Goal: Task Accomplishment & Management: Manage account settings

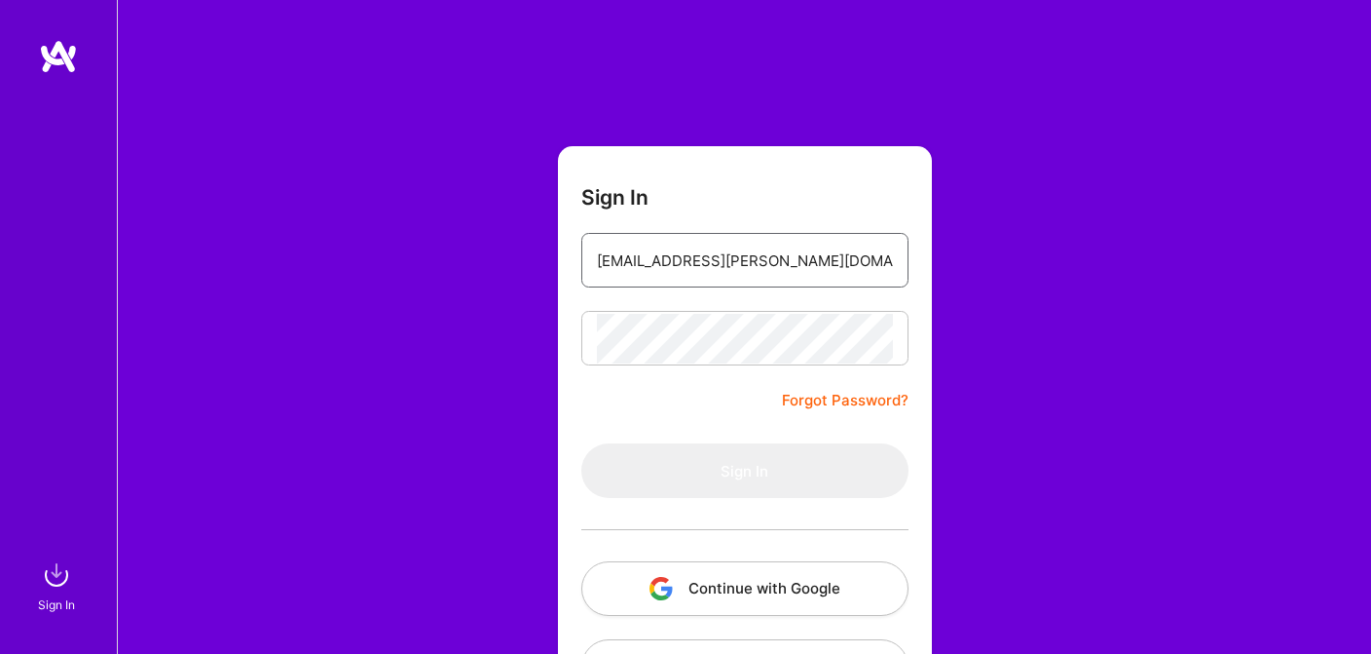
type input "[EMAIL_ADDRESS][PERSON_NAME][DOMAIN_NAME]"
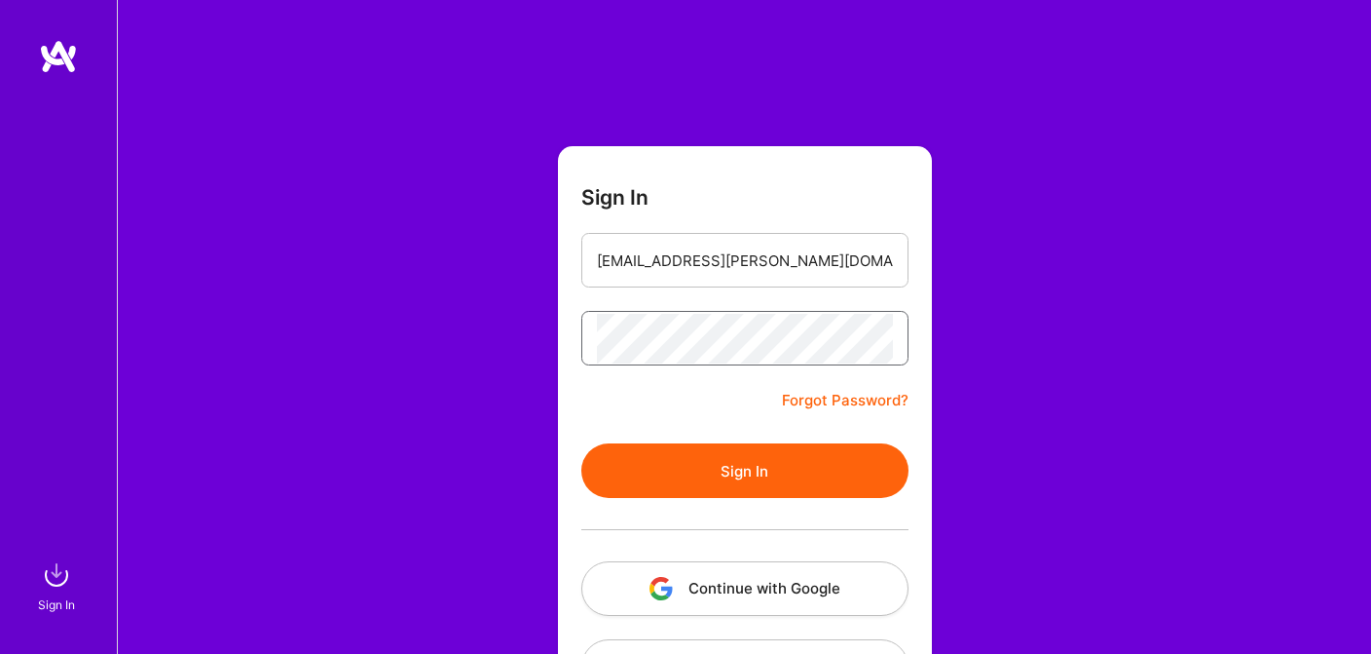
click at [744, 470] on button "Sign In" at bounding box center [744, 470] width 327 height 55
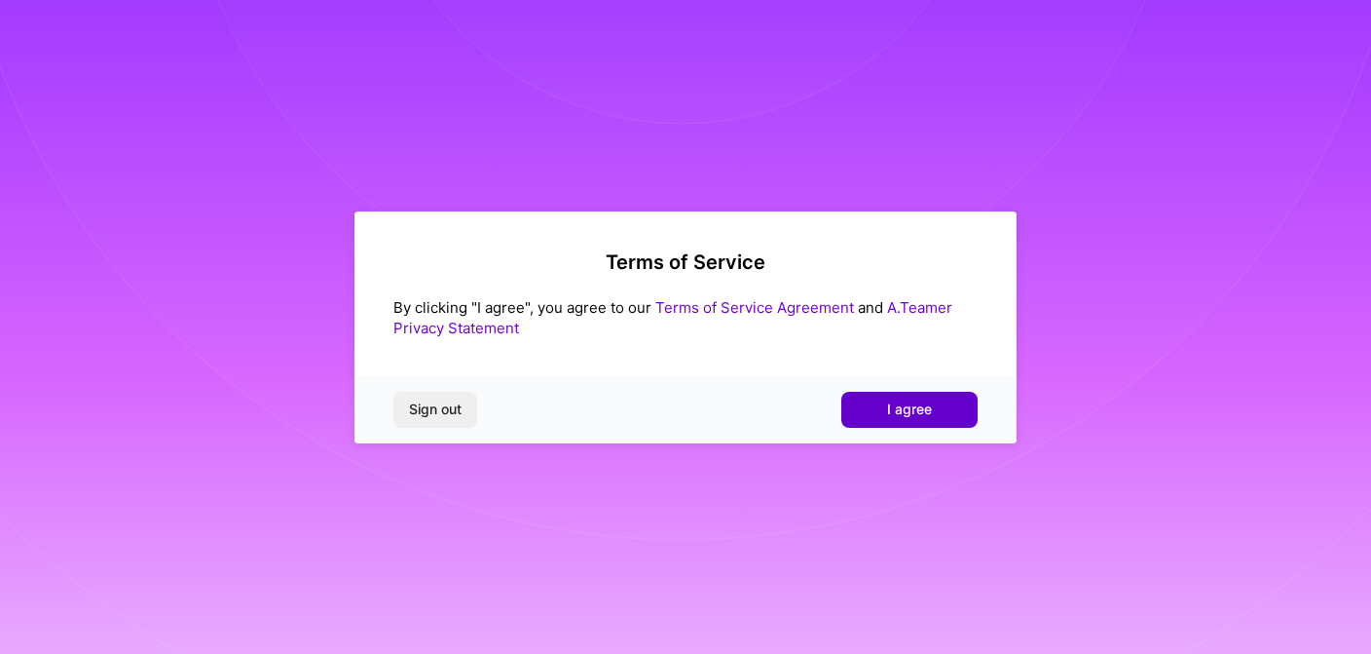
click at [894, 409] on span "I agree" at bounding box center [909, 408] width 45 height 19
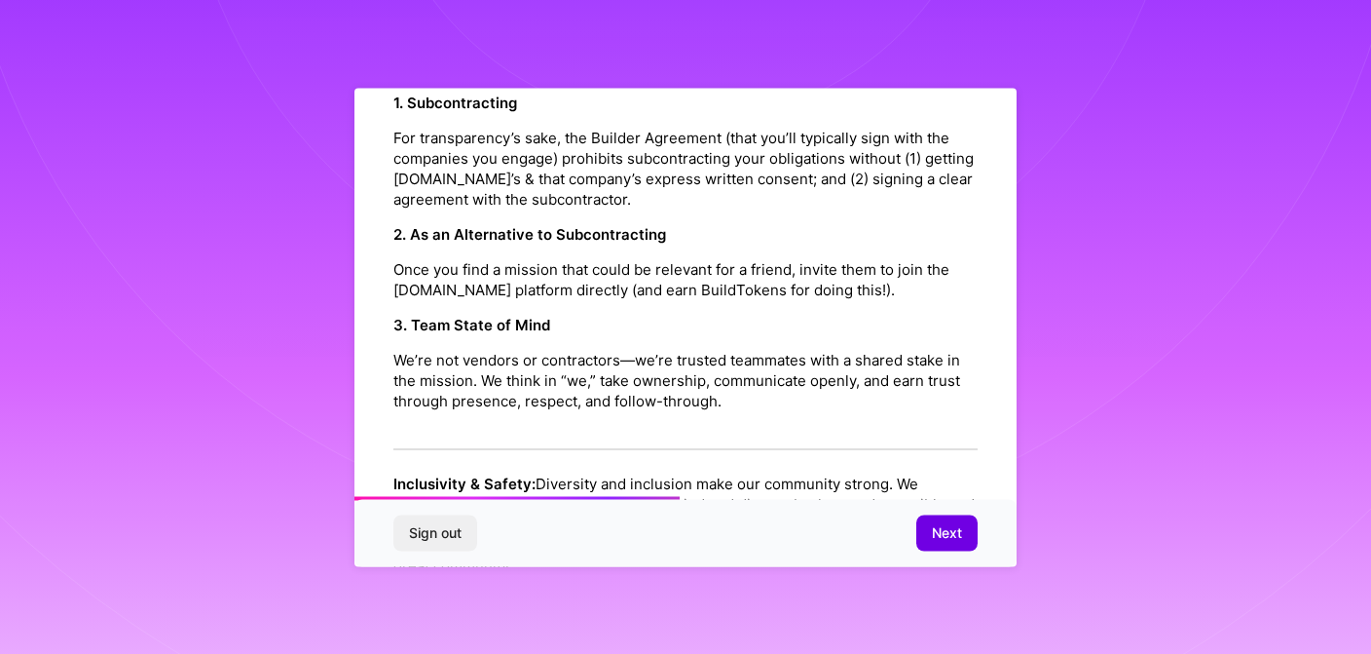
scroll to position [1101, 0]
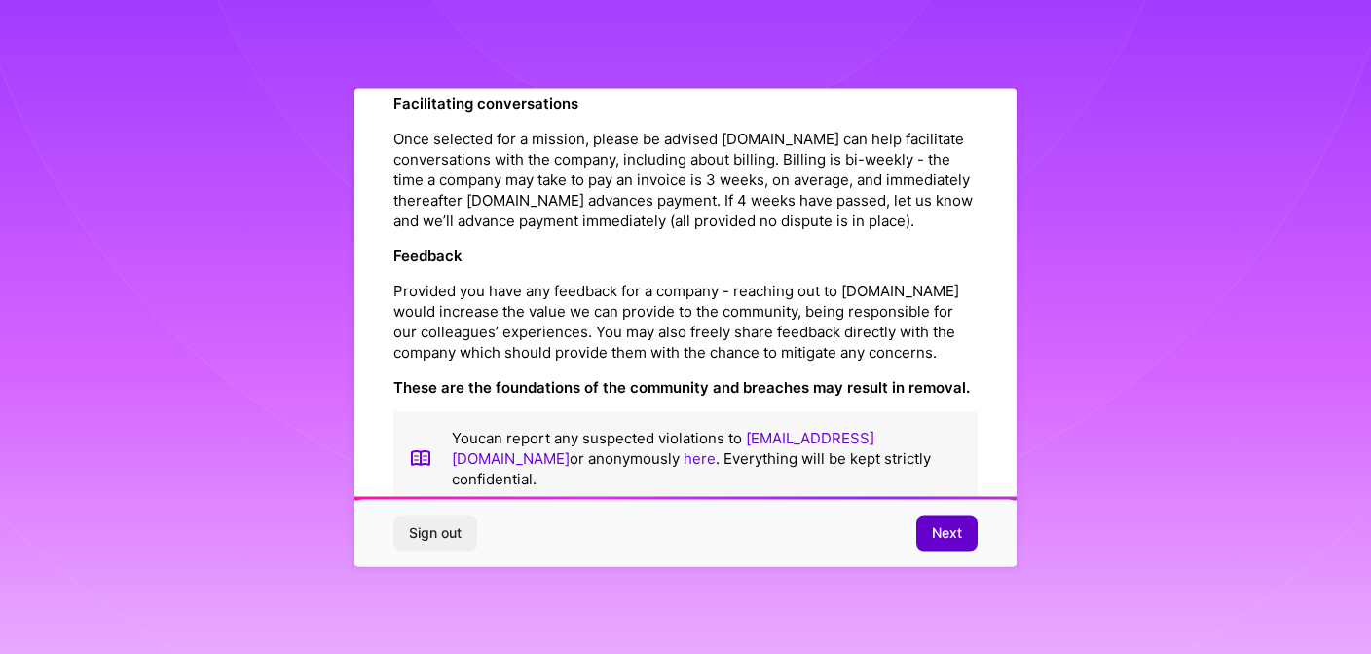
click at [940, 541] on span "Next" at bounding box center [947, 532] width 30 height 19
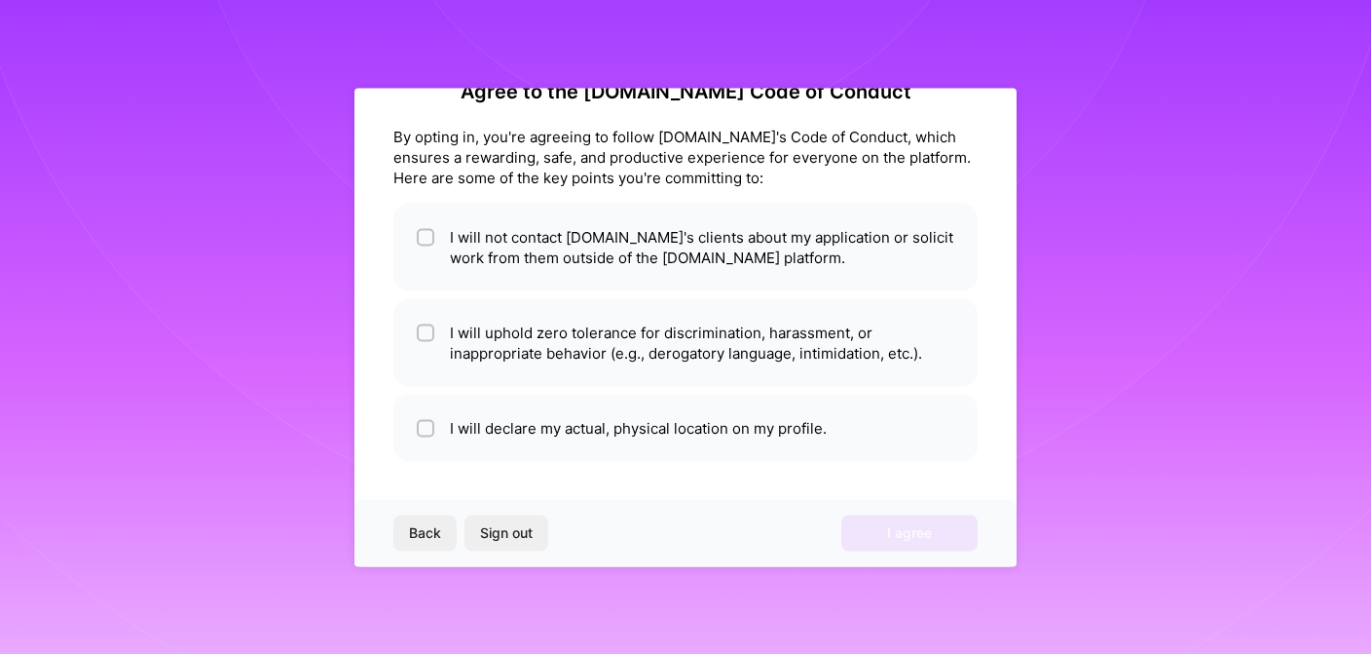
scroll to position [2, 0]
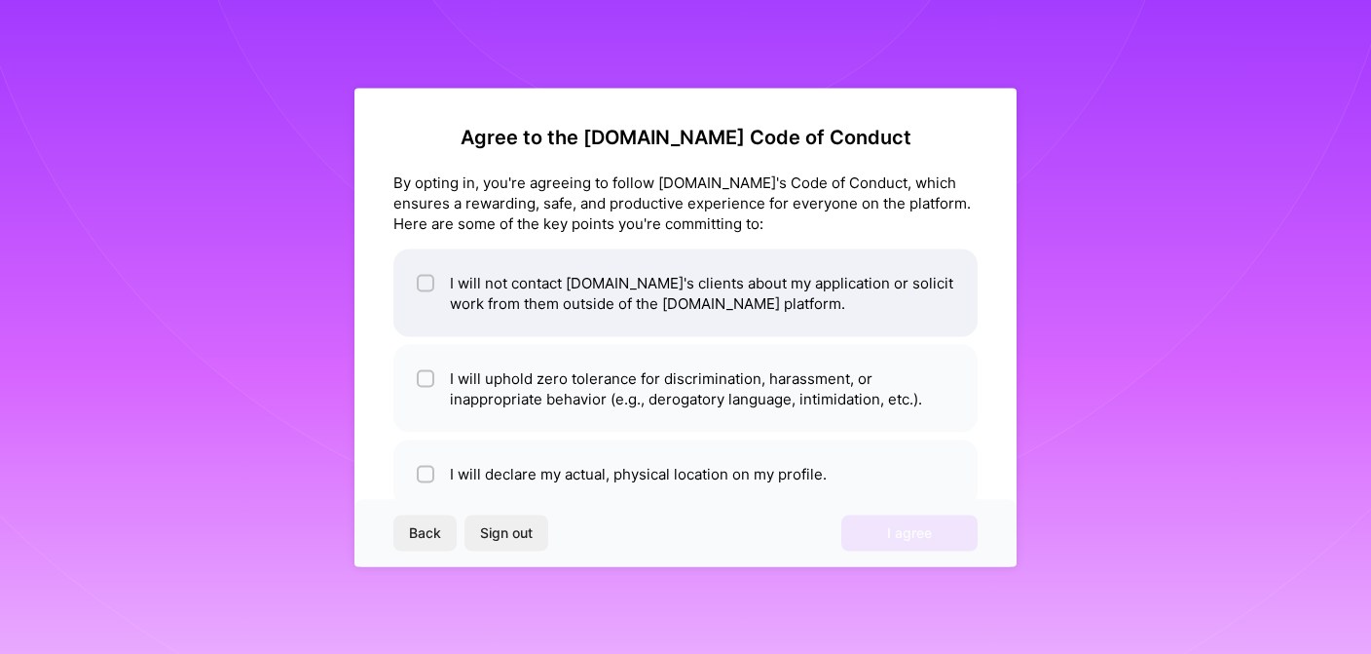
click at [558, 297] on li "I will not contact A.Team's clients about my application or solicit work from t…" at bounding box center [686, 292] width 584 height 88
checkbox input "true"
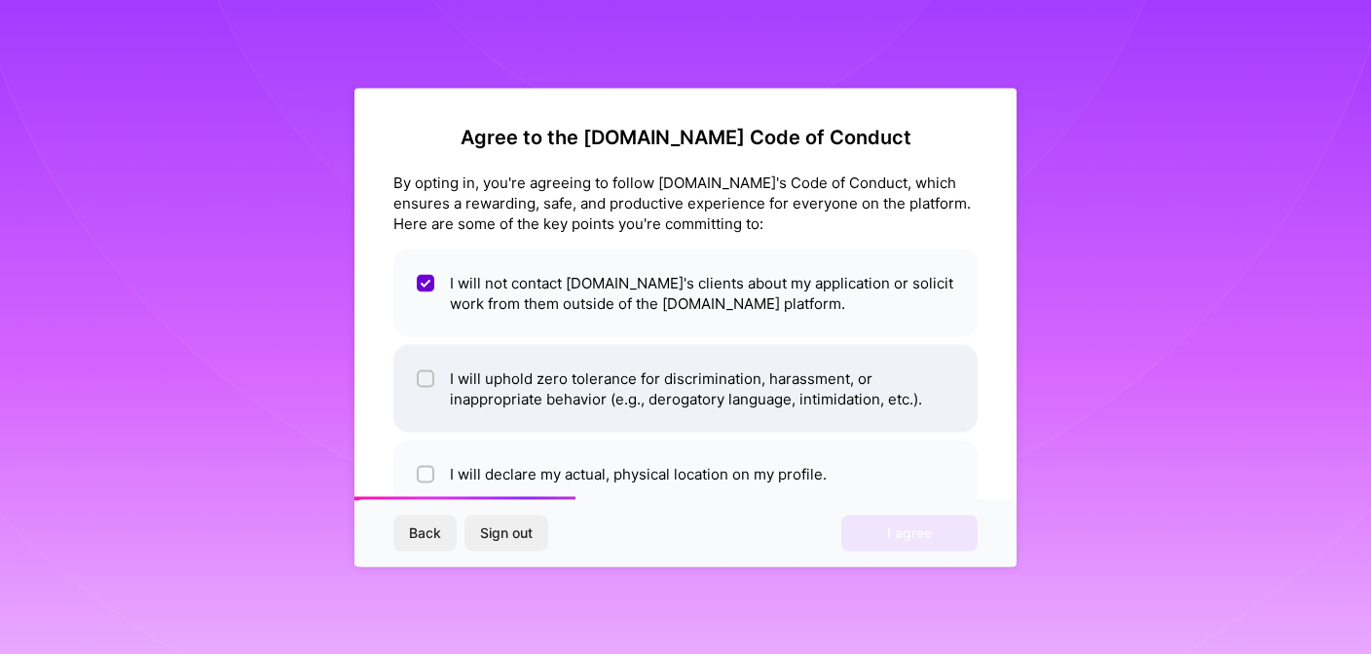
click at [580, 383] on li "I will uphold zero tolerance for discrimination, harassment, or inappropriate b…" at bounding box center [686, 388] width 584 height 88
checkbox input "true"
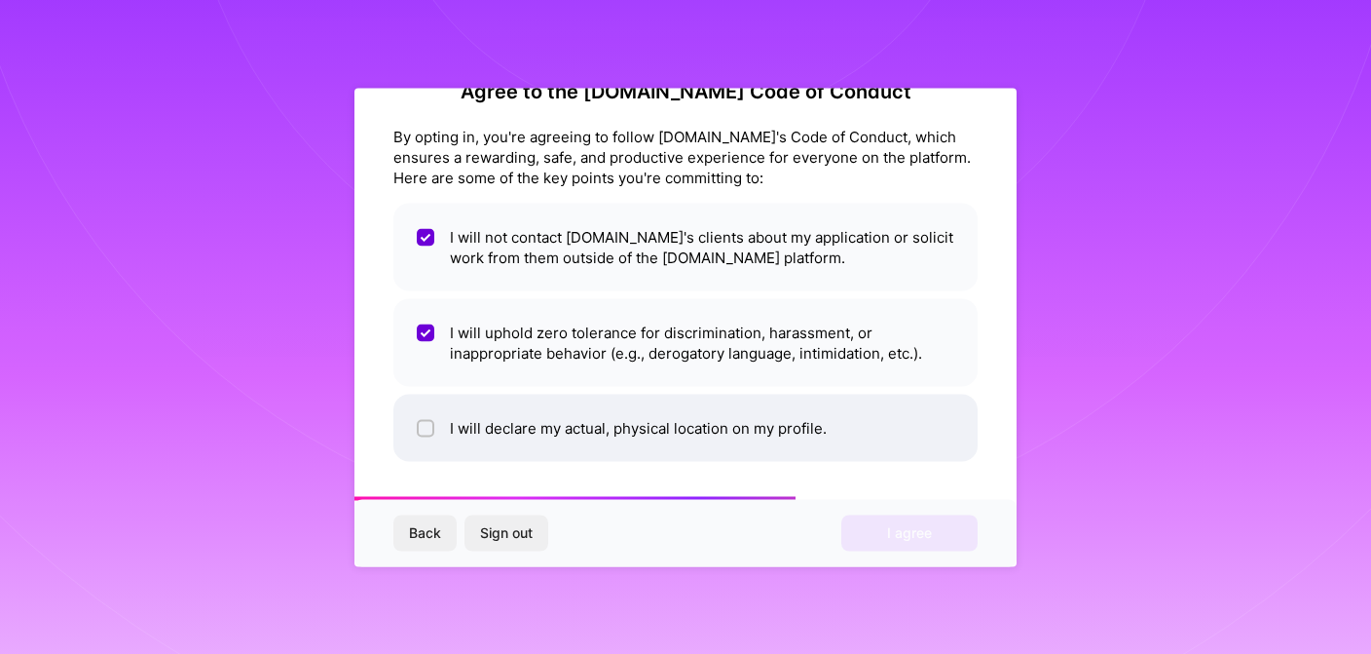
scroll to position [48, 0]
click at [569, 422] on li "I will declare my actual, physical location on my profile." at bounding box center [686, 427] width 584 height 67
checkbox input "true"
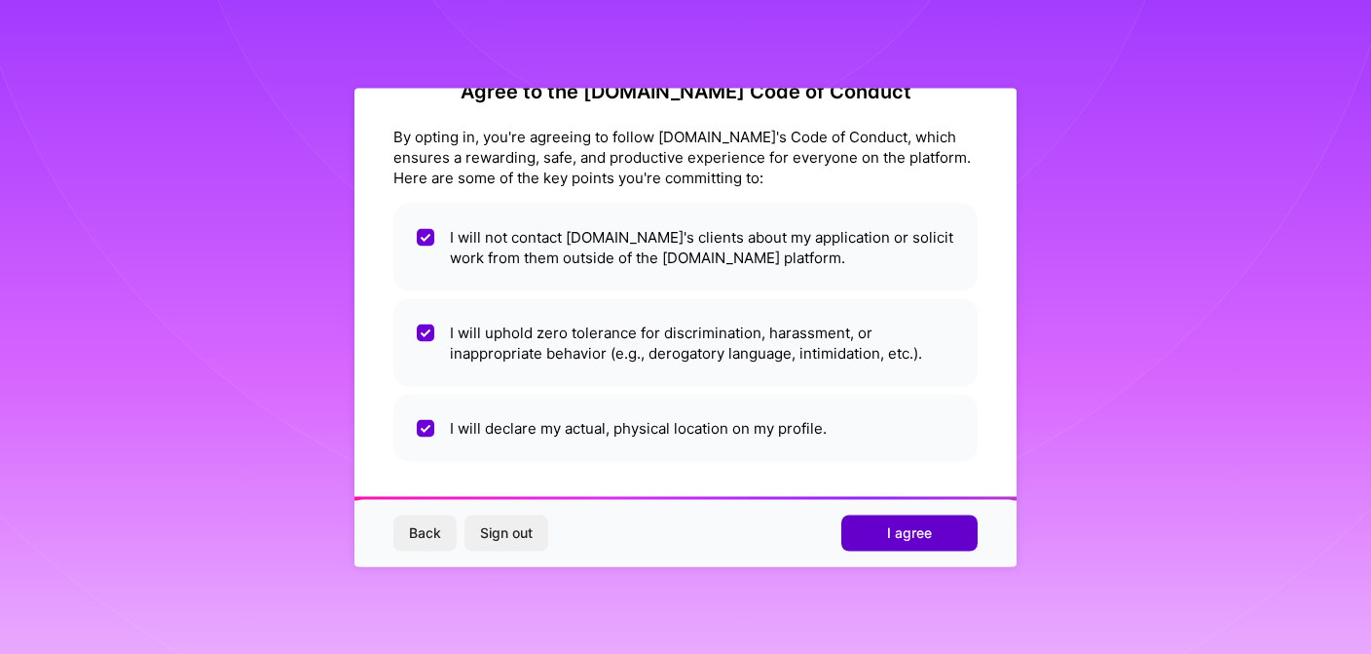
click at [916, 540] on span "I agree" at bounding box center [909, 532] width 45 height 19
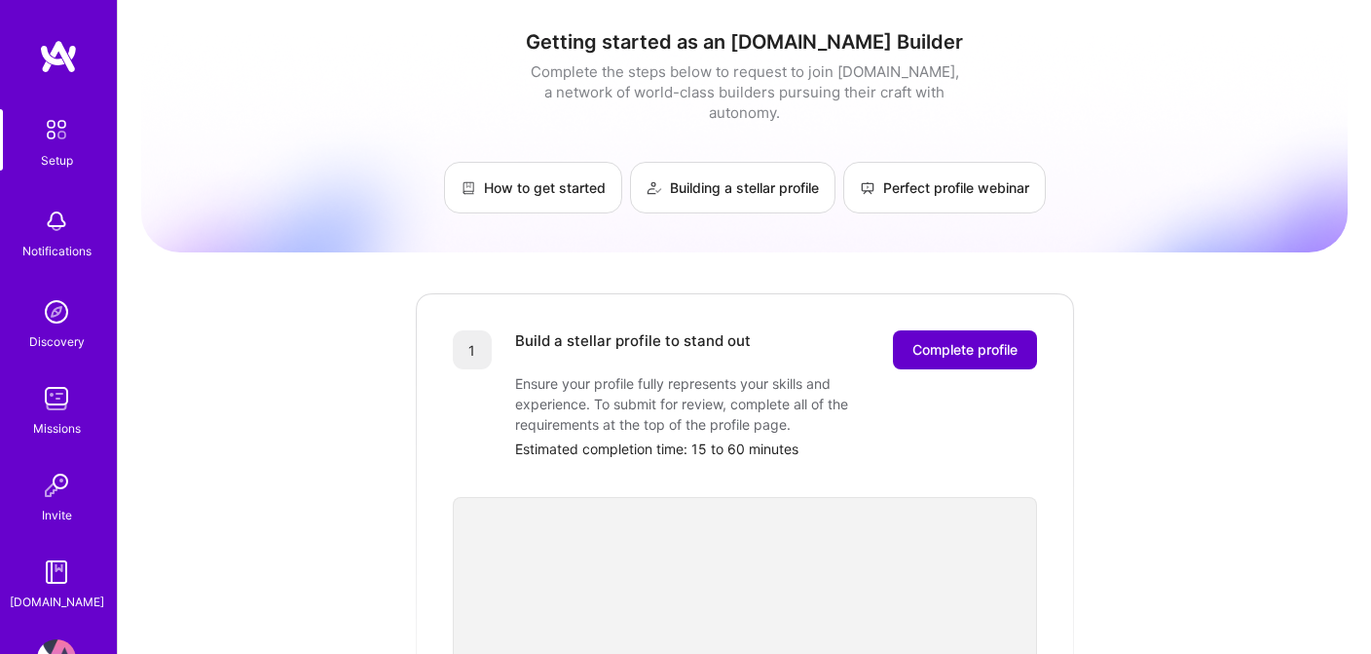
click at [957, 340] on span "Complete profile" at bounding box center [965, 349] width 105 height 19
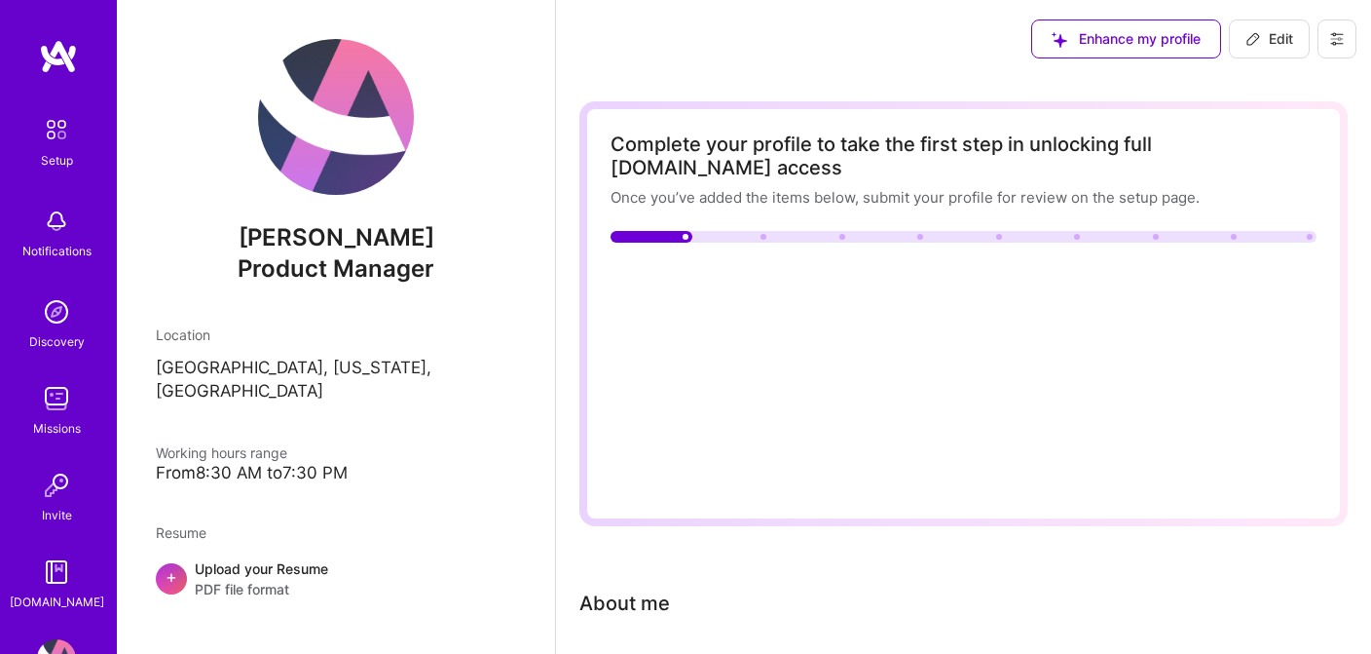
click at [268, 442] on div "Working hours range" at bounding box center [221, 452] width 131 height 20
click at [1106, 39] on span "Enhance my profile" at bounding box center [1126, 38] width 149 height 19
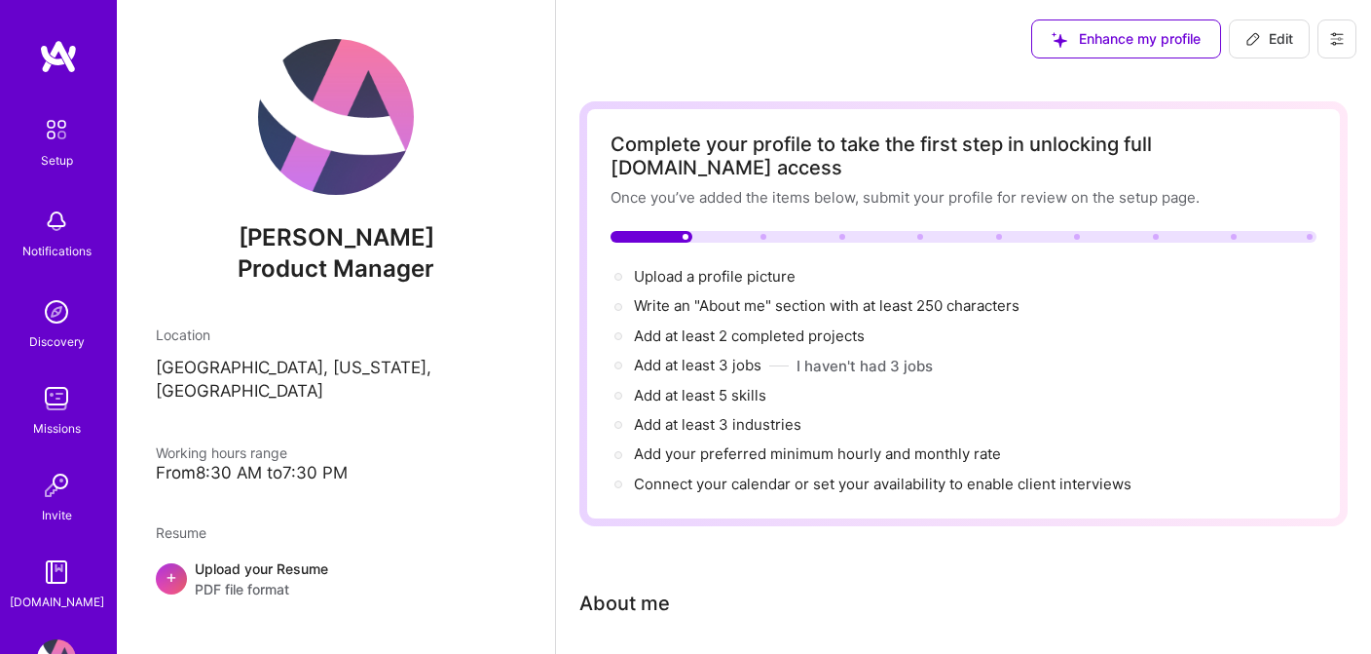
click at [1280, 40] on span "Edit" at bounding box center [1270, 38] width 48 height 19
select select "US"
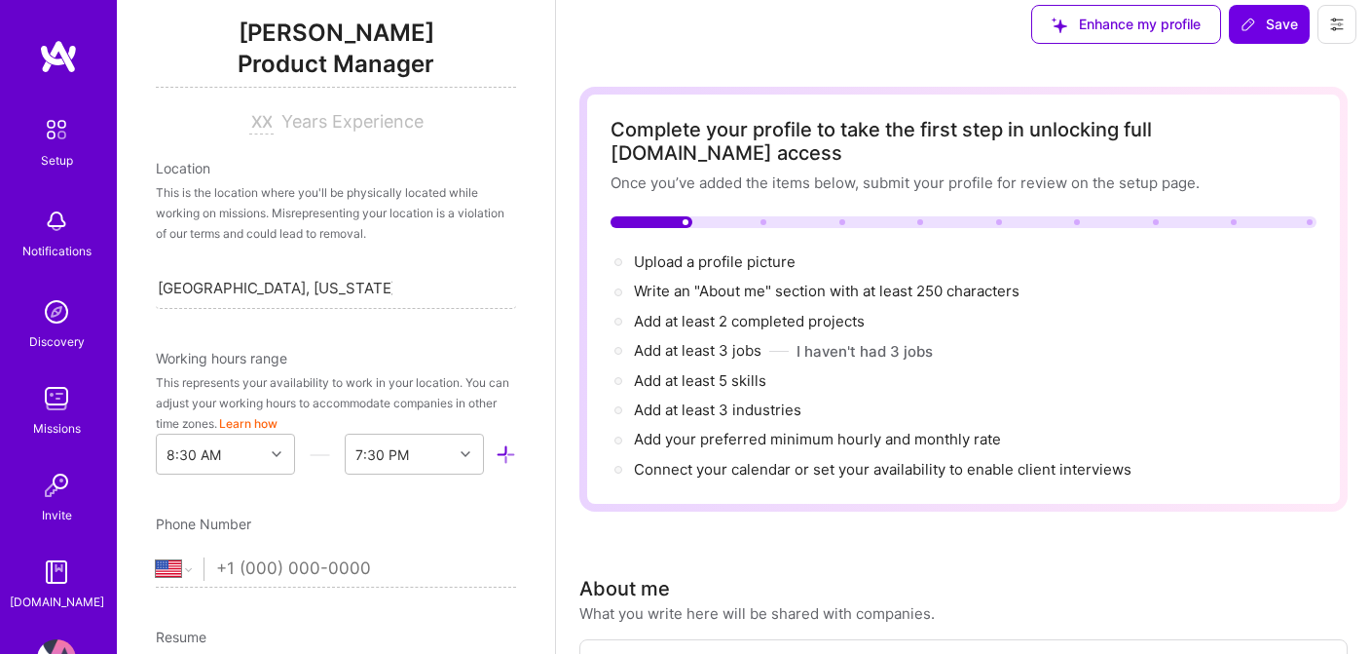
scroll to position [275, 0]
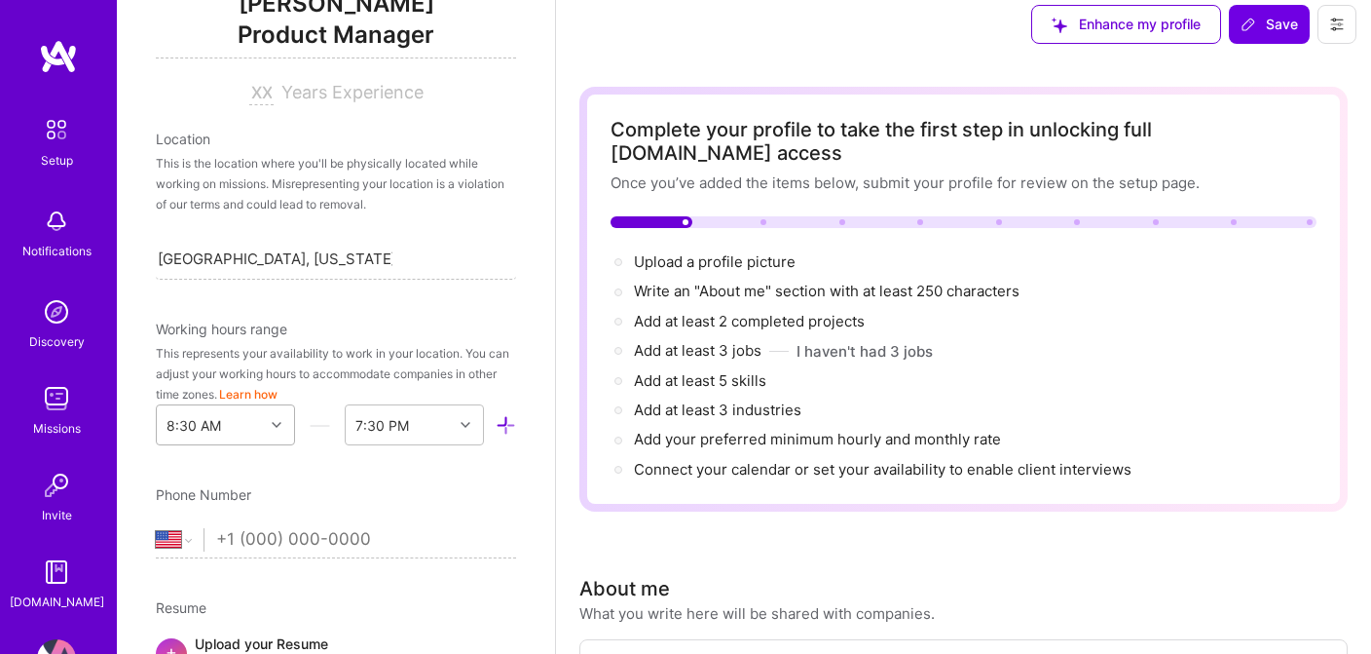
click at [278, 421] on div "8:30 AM" at bounding box center [225, 424] width 139 height 41
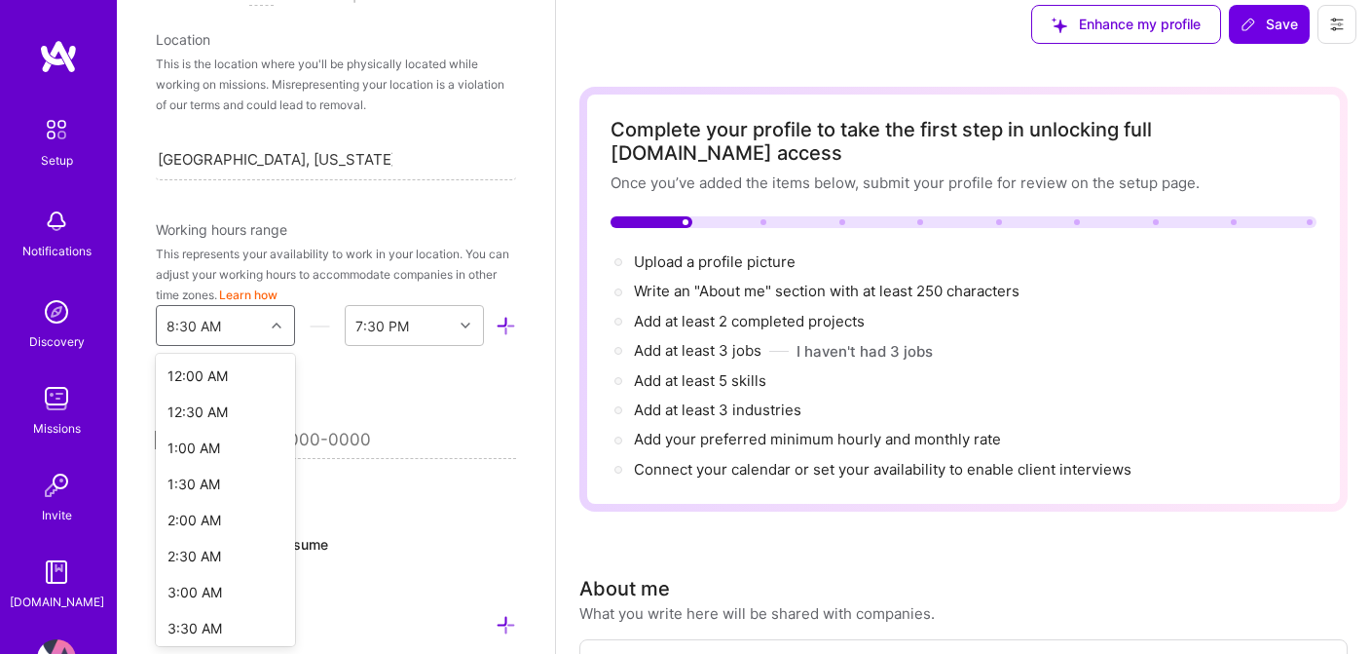
scroll to position [372, 0]
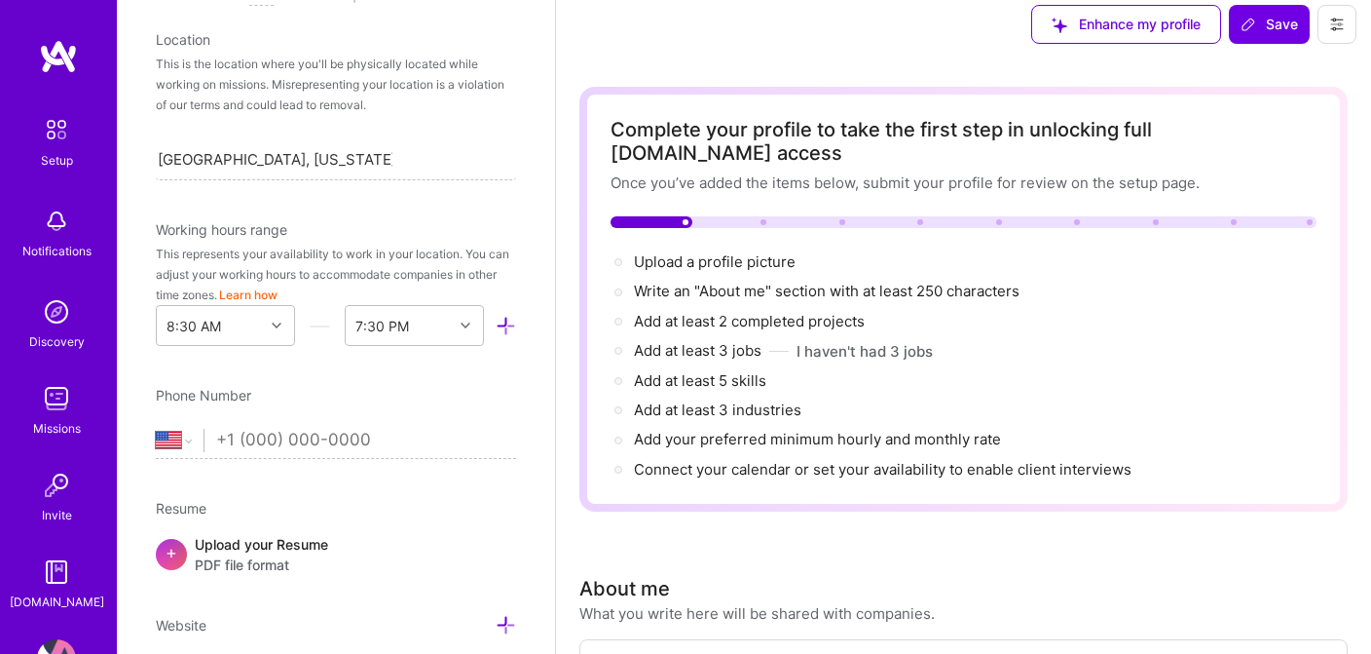
click at [396, 204] on div "Add photo Rohit Wadhwa Product Manager Years Experience Location This is the lo…" at bounding box center [336, 327] width 438 height 654
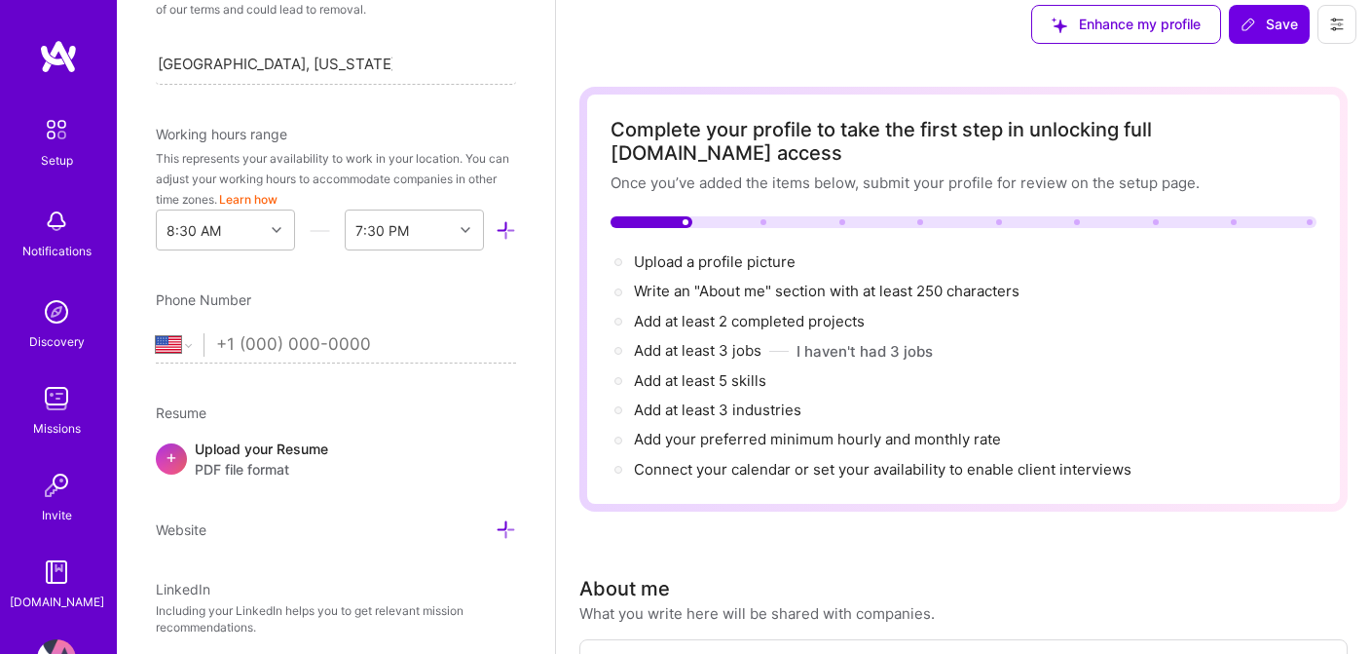
scroll to position [486, 0]
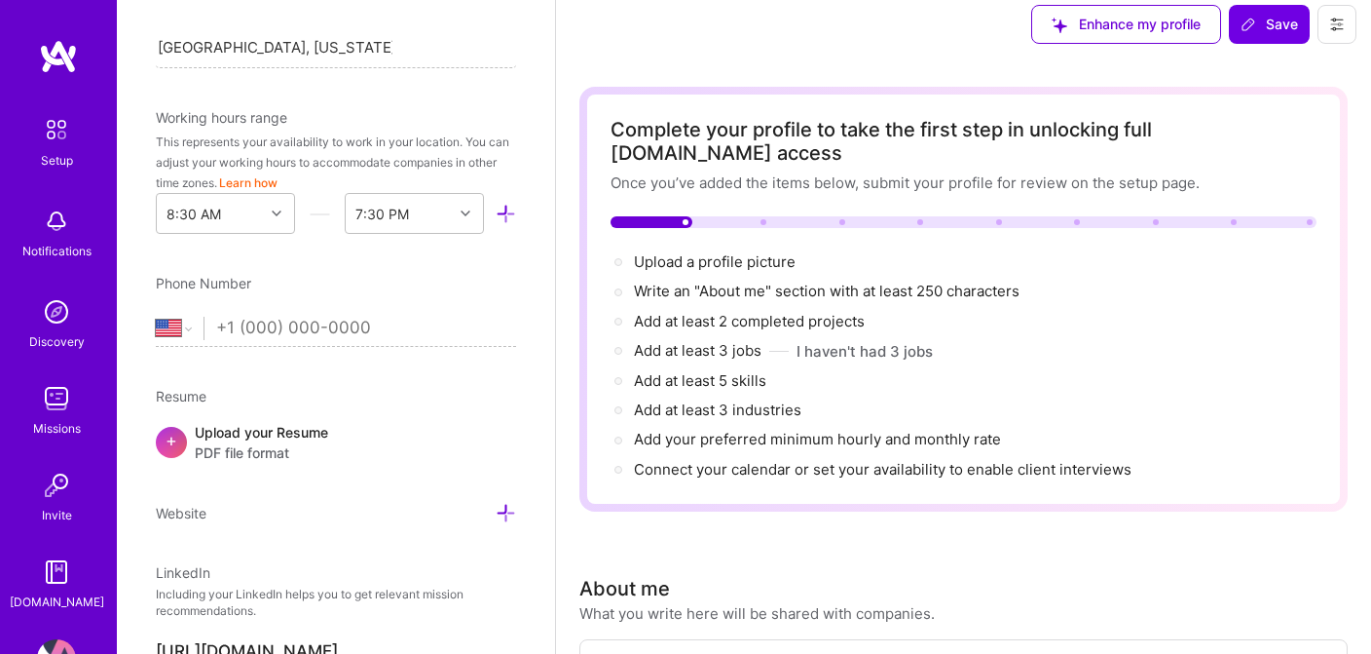
click at [245, 327] on input "tel" at bounding box center [366, 328] width 300 height 56
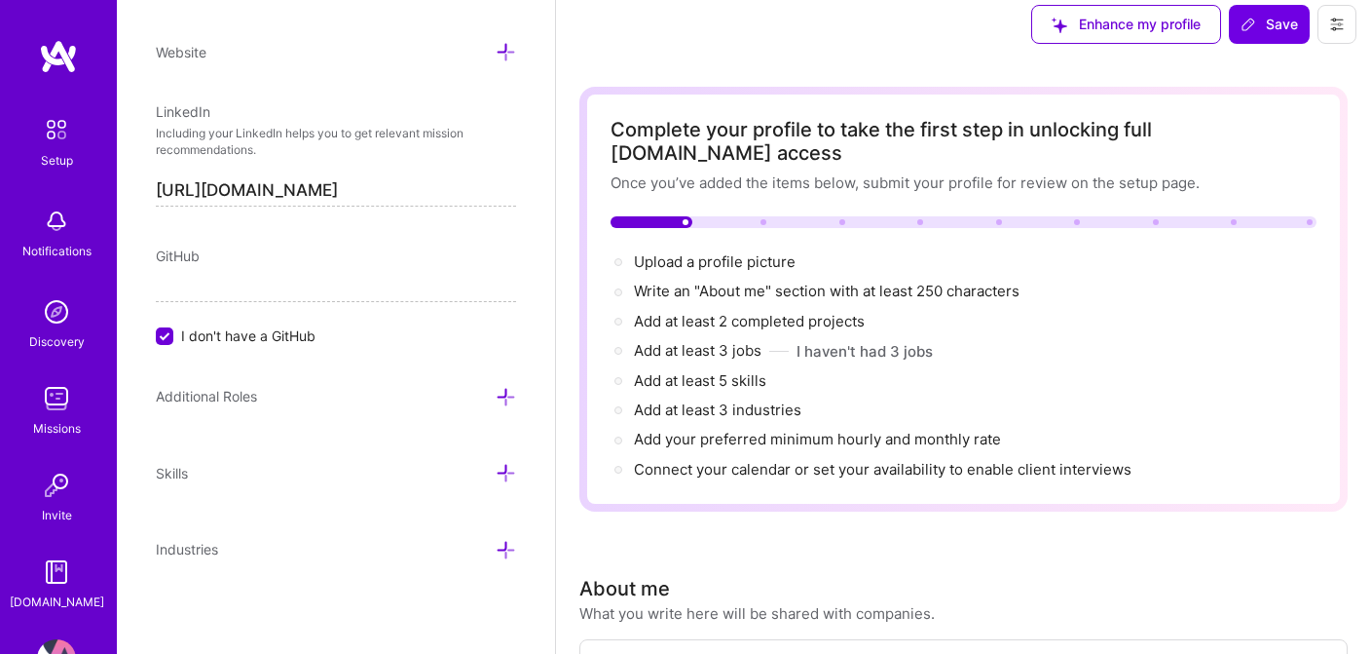
scroll to position [946, 0]
type input "(949) 584-2370"
click at [505, 398] on icon at bounding box center [506, 398] width 20 height 20
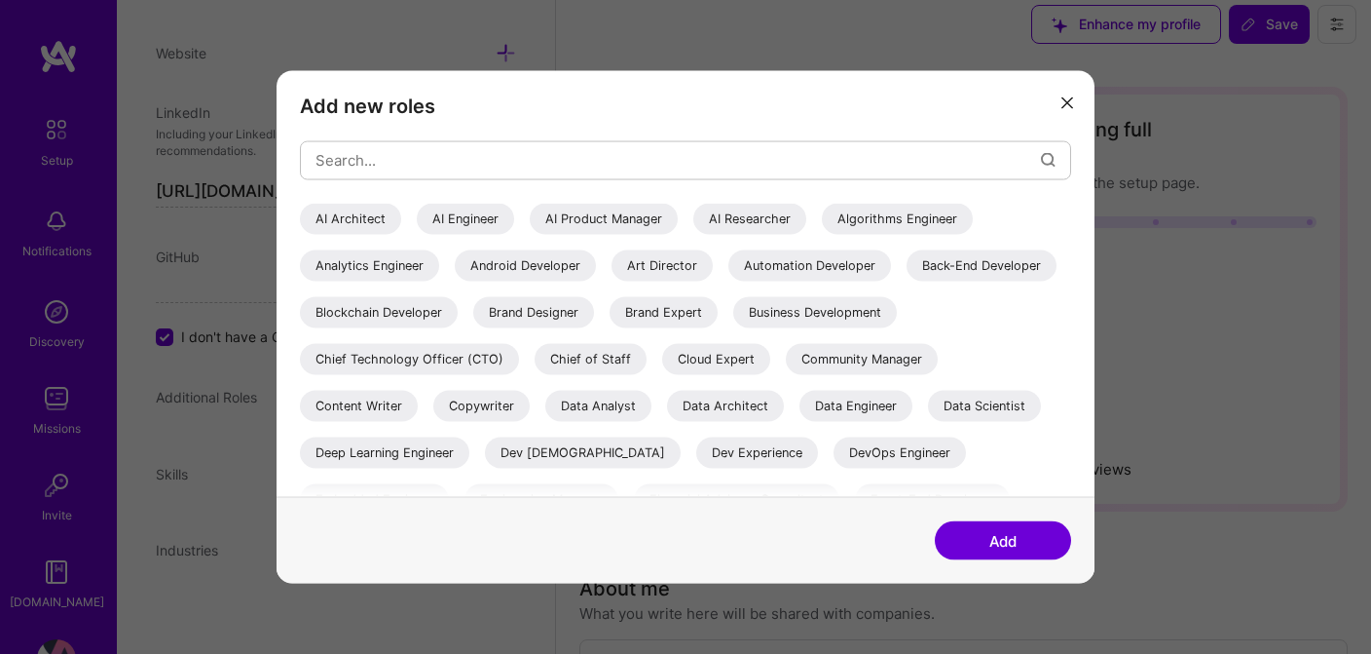
click at [587, 217] on div "AI Product Manager" at bounding box center [604, 218] width 148 height 31
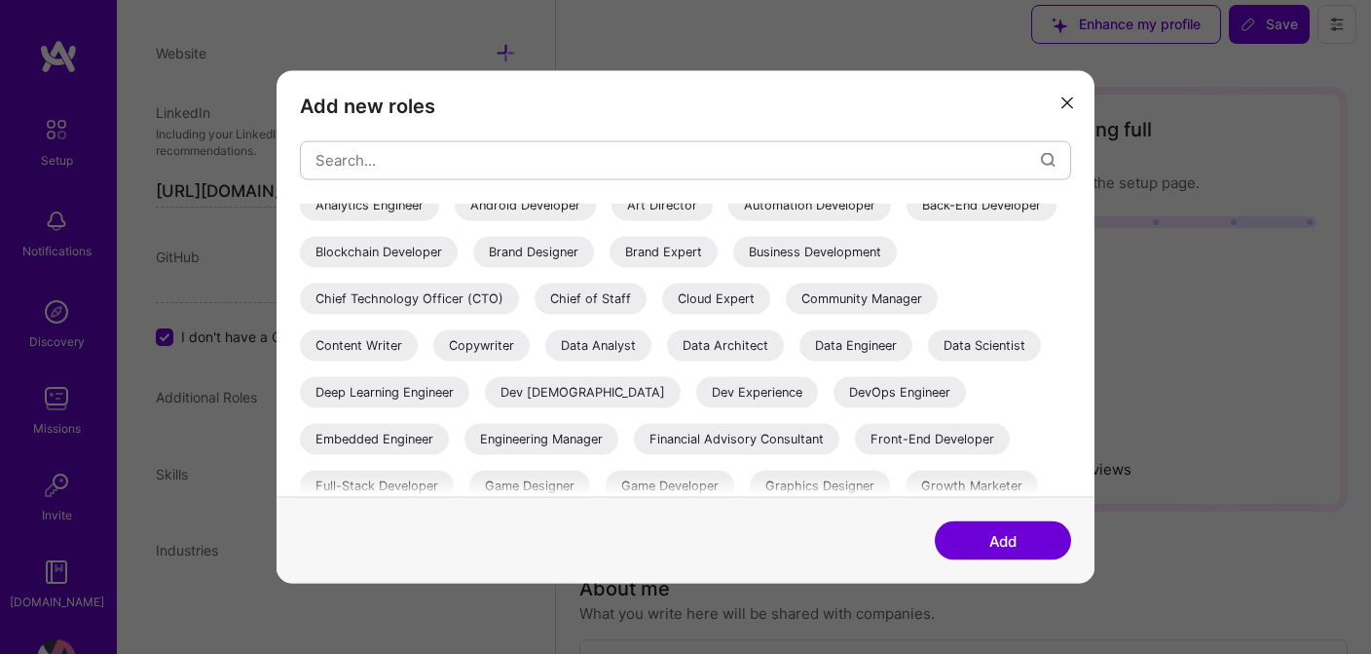
scroll to position [65, 0]
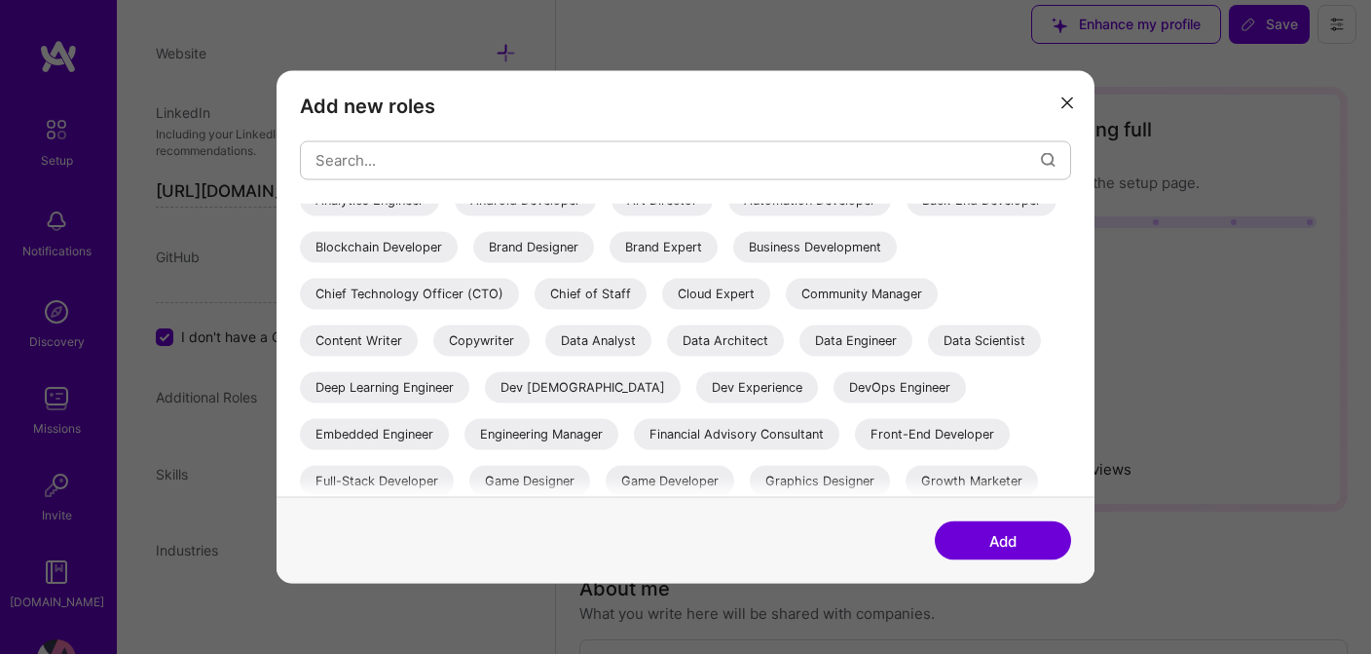
click at [647, 297] on div "Chief of Staff" at bounding box center [591, 293] width 112 height 31
click at [418, 335] on div "Content Writer" at bounding box center [359, 339] width 118 height 31
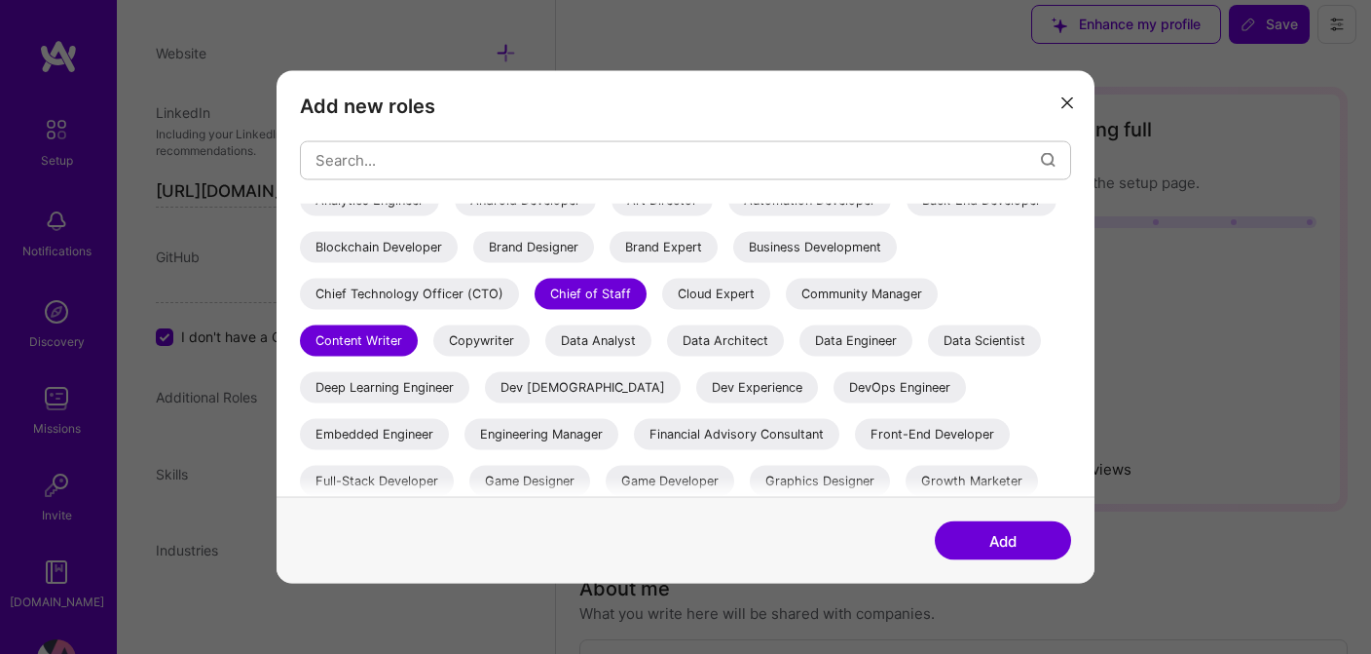
click at [652, 349] on div "Data Analyst" at bounding box center [598, 339] width 106 height 31
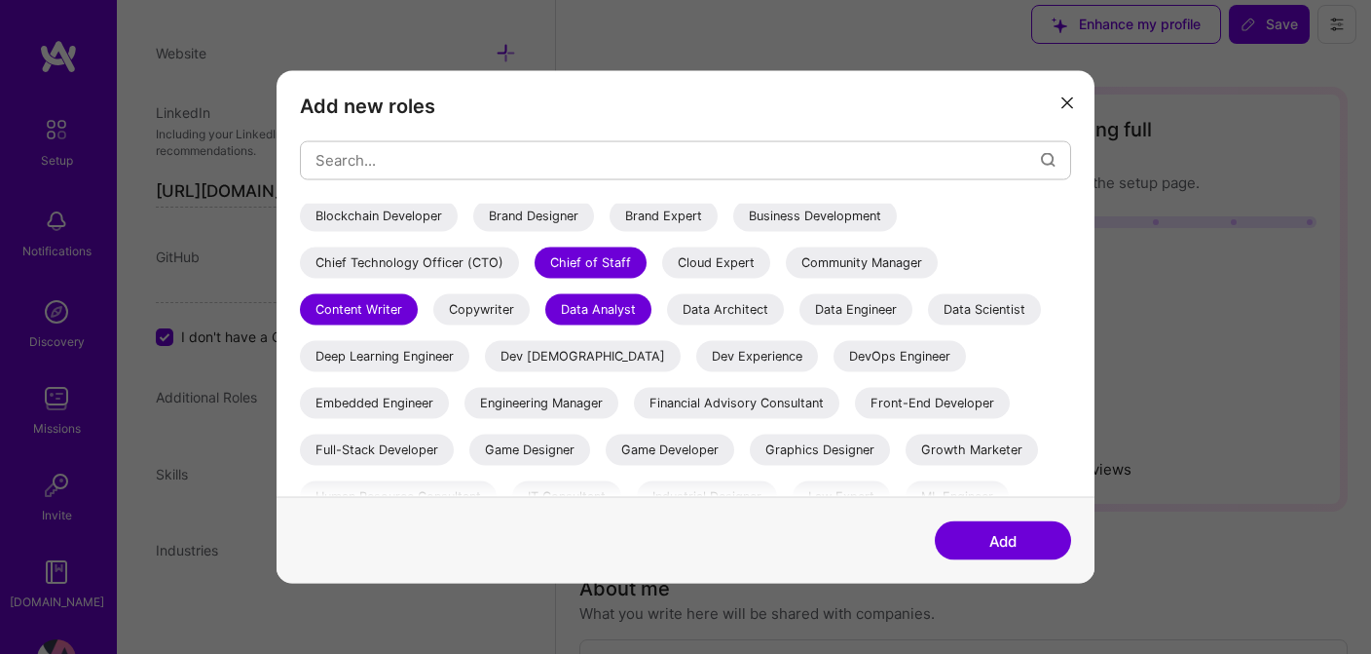
scroll to position [113, 0]
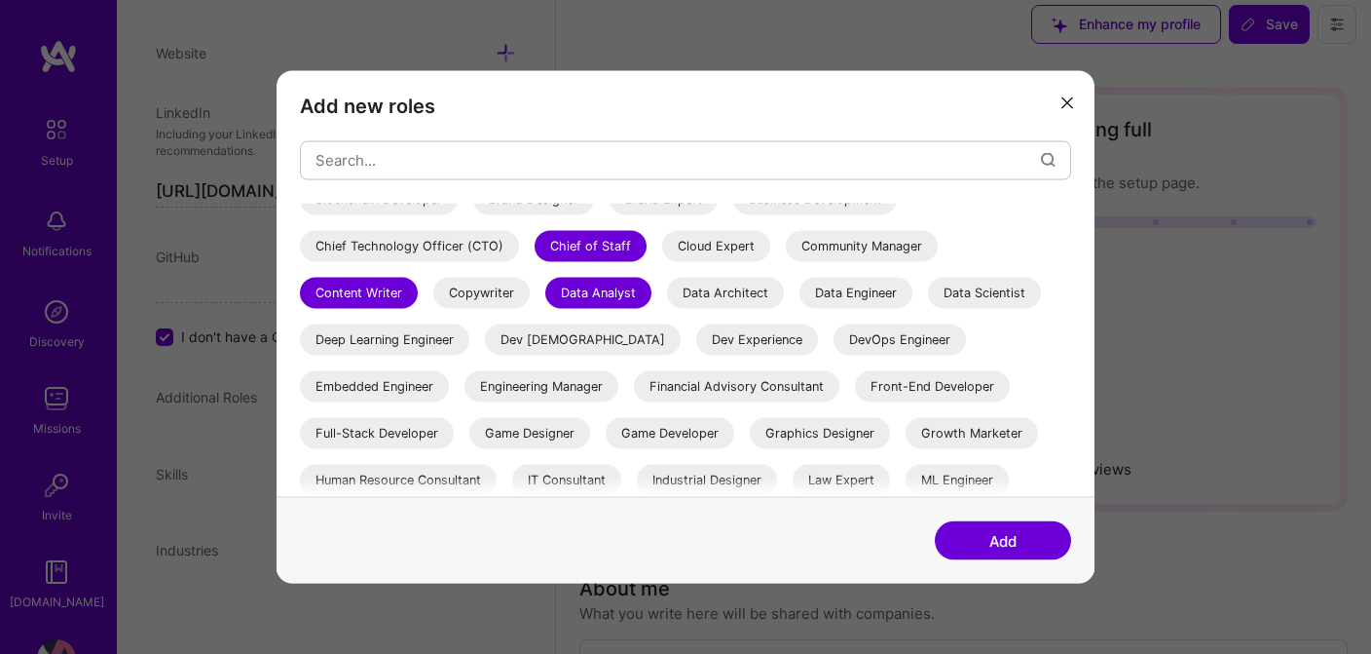
click at [818, 343] on div "Dev Experience" at bounding box center [757, 338] width 122 height 31
click at [619, 392] on div "Engineering Manager" at bounding box center [542, 385] width 154 height 31
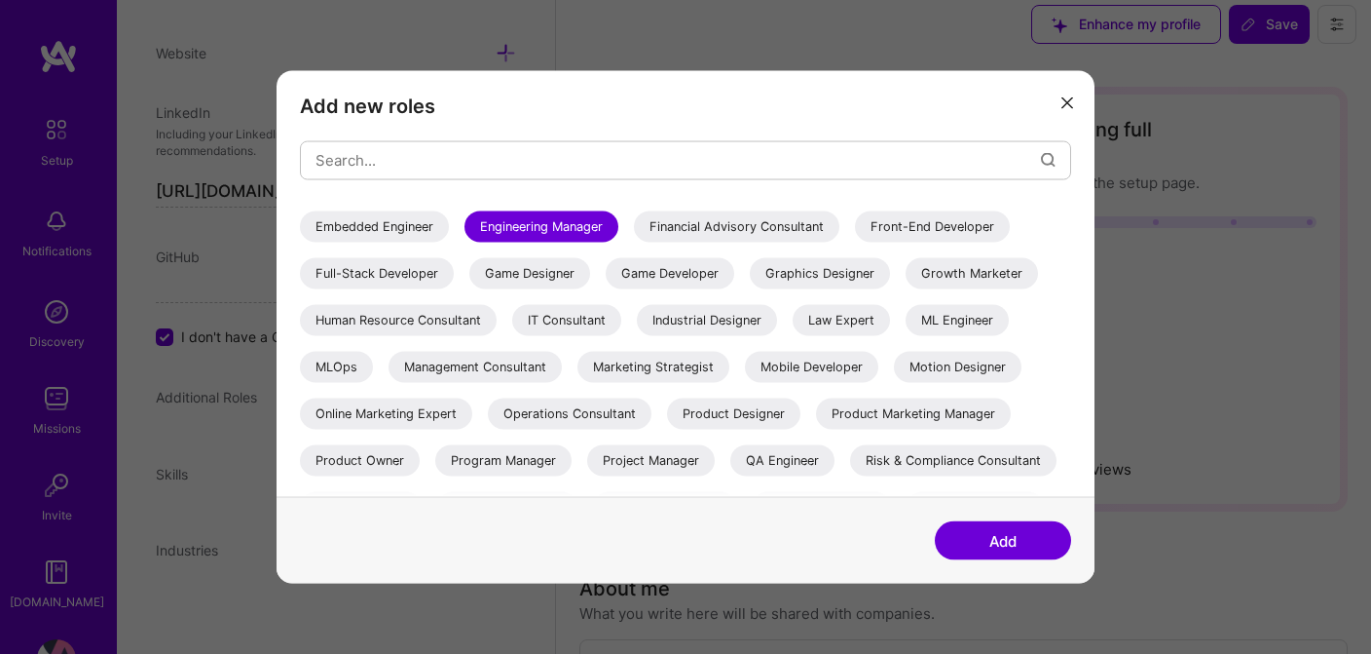
scroll to position [291, 0]
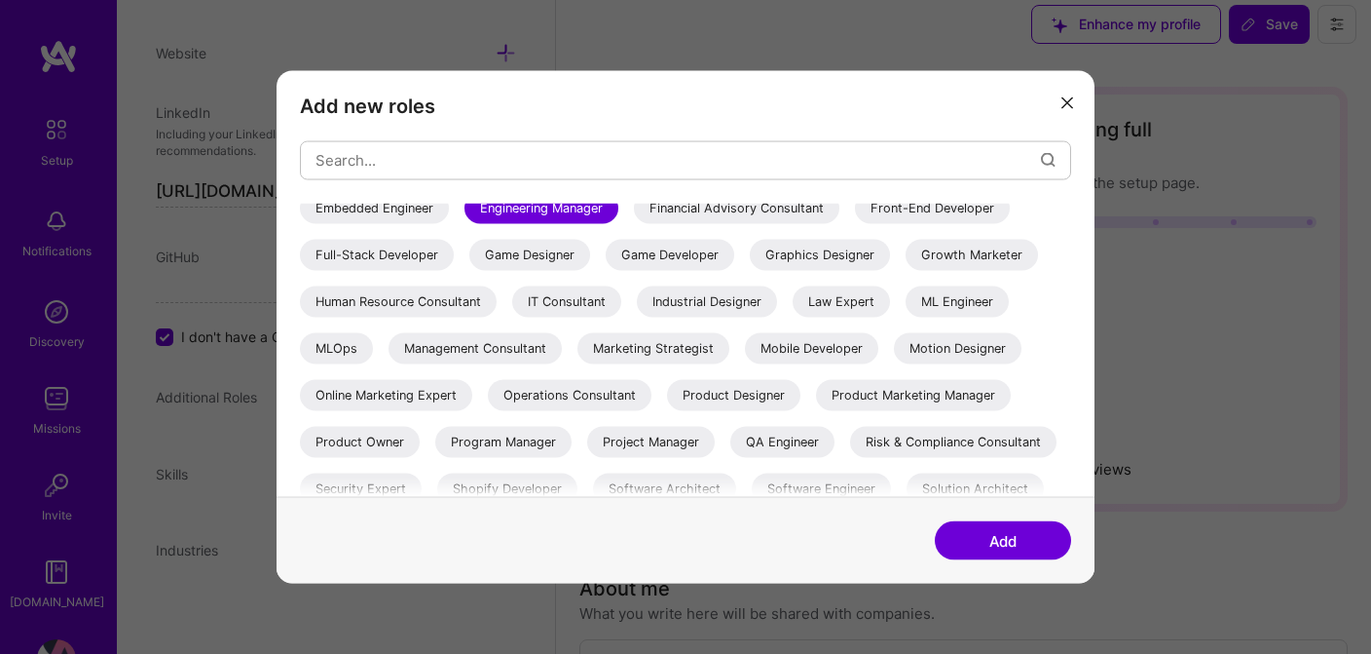
click at [621, 300] on div "IT Consultant" at bounding box center [566, 300] width 109 height 31
click at [562, 355] on div "Management Consultant" at bounding box center [475, 347] width 173 height 31
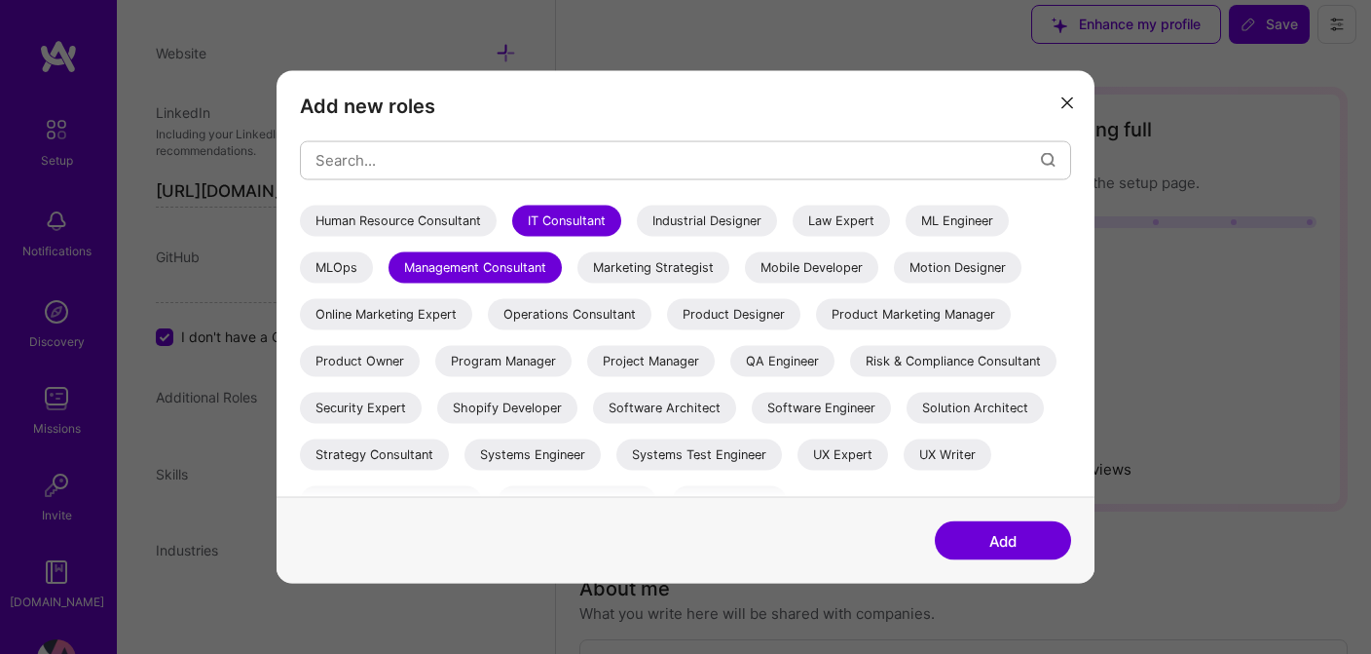
scroll to position [376, 0]
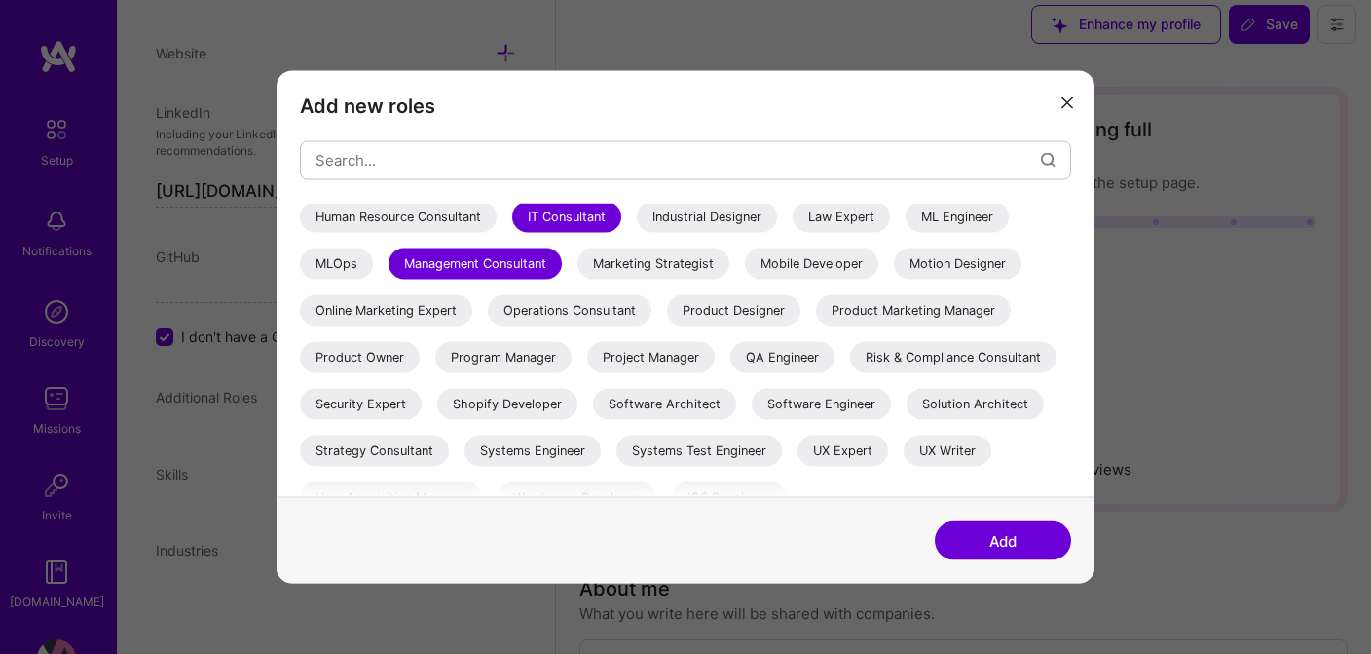
click at [420, 357] on div "Product Owner" at bounding box center [360, 356] width 120 height 31
click at [435, 372] on div "Program Manager" at bounding box center [503, 356] width 136 height 31
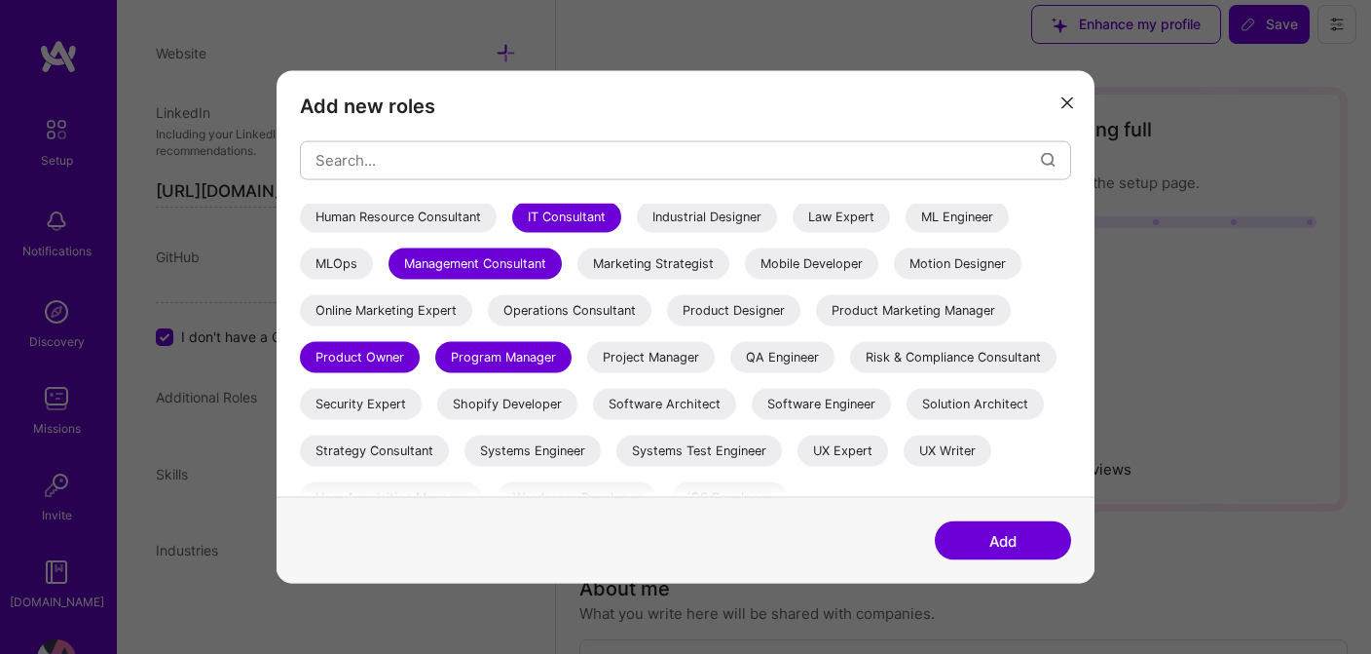
click at [587, 372] on div "Project Manager" at bounding box center [651, 356] width 128 height 31
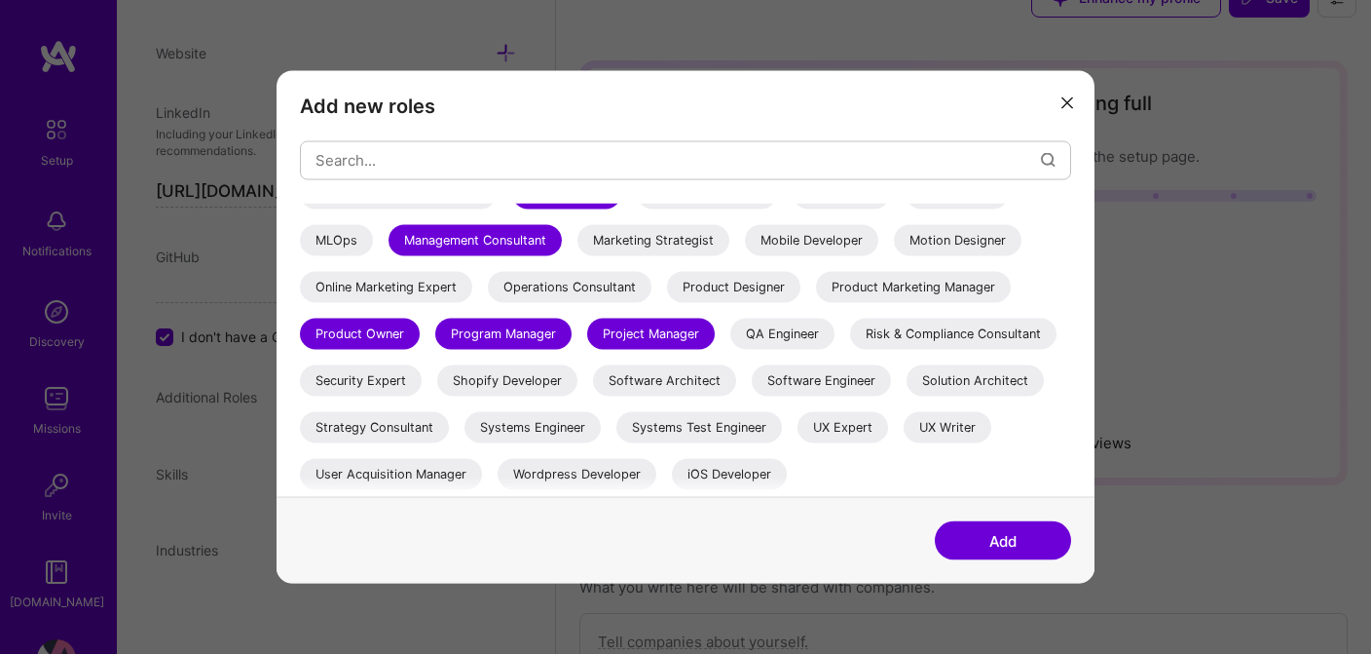
scroll to position [45, 0]
click at [391, 418] on div "Strategy Consultant" at bounding box center [374, 426] width 149 height 31
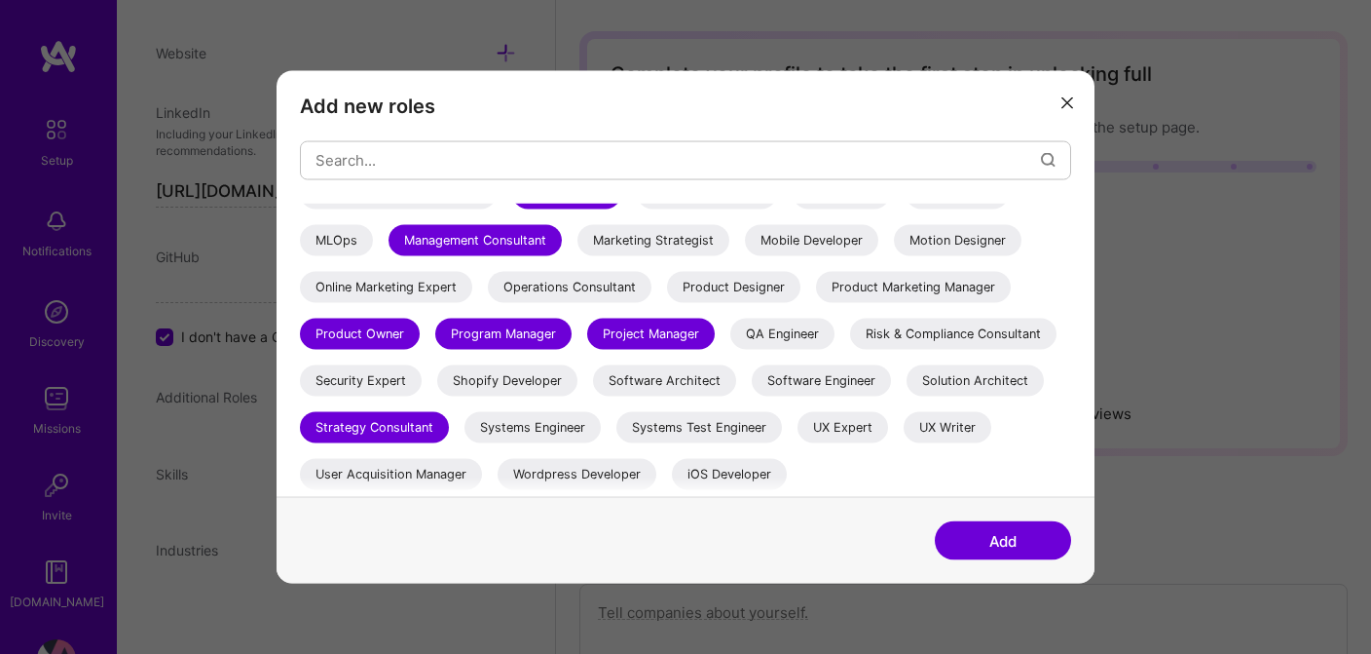
scroll to position [71, 0]
click at [985, 550] on button "Add" at bounding box center [1003, 540] width 136 height 39
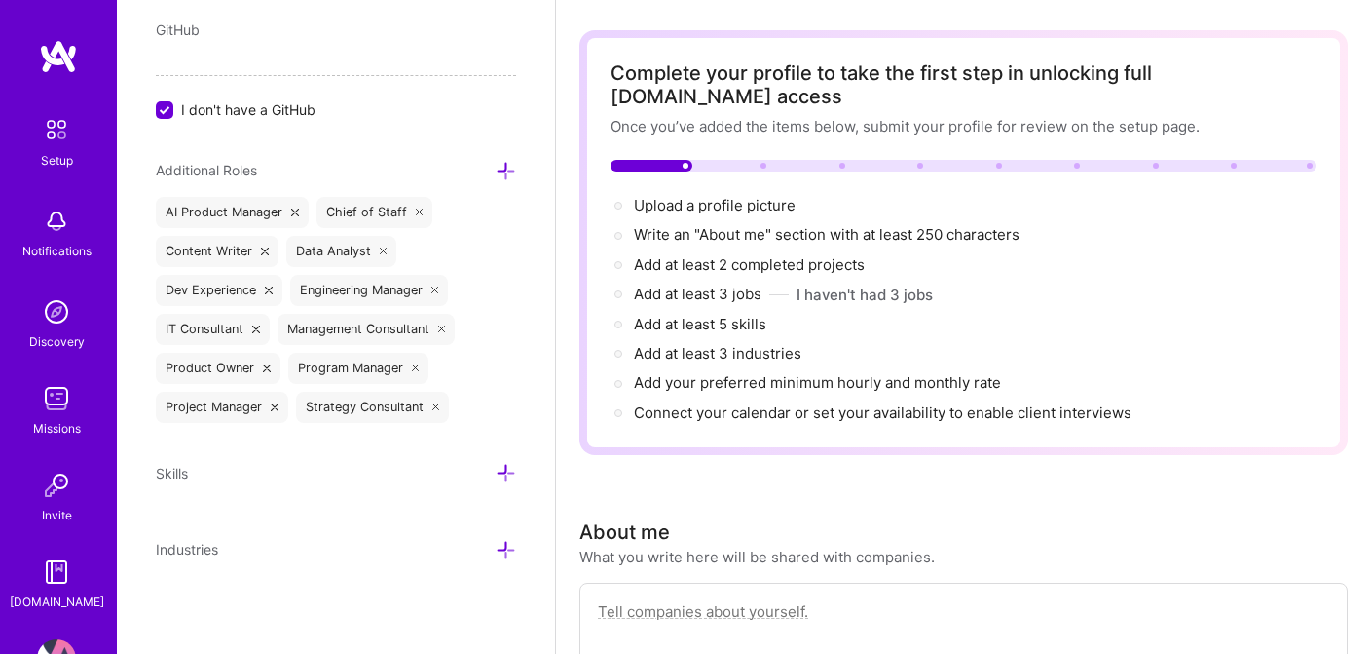
scroll to position [1172, 0]
click at [504, 481] on icon at bounding box center [506, 474] width 20 height 20
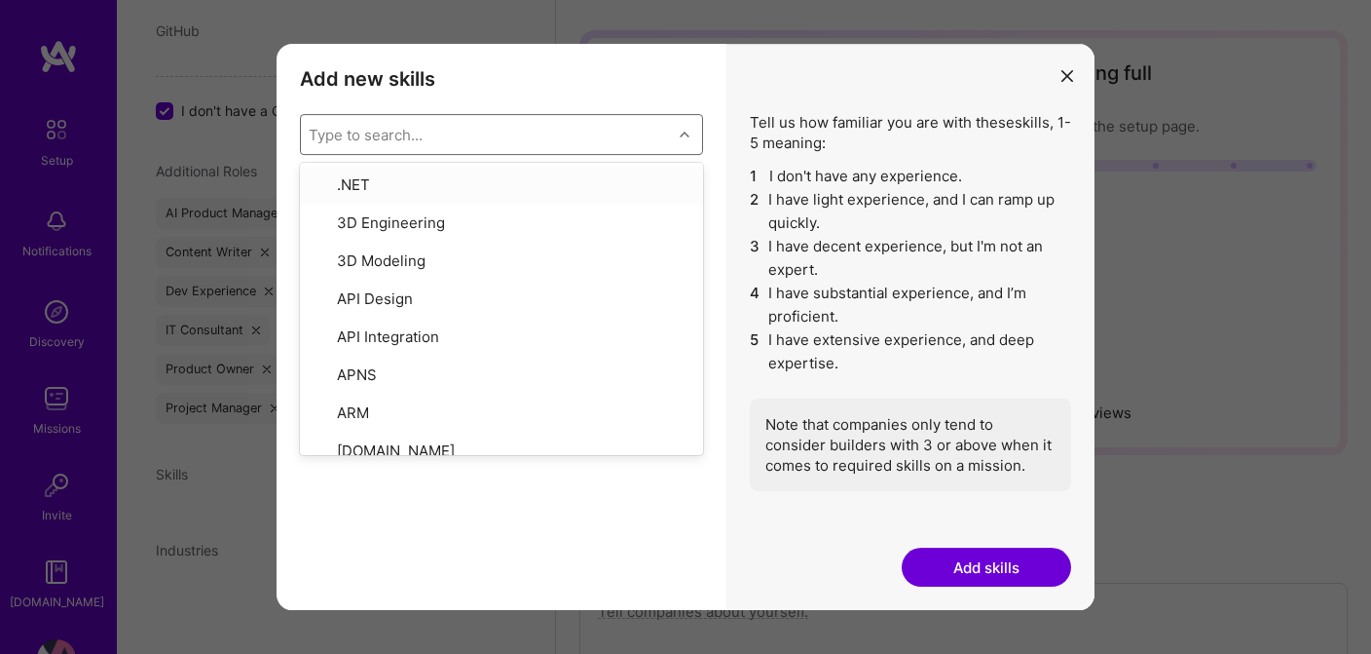
click at [678, 132] on div "modal" at bounding box center [687, 134] width 30 height 25
click at [593, 138] on div "Type to search..." at bounding box center [486, 134] width 371 height 39
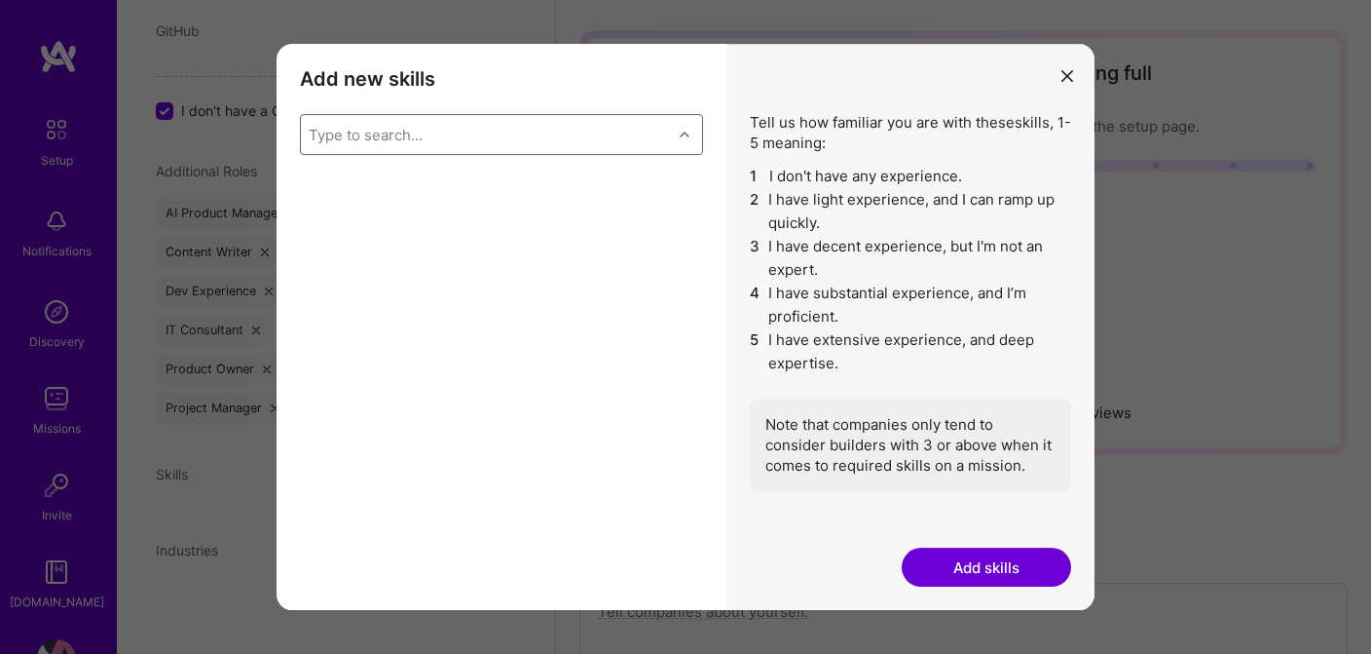
click at [554, 131] on div "Type to search..." at bounding box center [486, 134] width 371 height 39
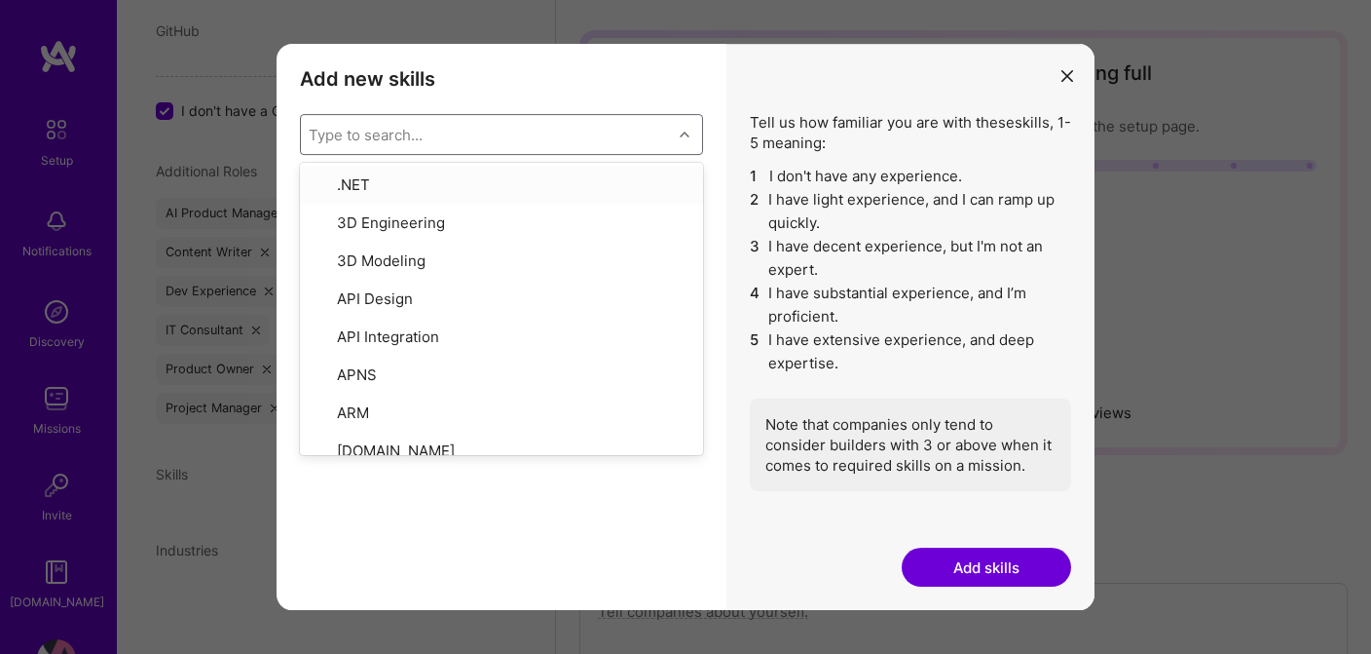
click at [554, 131] on div "Type to search..." at bounding box center [486, 134] width 371 height 39
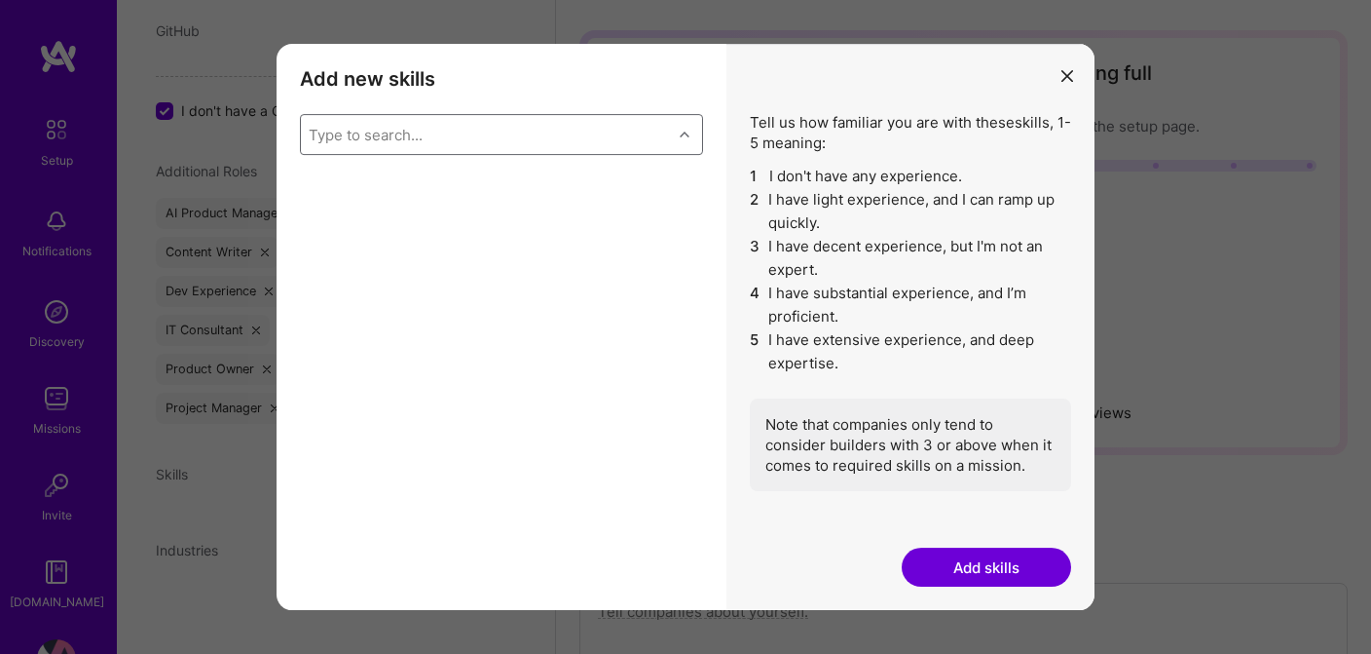
click at [685, 135] on icon "modal" at bounding box center [685, 135] width 10 height 10
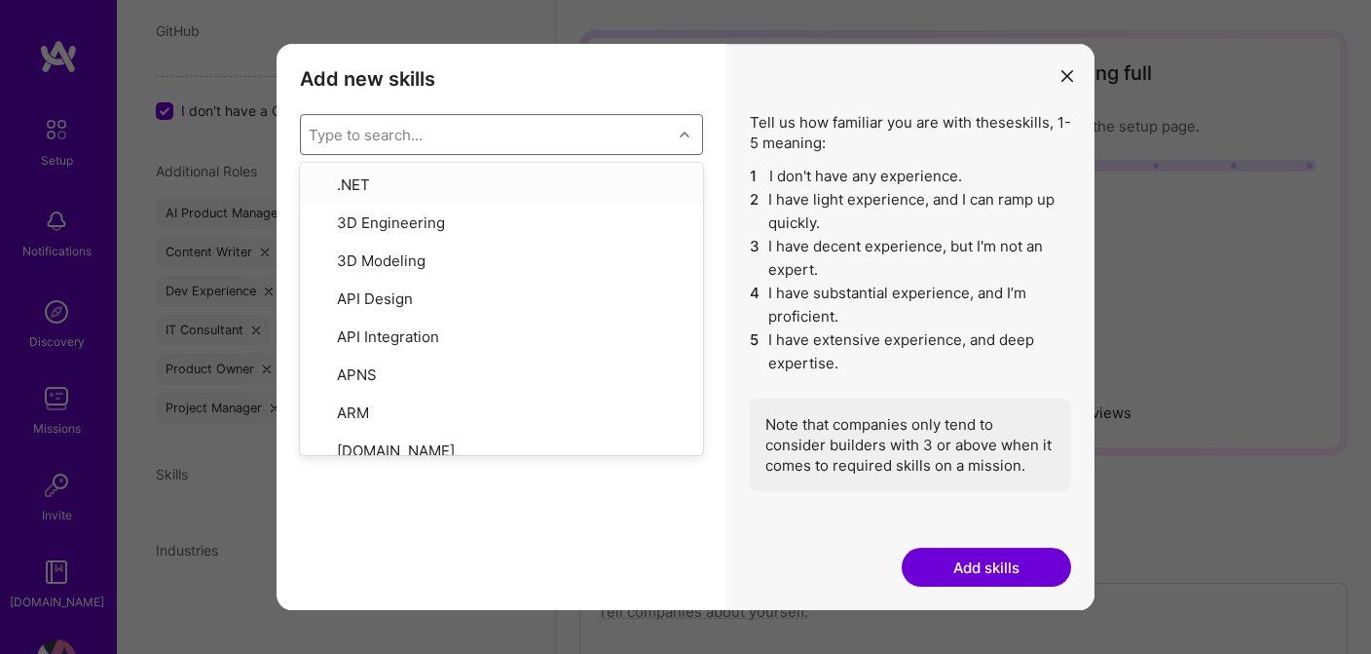
click at [626, 134] on div "Type to search..." at bounding box center [486, 134] width 371 height 39
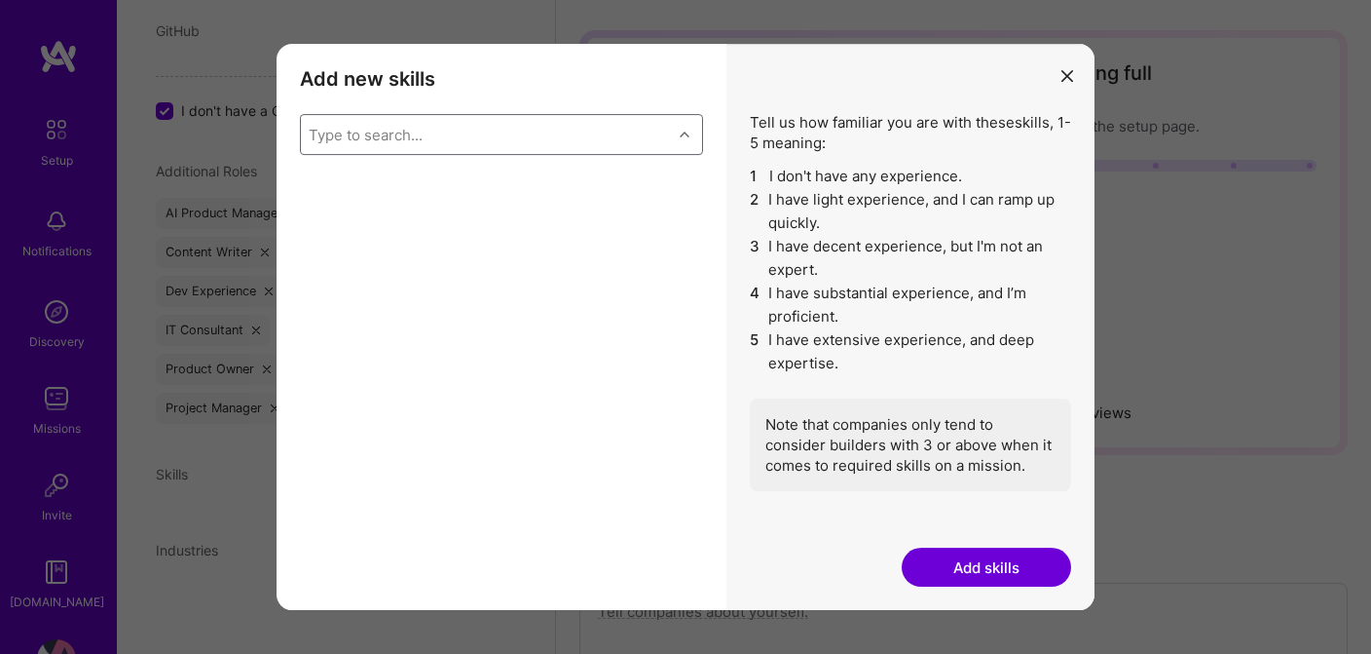
click at [614, 130] on div "Type to search..." at bounding box center [486, 134] width 371 height 39
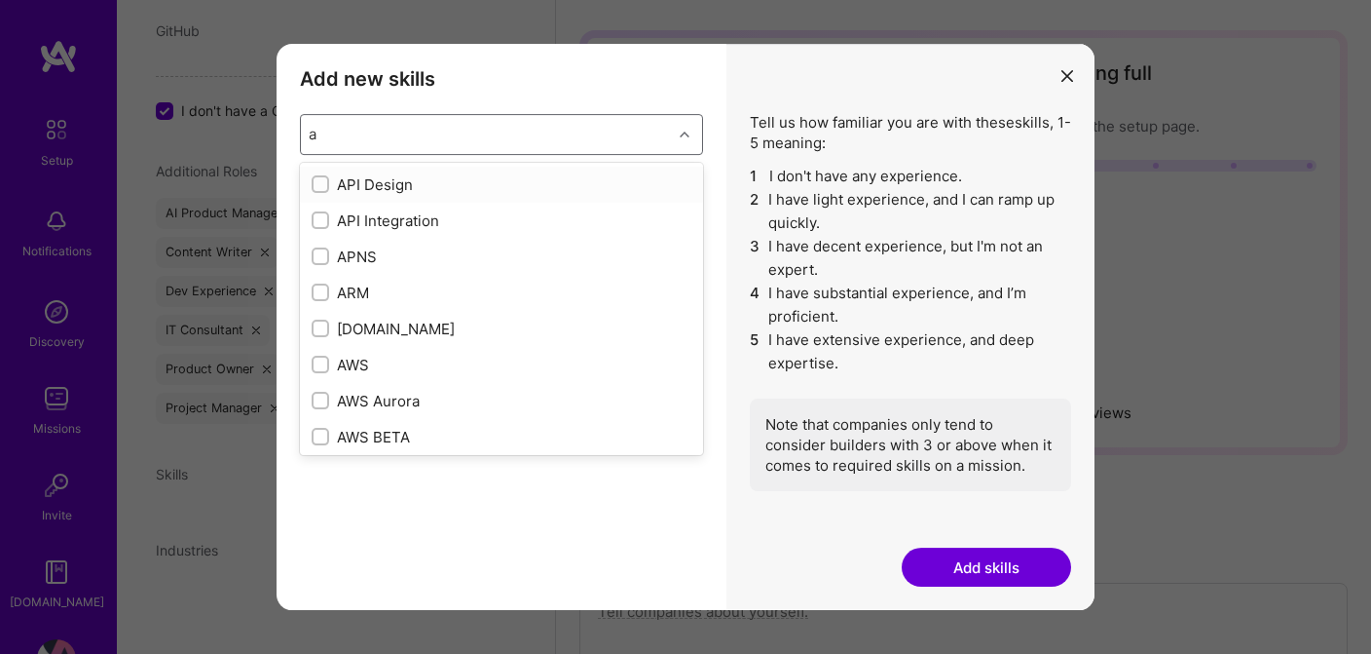
type input "ag"
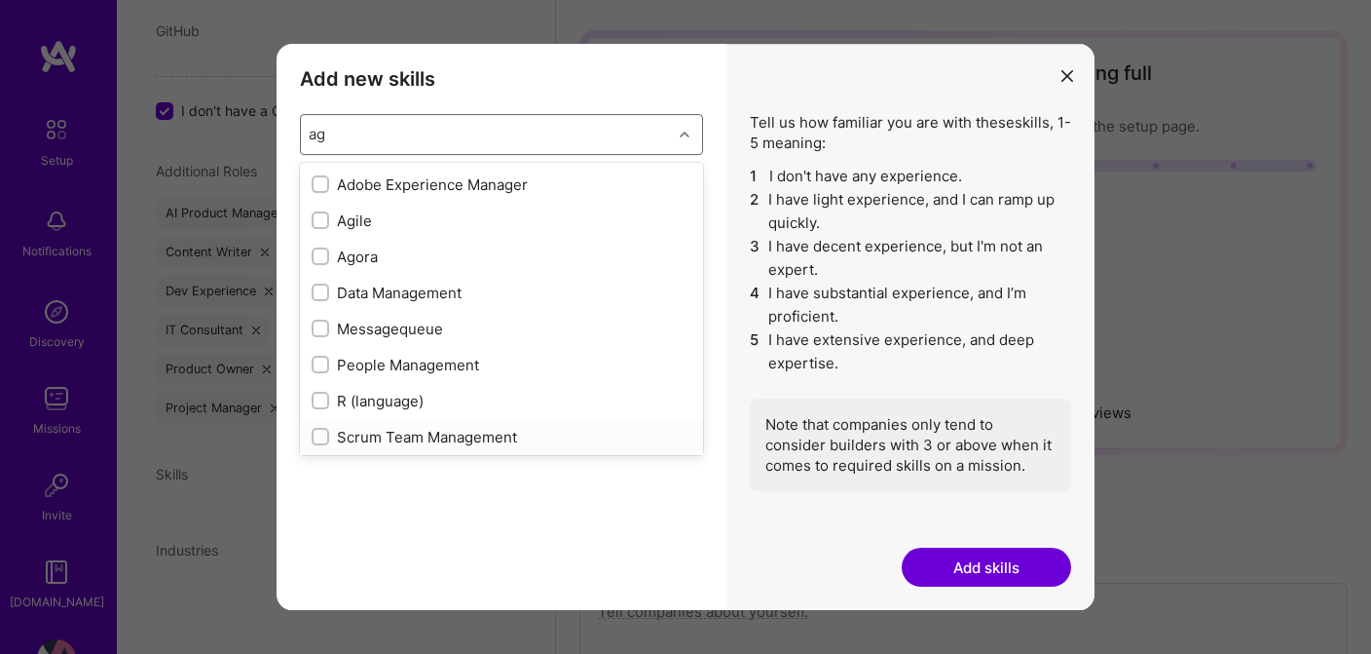
click at [323, 438] on input "modal" at bounding box center [323, 438] width 14 height 14
checkbox input "false"
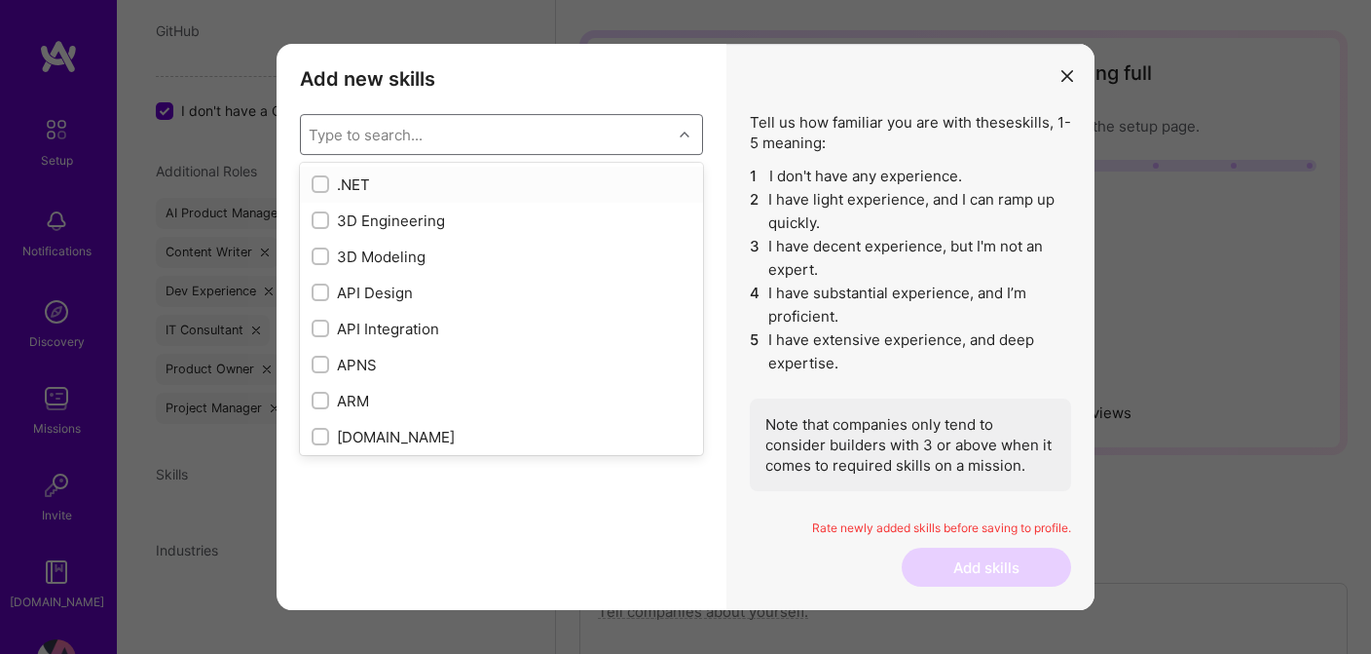
type input "a"
checkbox input "true"
type input "ag"
checkbox input "true"
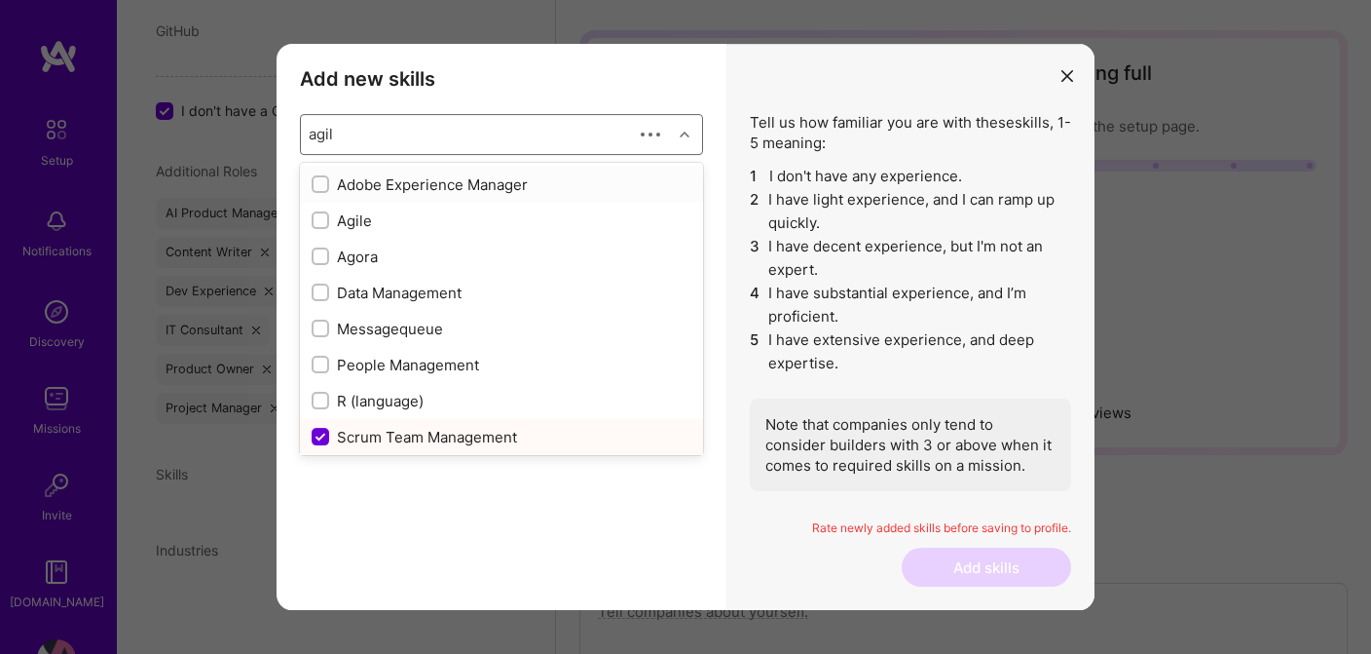
type input "agile"
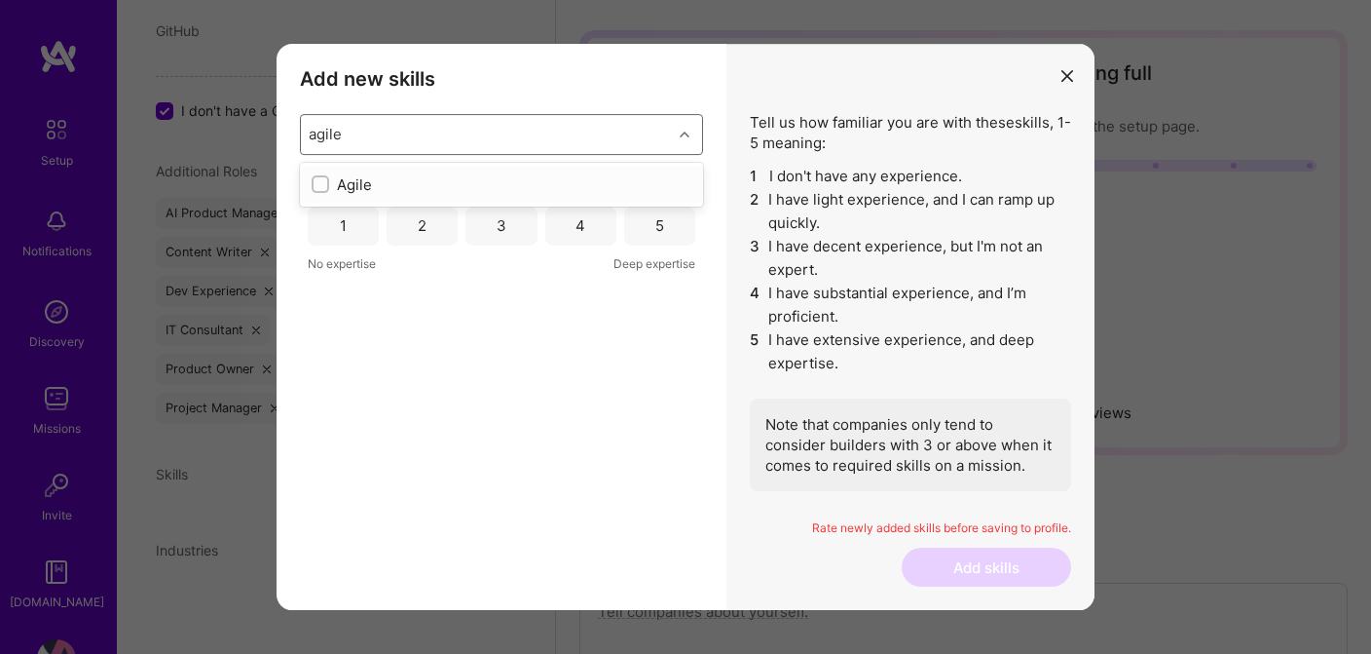
click at [365, 188] on div "Agile" at bounding box center [502, 184] width 380 height 20
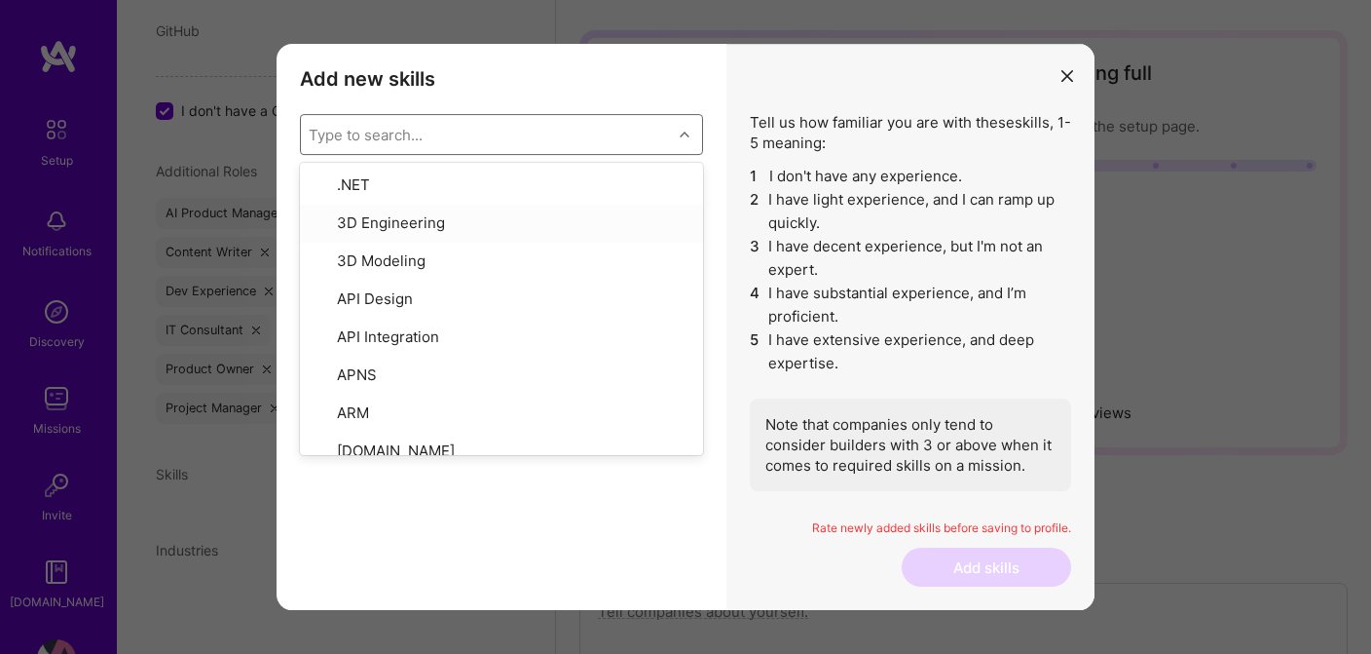
click at [613, 516] on div "Add new skills Tell us how familiar you are with given skills, using between 1 …" at bounding box center [502, 327] width 450 height 567
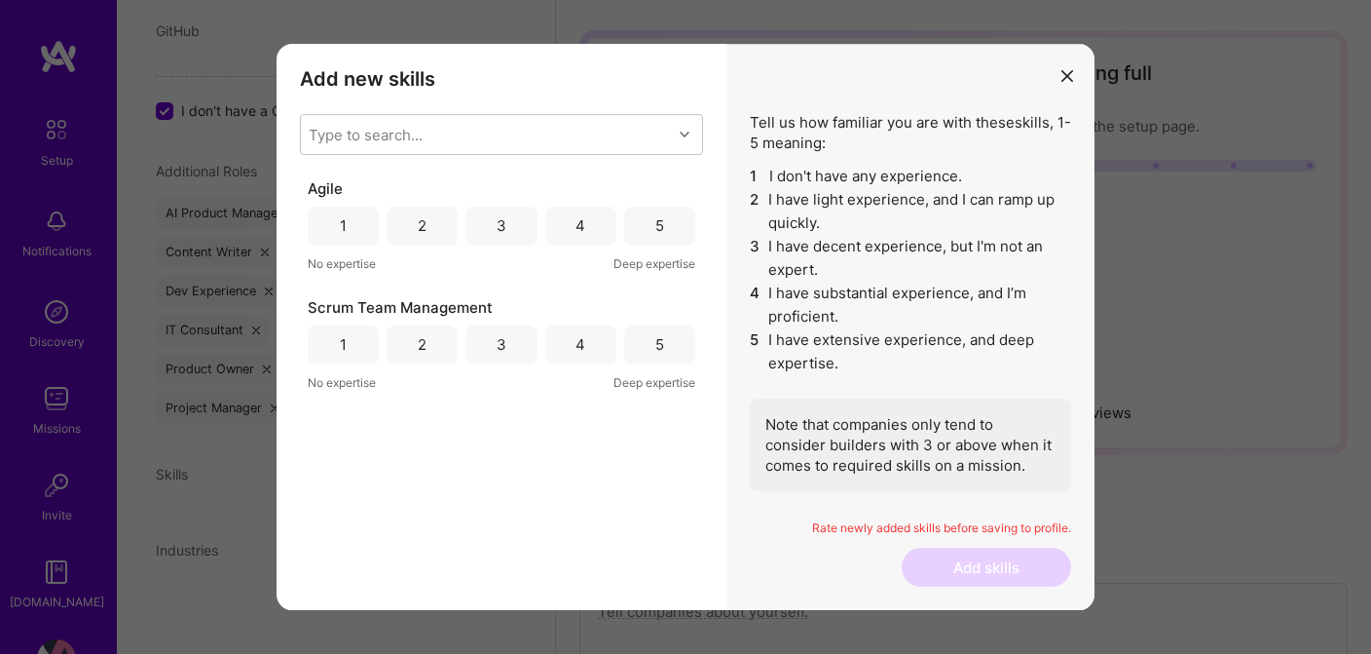
click at [658, 233] on div "5" at bounding box center [660, 225] width 9 height 20
click at [657, 350] on div "5" at bounding box center [660, 344] width 9 height 20
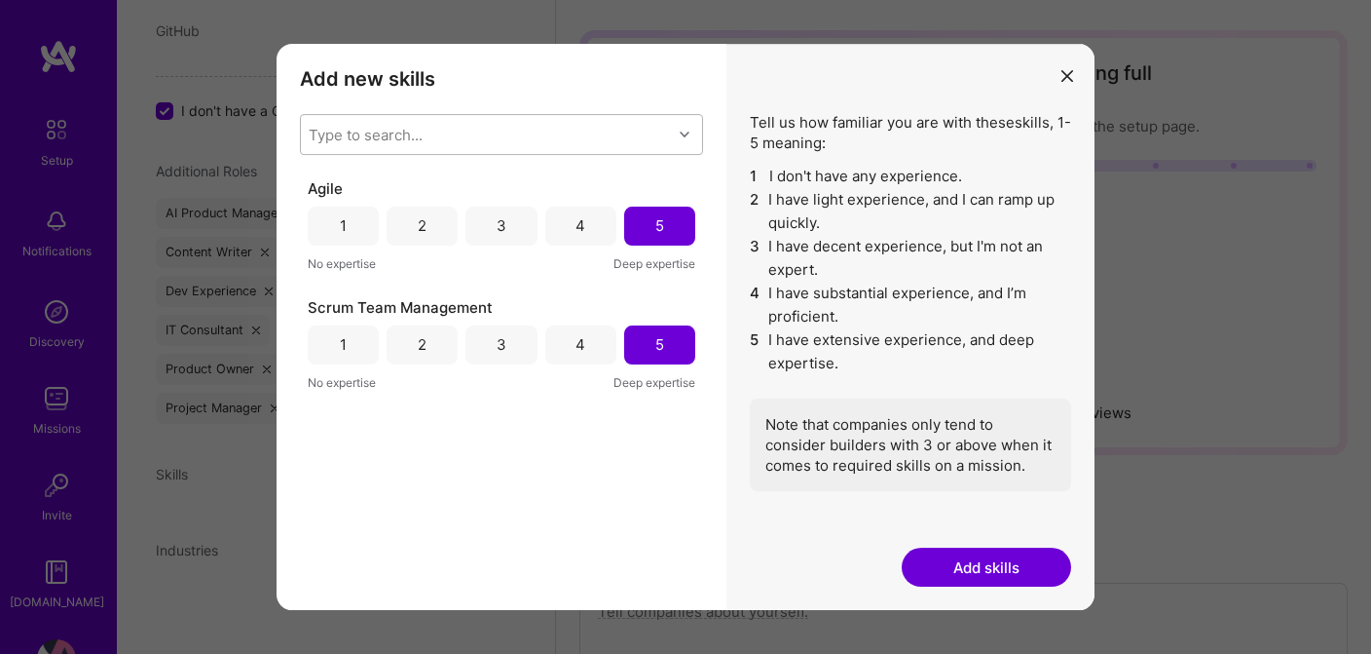
click at [526, 139] on div "Type to search..." at bounding box center [486, 134] width 371 height 39
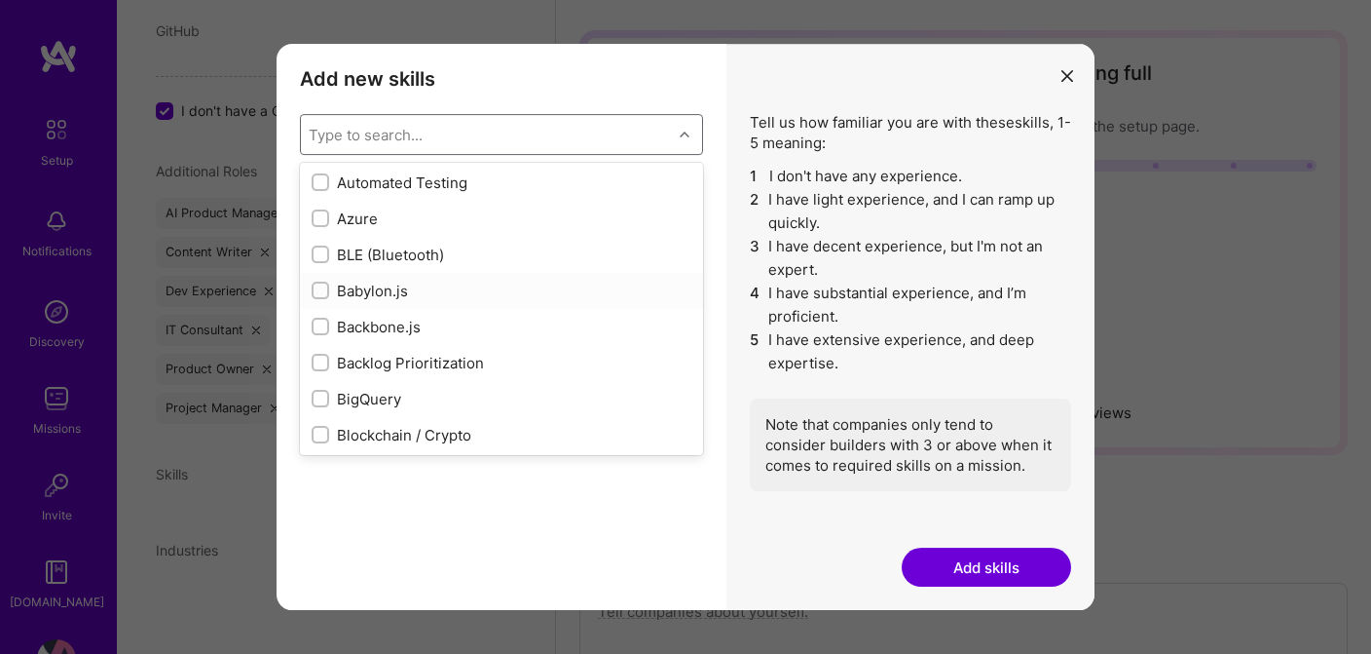
scroll to position [1601, 0]
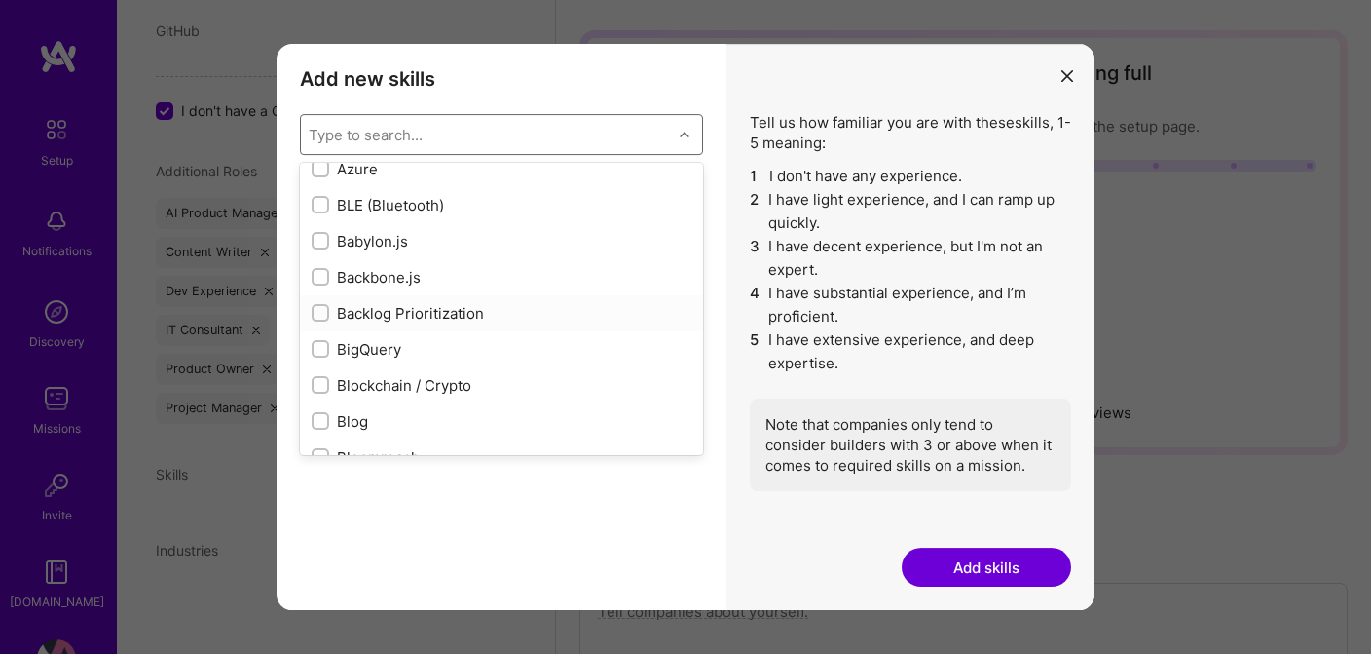
click at [321, 315] on input "modal" at bounding box center [323, 314] width 14 height 14
checkbox input "true"
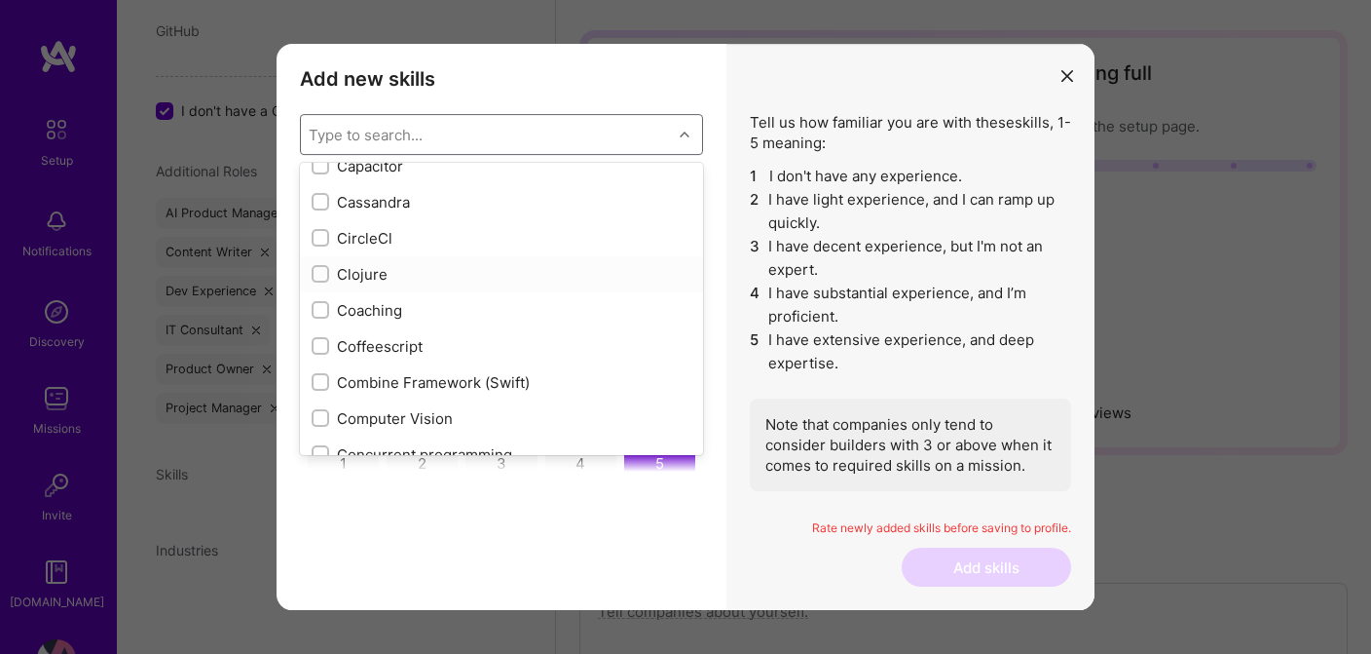
scroll to position [2340, 0]
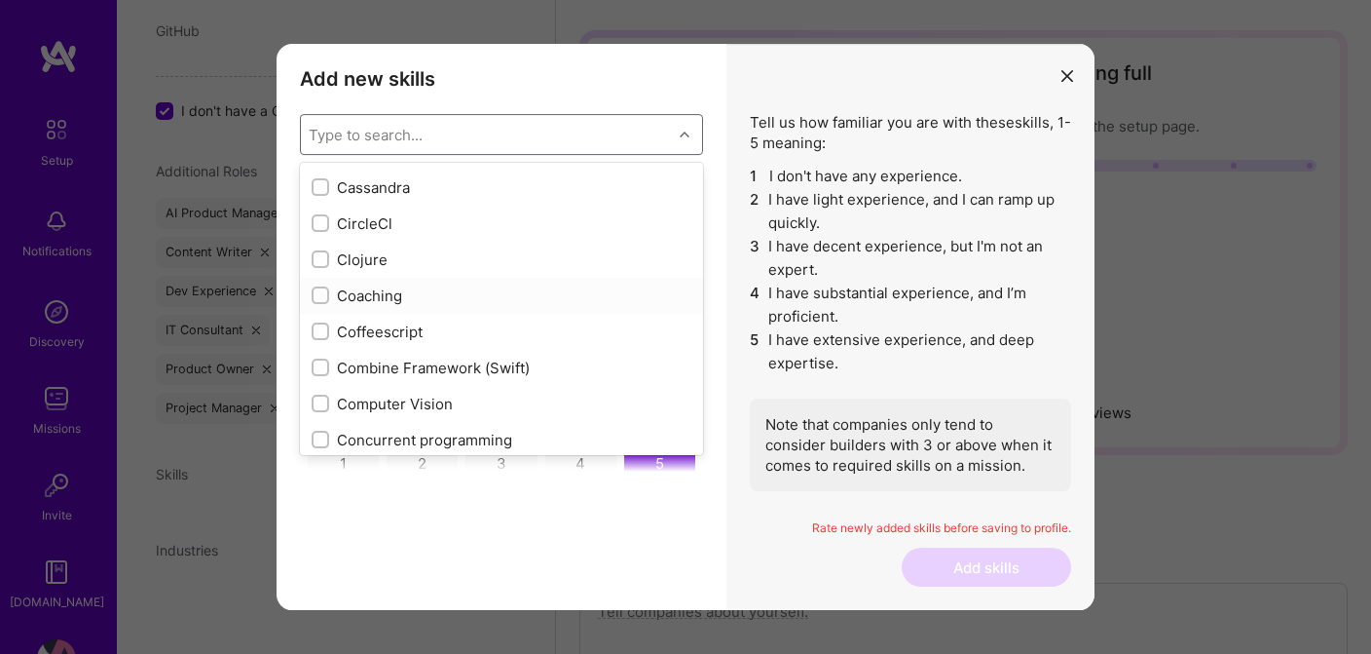
click at [320, 296] on input "modal" at bounding box center [323, 296] width 14 height 14
checkbox input "true"
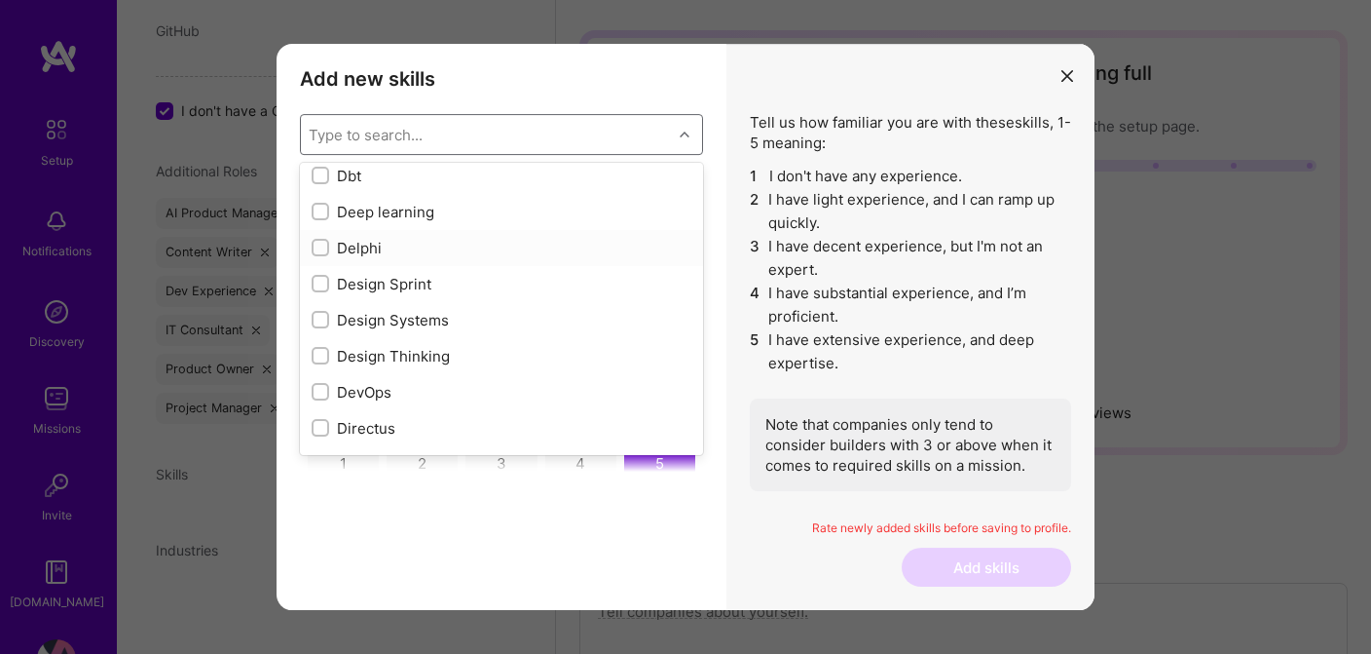
scroll to position [3470, 0]
click at [320, 281] on input "modal" at bounding box center [323, 283] width 14 height 14
checkbox input "true"
click at [320, 358] on input "modal" at bounding box center [323, 355] width 14 height 14
checkbox input "true"
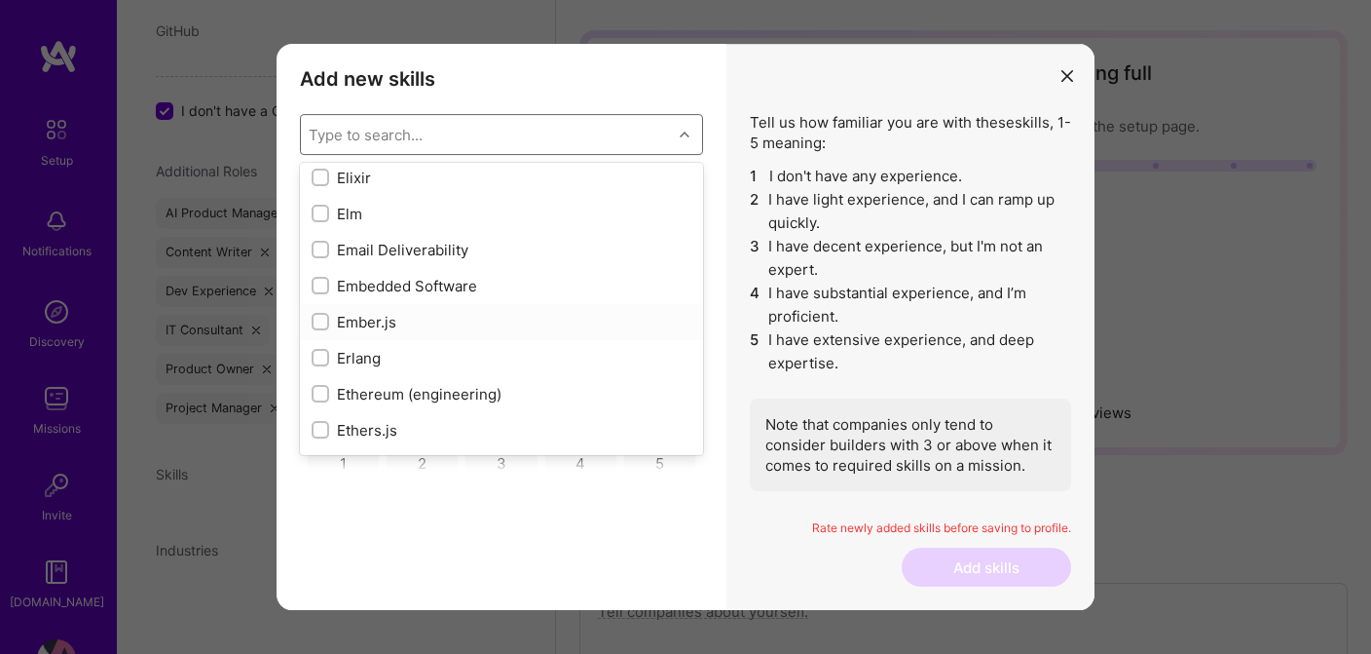
scroll to position [4225, 0]
click at [322, 285] on input "modal" at bounding box center [323, 285] width 14 height 14
checkbox input "true"
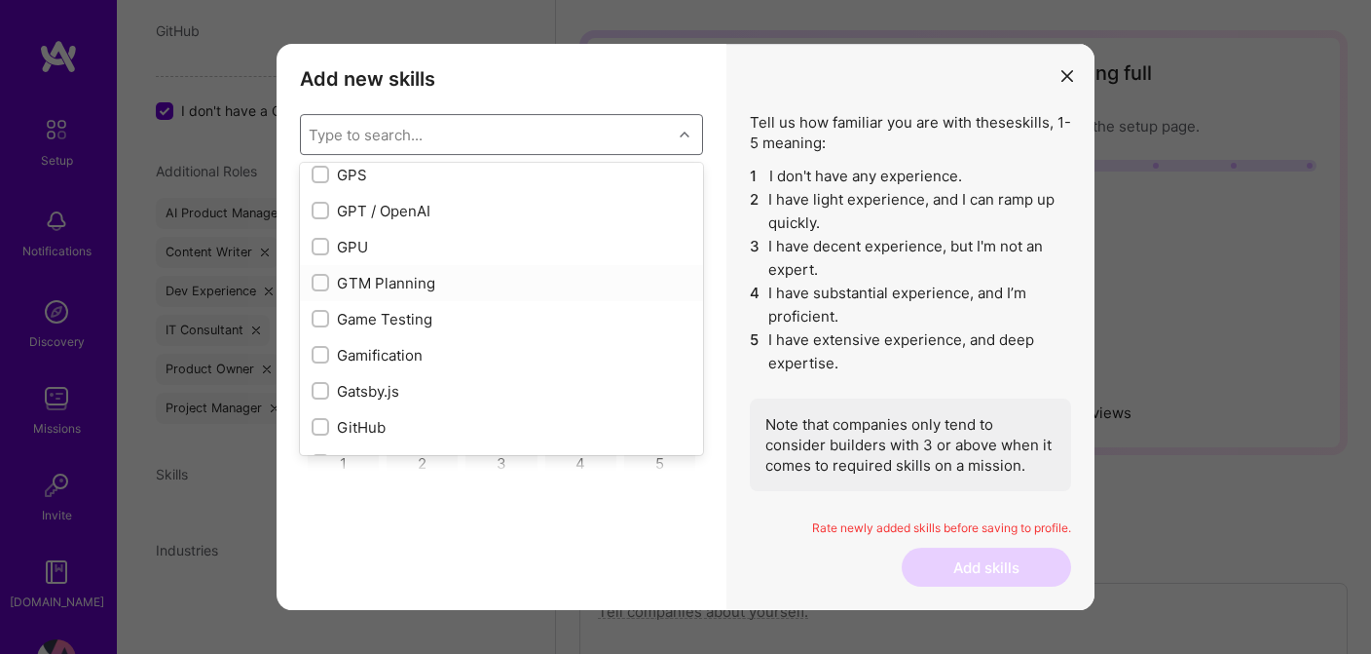
scroll to position [4993, 0]
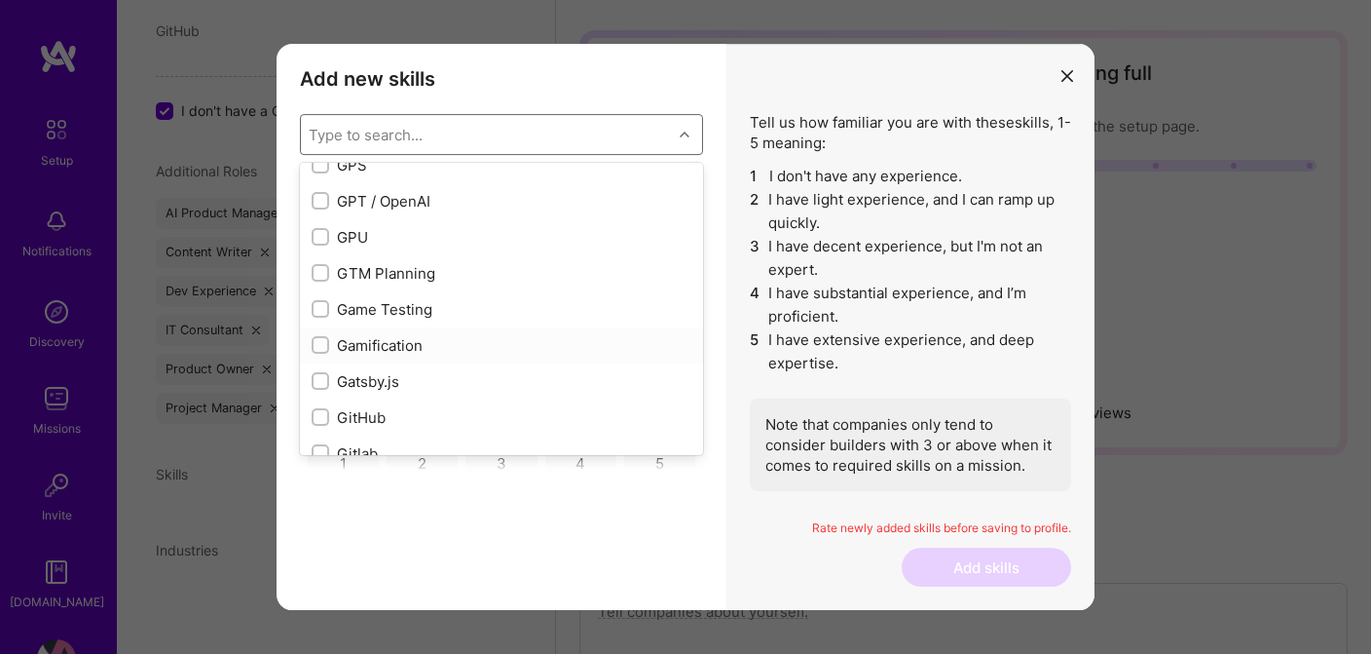
click at [319, 346] on input "modal" at bounding box center [323, 346] width 14 height 14
checkbox input "true"
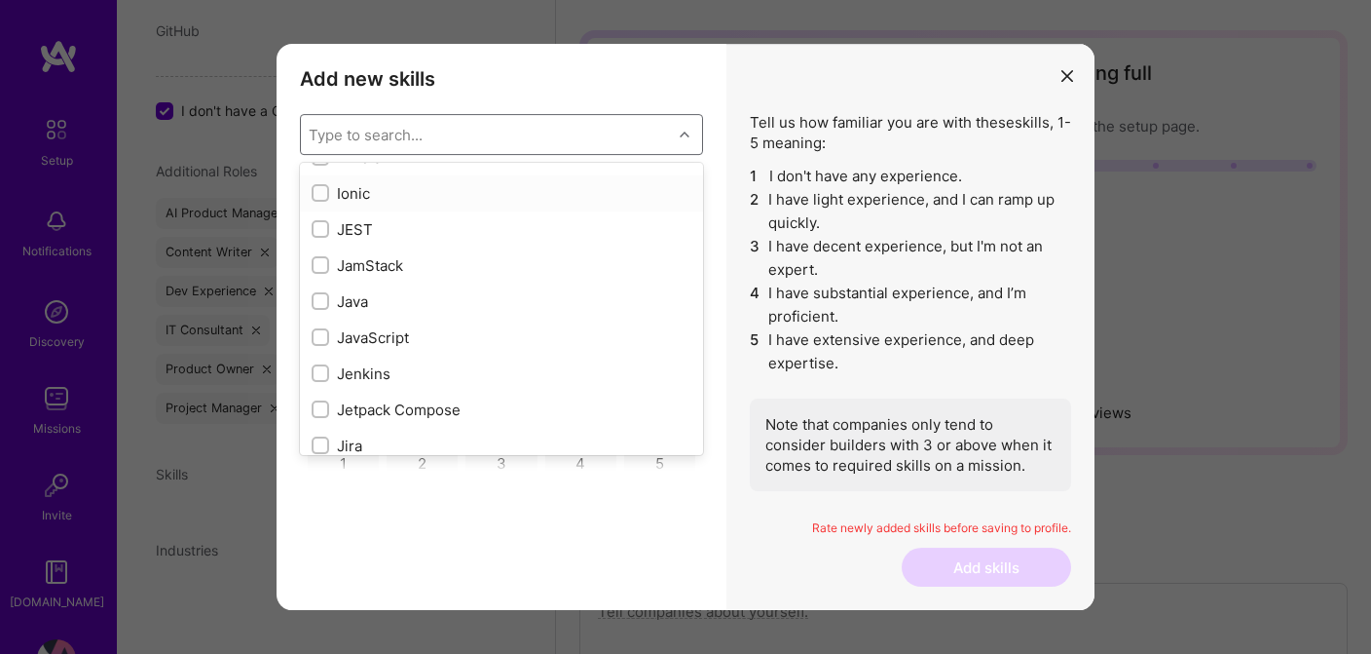
scroll to position [6122, 0]
click at [319, 297] on input "modal" at bounding box center [323, 298] width 14 height 14
checkbox input "true"
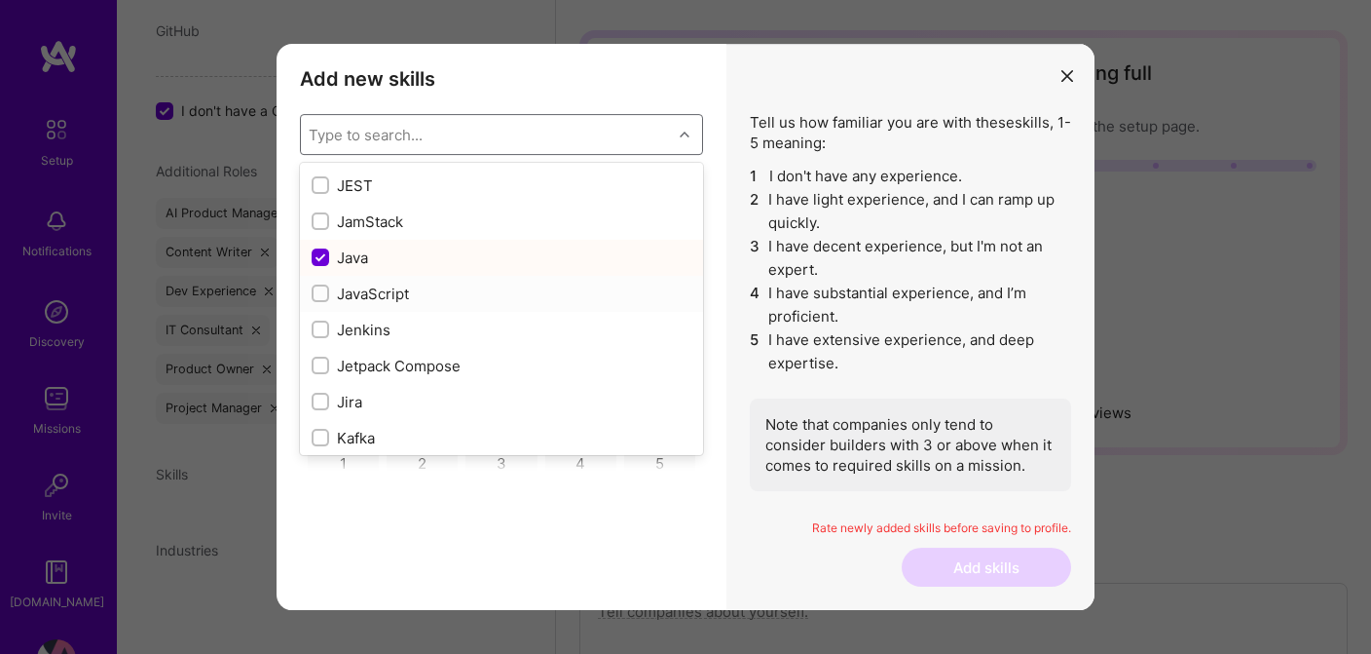
scroll to position [6172, 0]
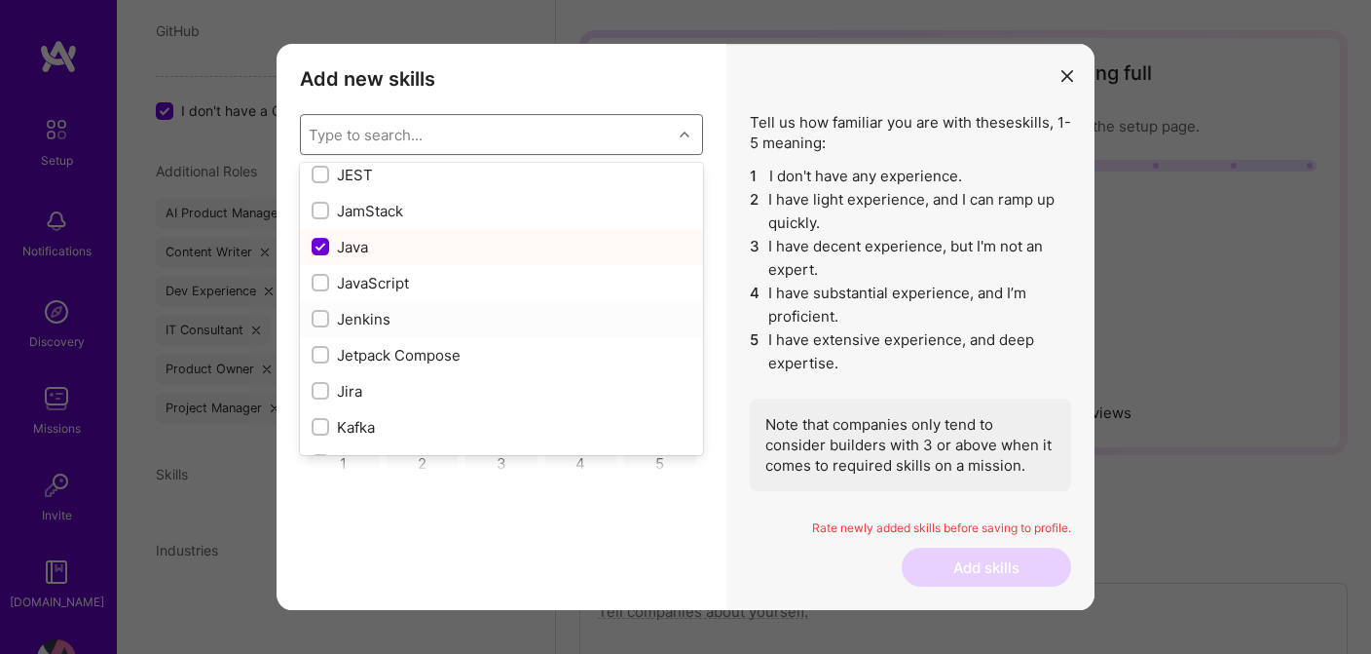
click at [319, 319] on input "modal" at bounding box center [323, 320] width 14 height 14
checkbox input "true"
click at [319, 389] on input "modal" at bounding box center [323, 392] width 14 height 14
checkbox input "true"
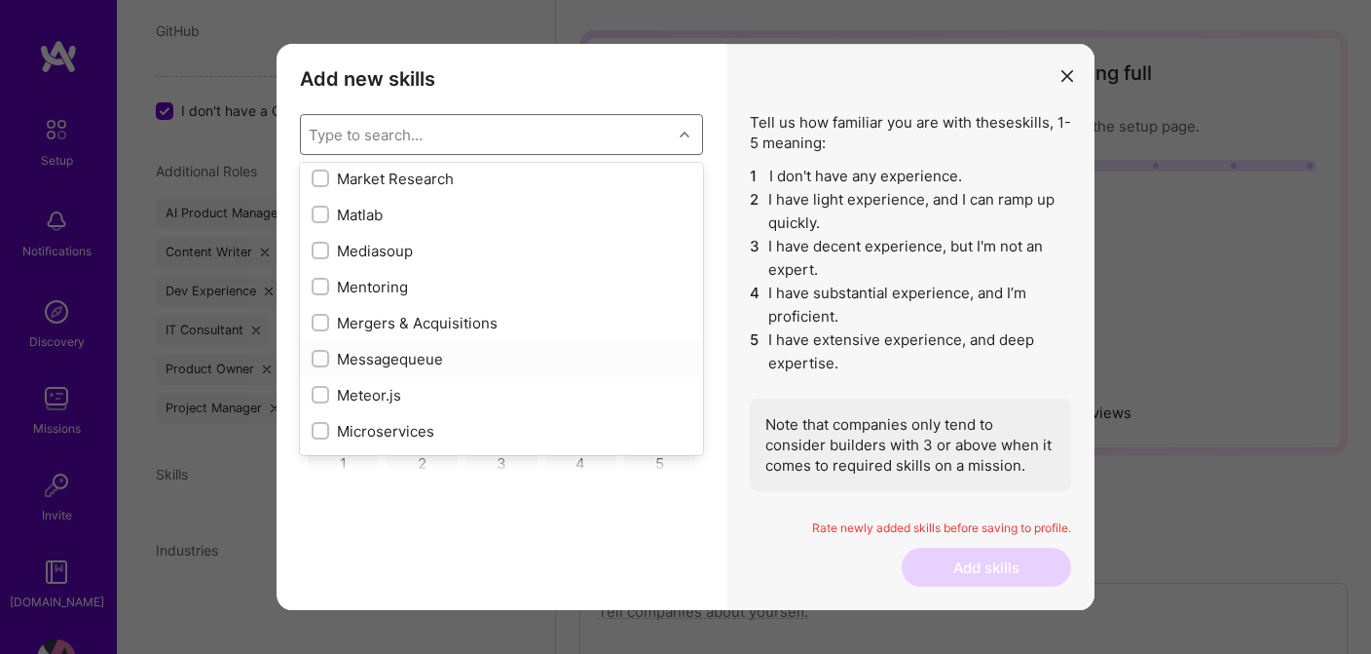
scroll to position [7143, 0]
click at [322, 284] on input "modal" at bounding box center [323, 286] width 14 height 14
checkbox input "true"
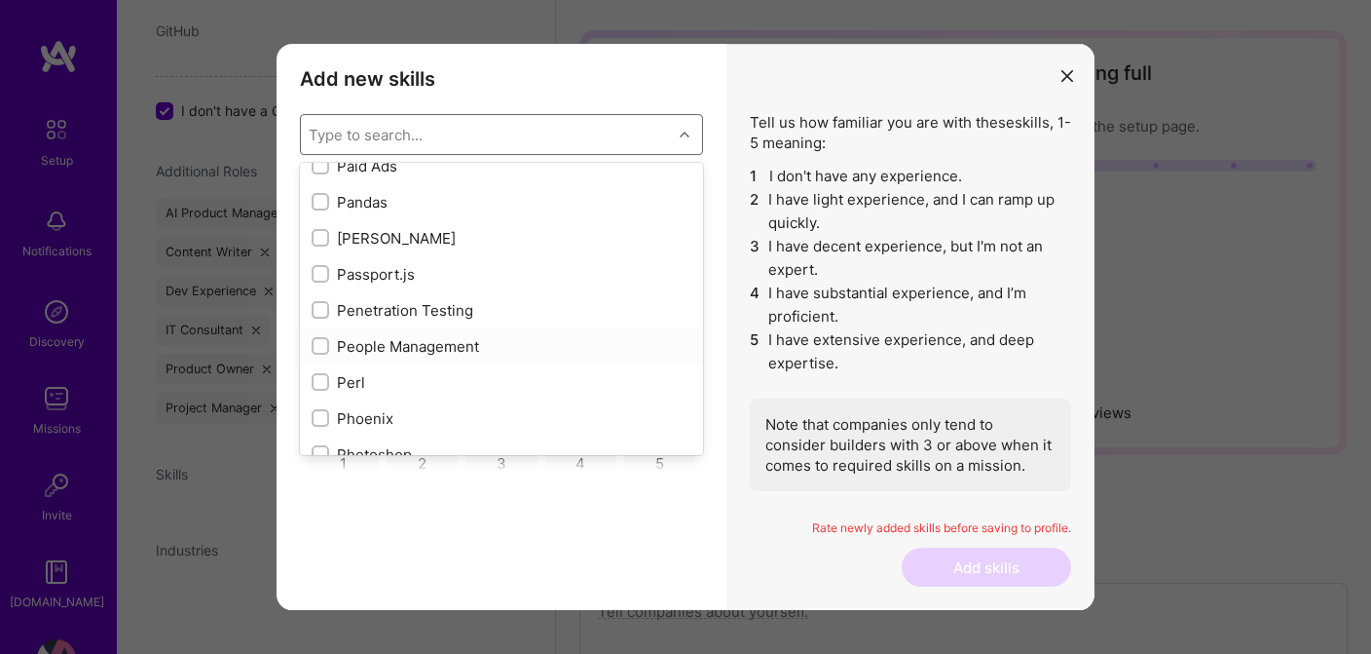
scroll to position [8379, 0]
click at [325, 309] on input "modal" at bounding box center [323, 312] width 14 height 14
checkbox input "true"
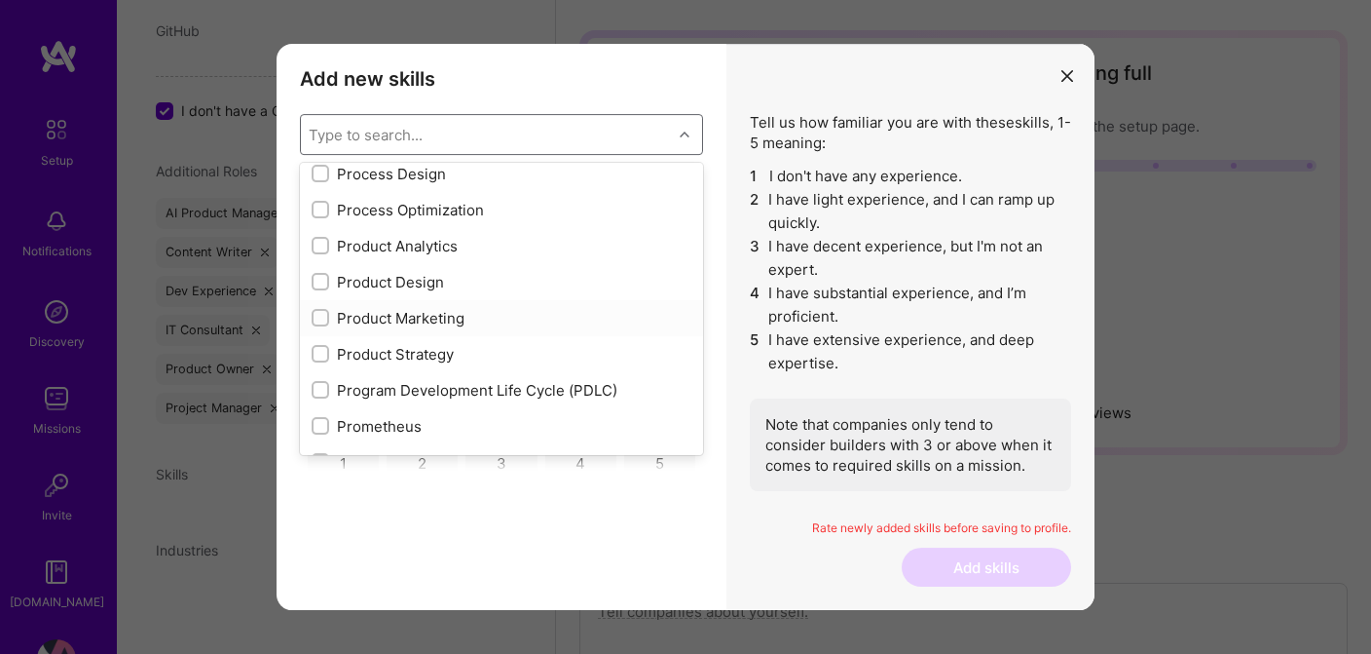
scroll to position [8882, 0]
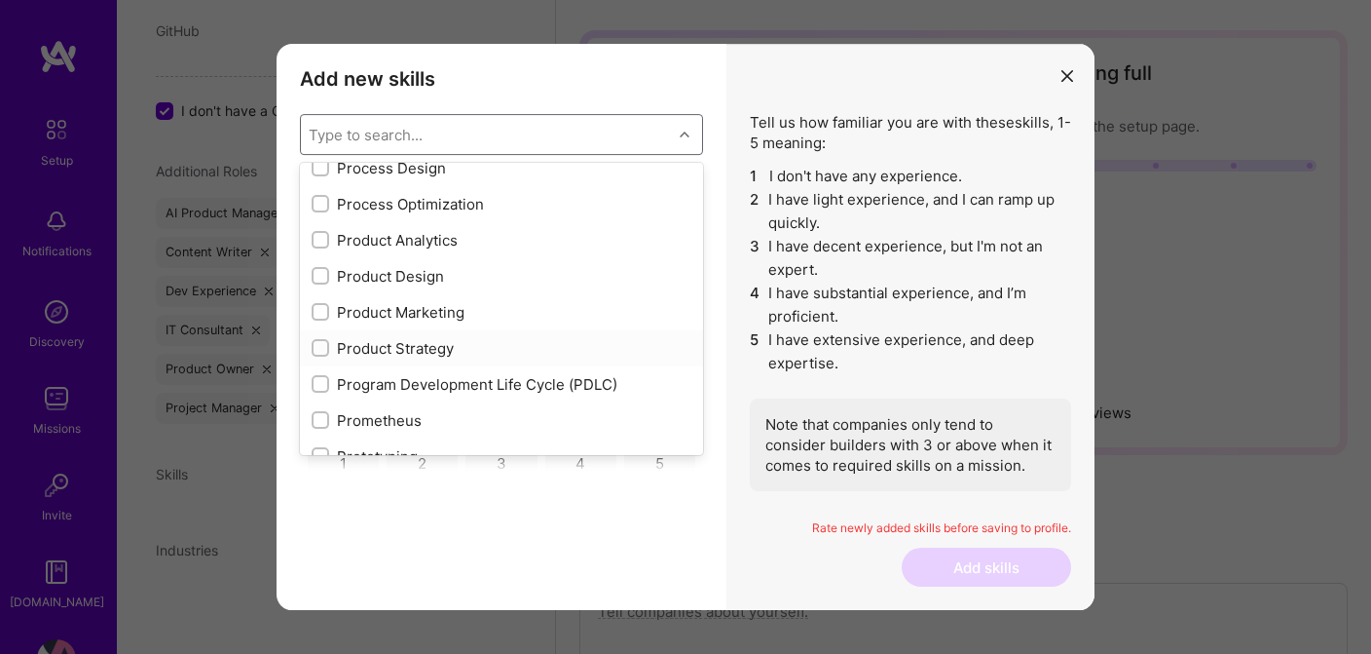
click at [319, 346] on input "modal" at bounding box center [323, 349] width 14 height 14
checkbox input "true"
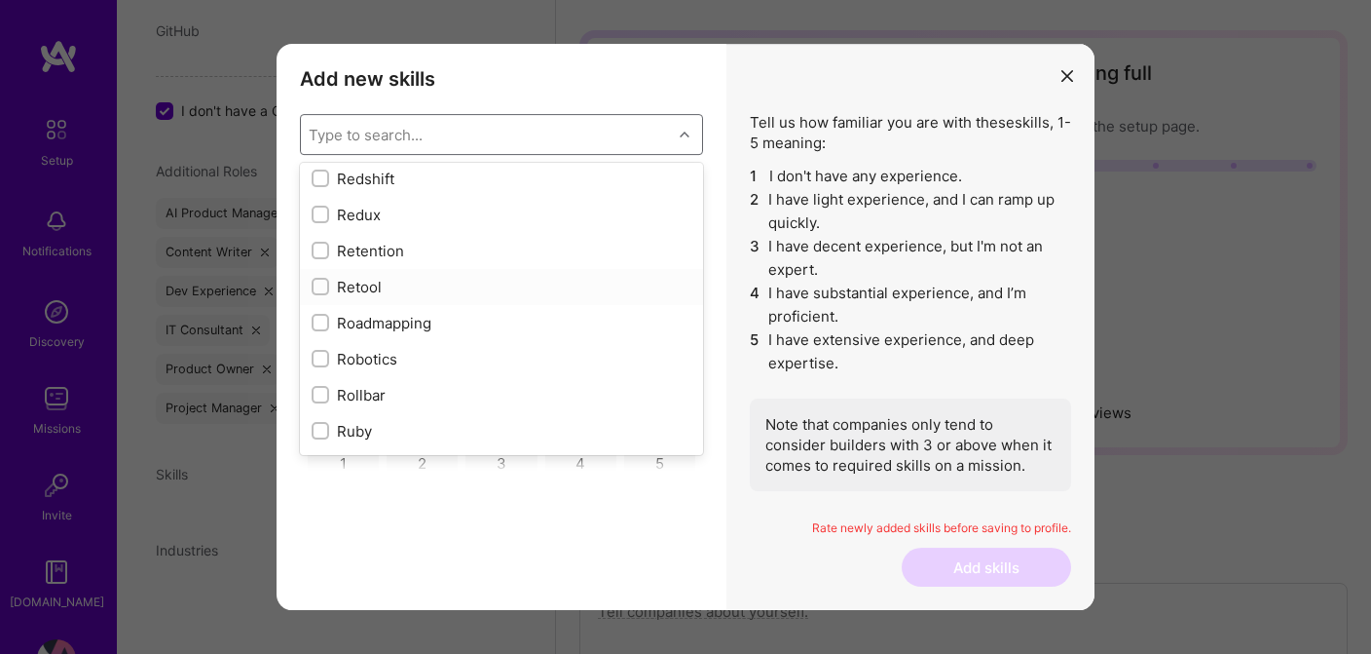
scroll to position [9776, 0]
click at [320, 314] on input "modal" at bounding box center [323, 320] width 14 height 14
checkbox input "true"
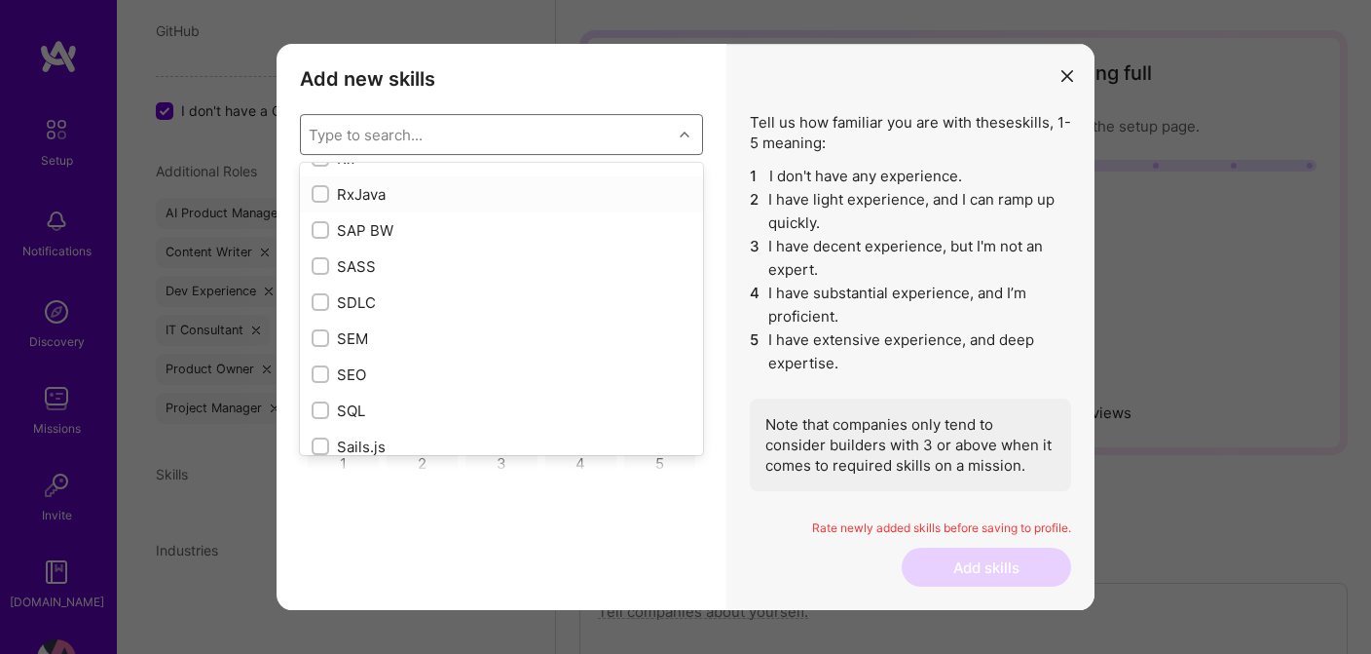
scroll to position [10197, 0]
click at [320, 296] on input "modal" at bounding box center [323, 295] width 14 height 14
checkbox input "true"
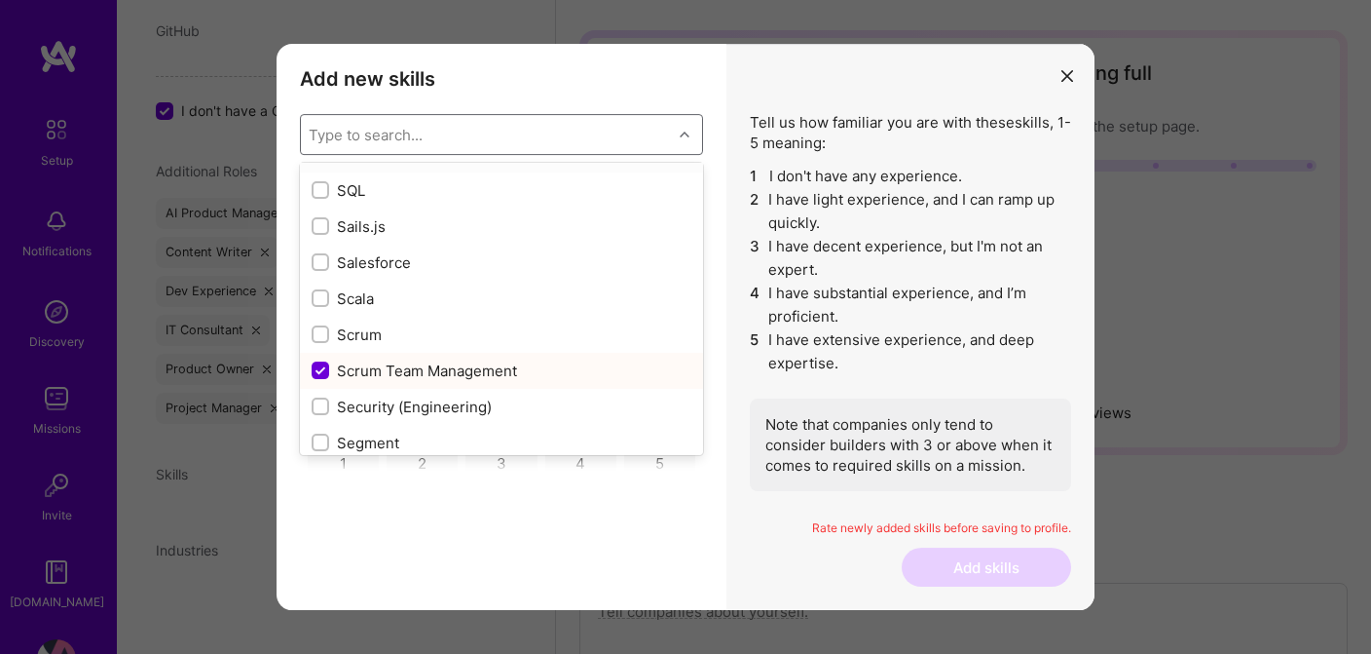
scroll to position [10410, 0]
click at [322, 329] on input "modal" at bounding box center [323, 334] width 14 height 14
checkbox input "true"
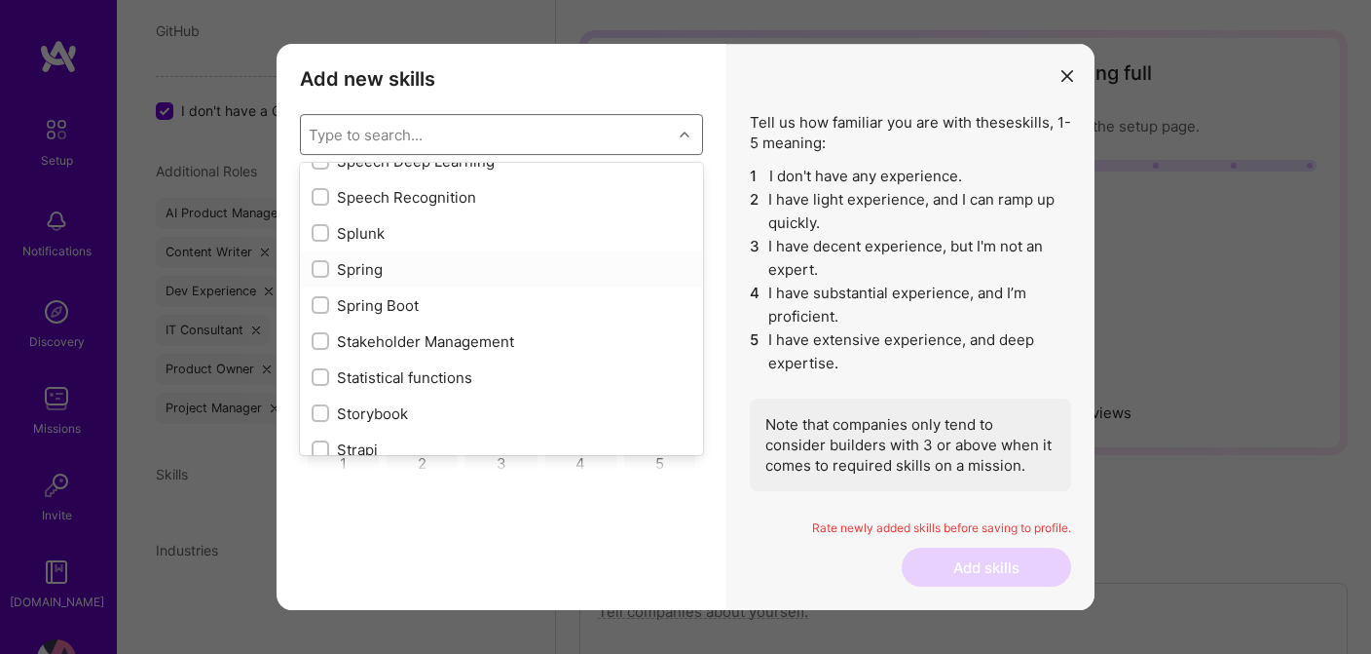
scroll to position [11310, 0]
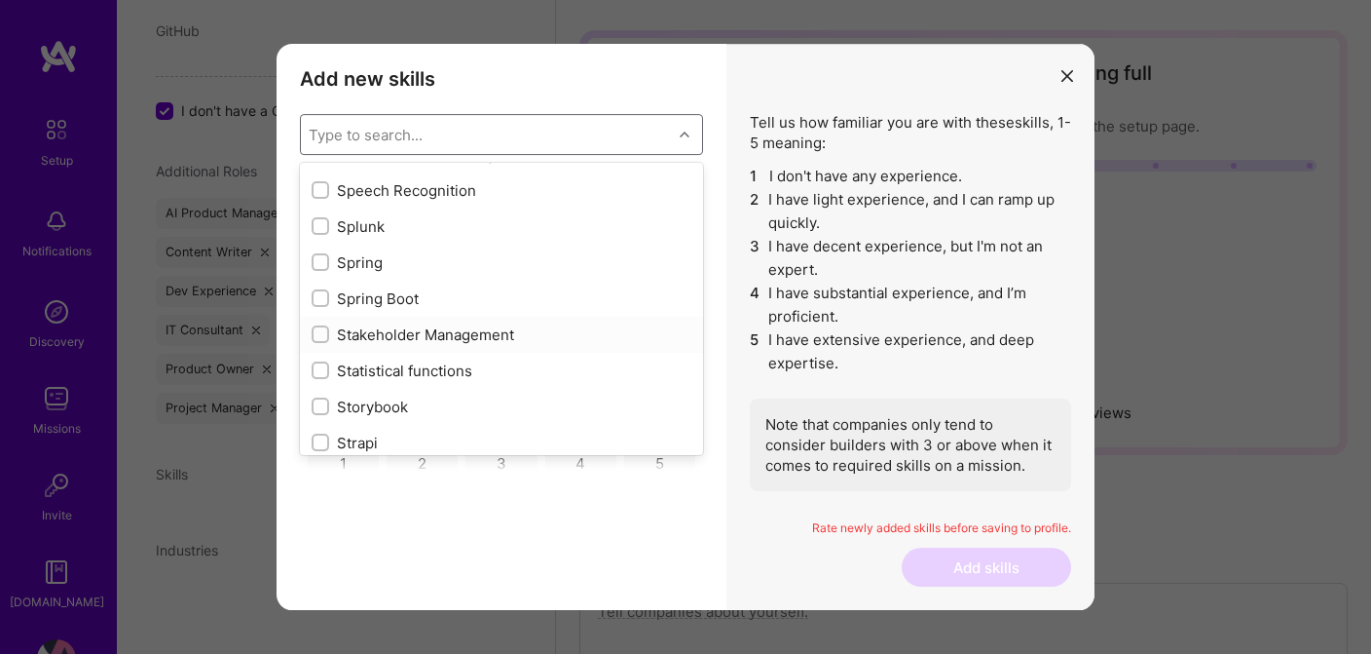
click at [319, 334] on input "modal" at bounding box center [323, 335] width 14 height 14
checkbox input "true"
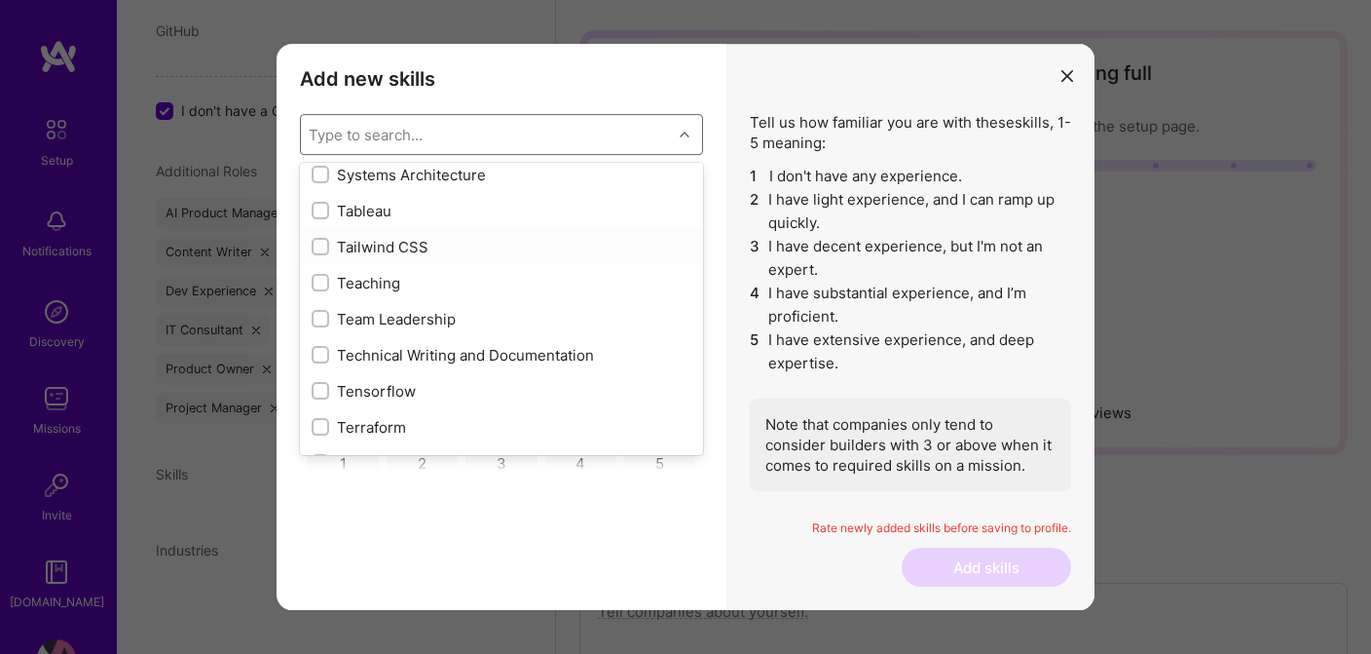
scroll to position [11743, 0]
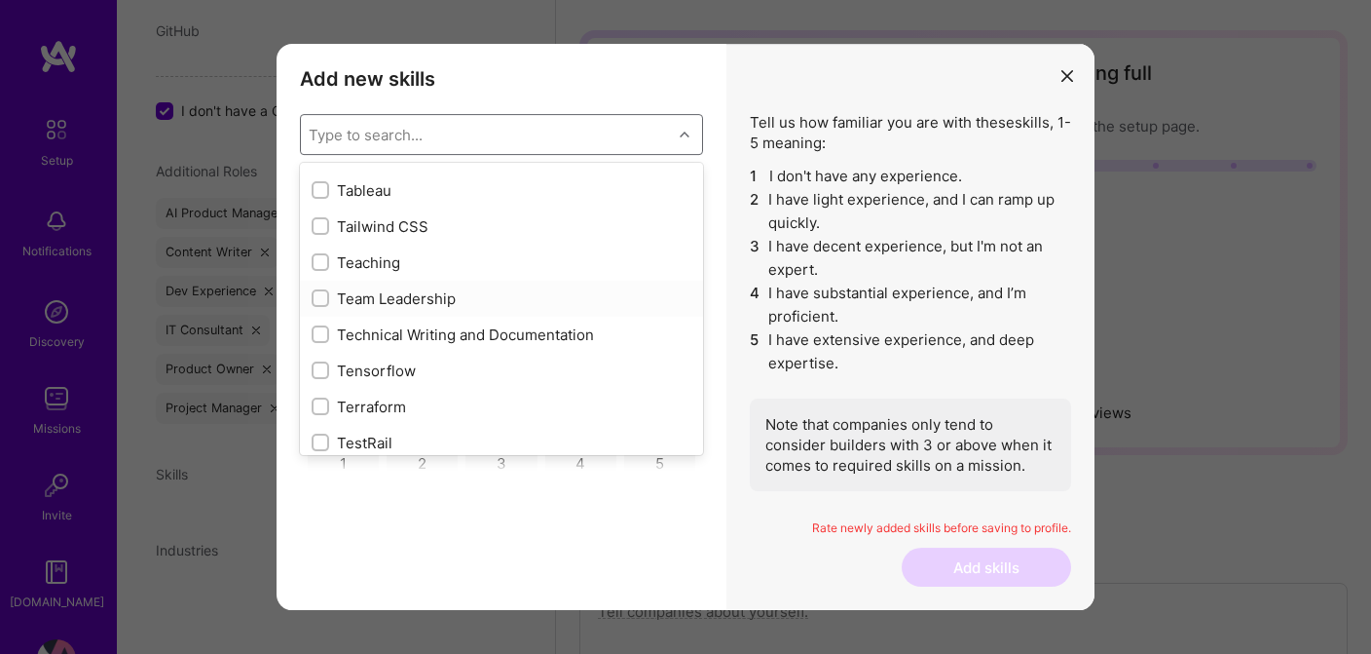
click at [319, 298] on input "modal" at bounding box center [323, 299] width 14 height 14
checkbox input "true"
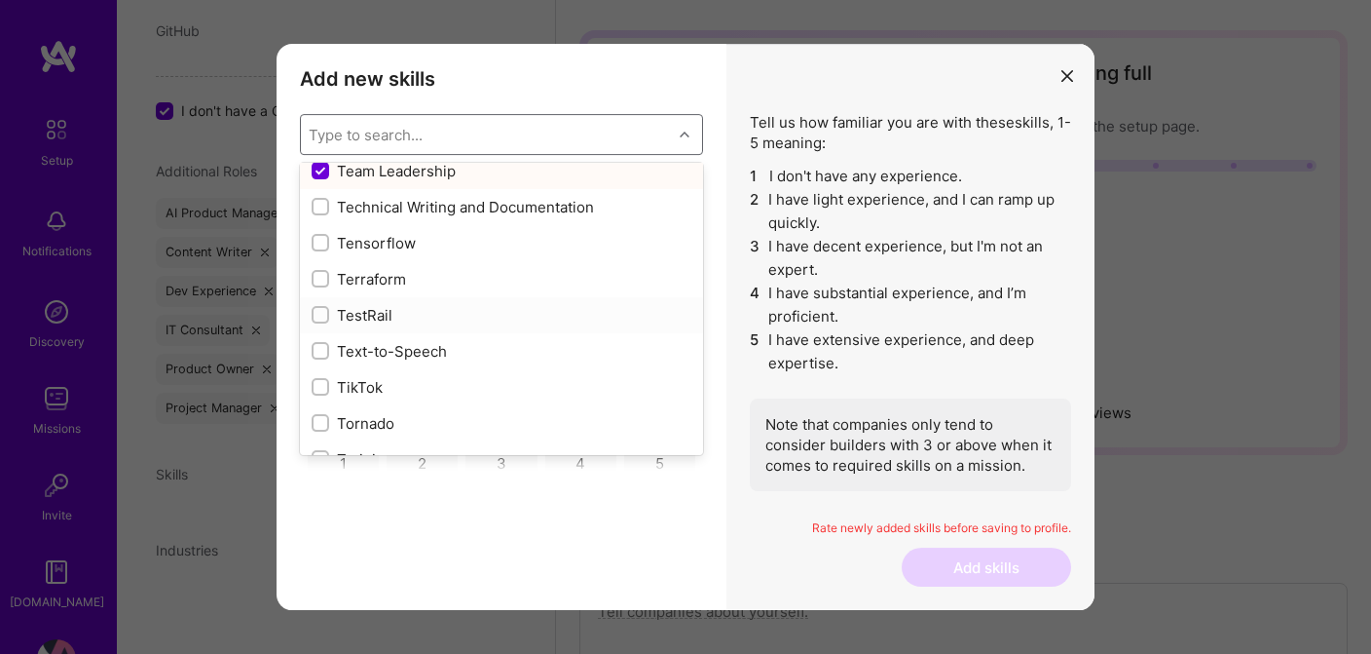
scroll to position [11909, 0]
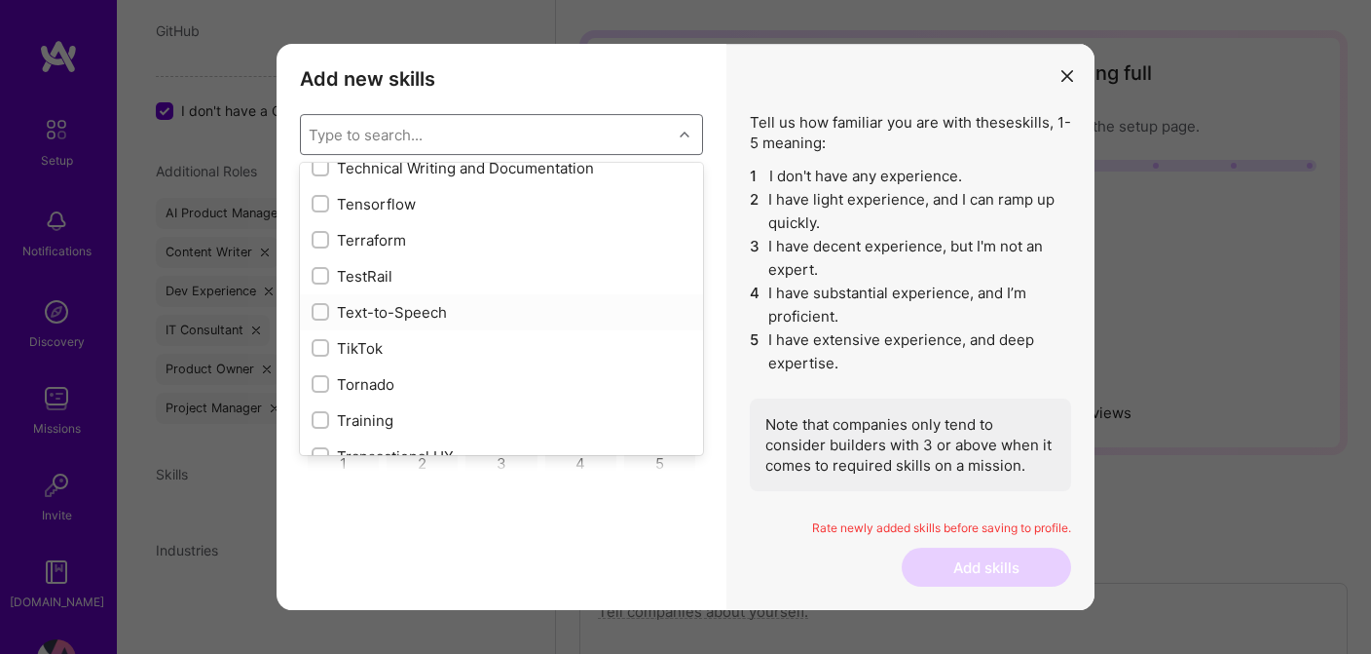
click at [322, 315] on input "modal" at bounding box center [323, 313] width 14 height 14
checkbox input "true"
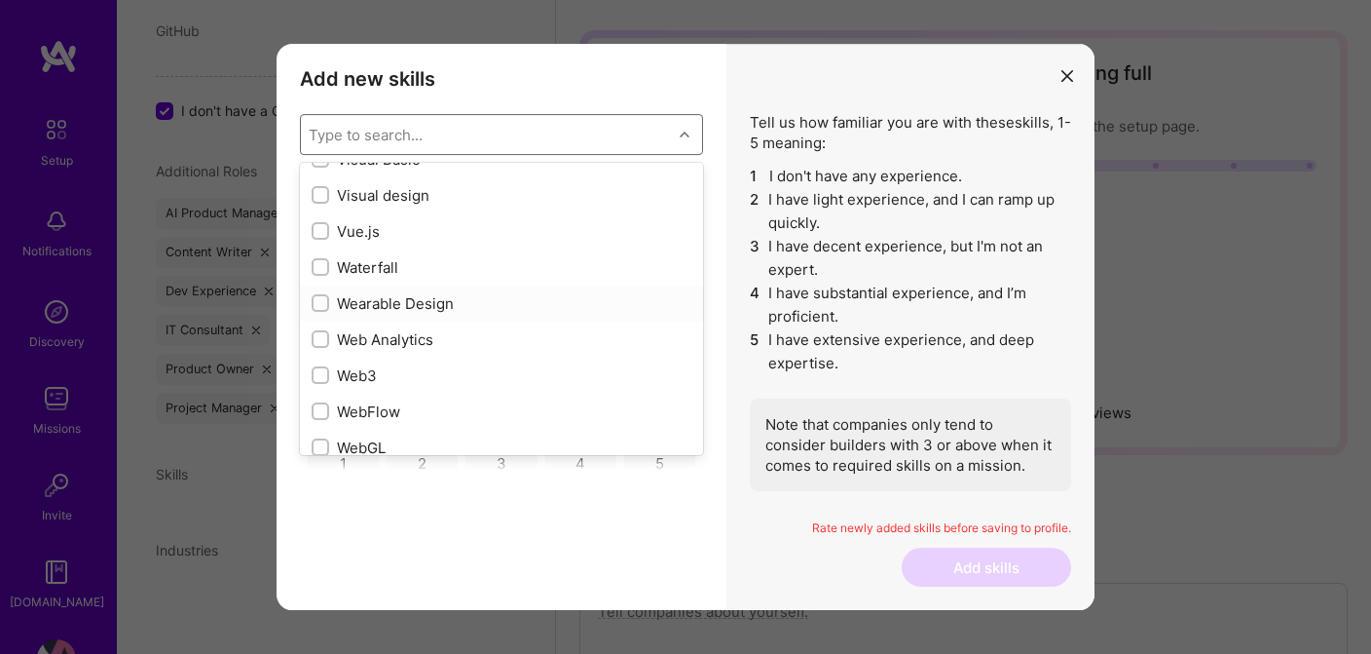
scroll to position [12648, 0]
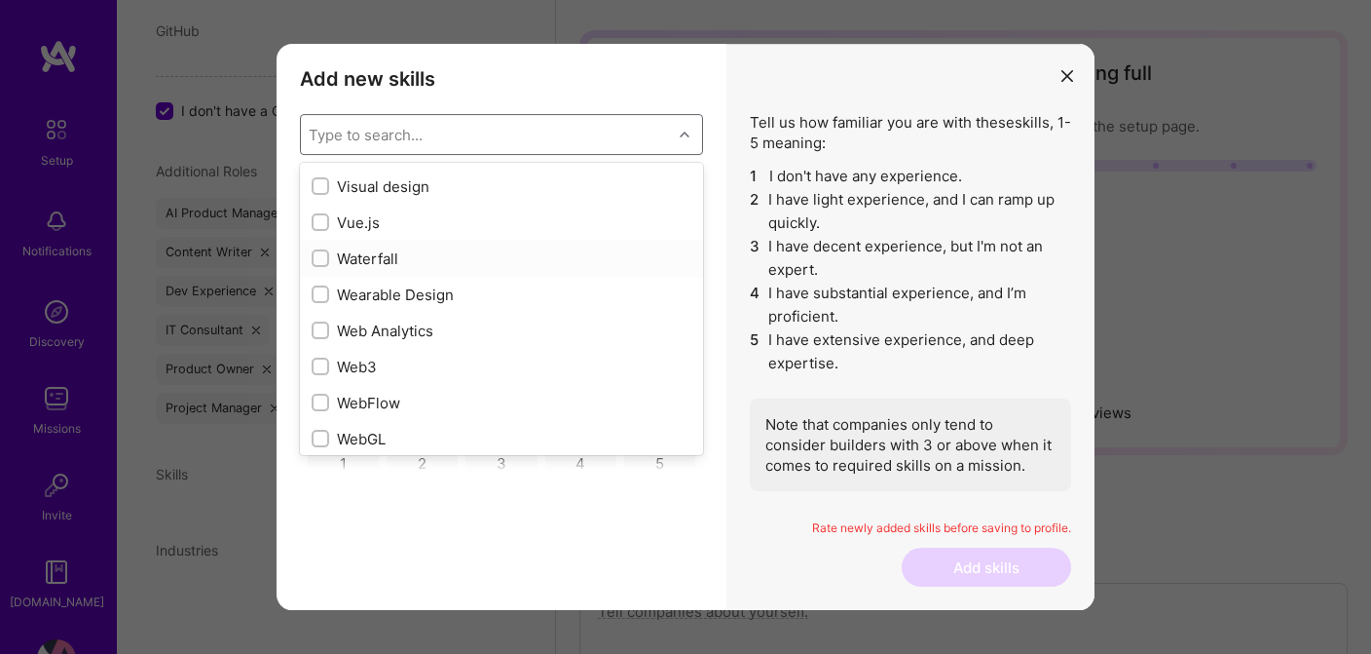
click at [321, 255] on input "modal" at bounding box center [323, 259] width 14 height 14
checkbox input "true"
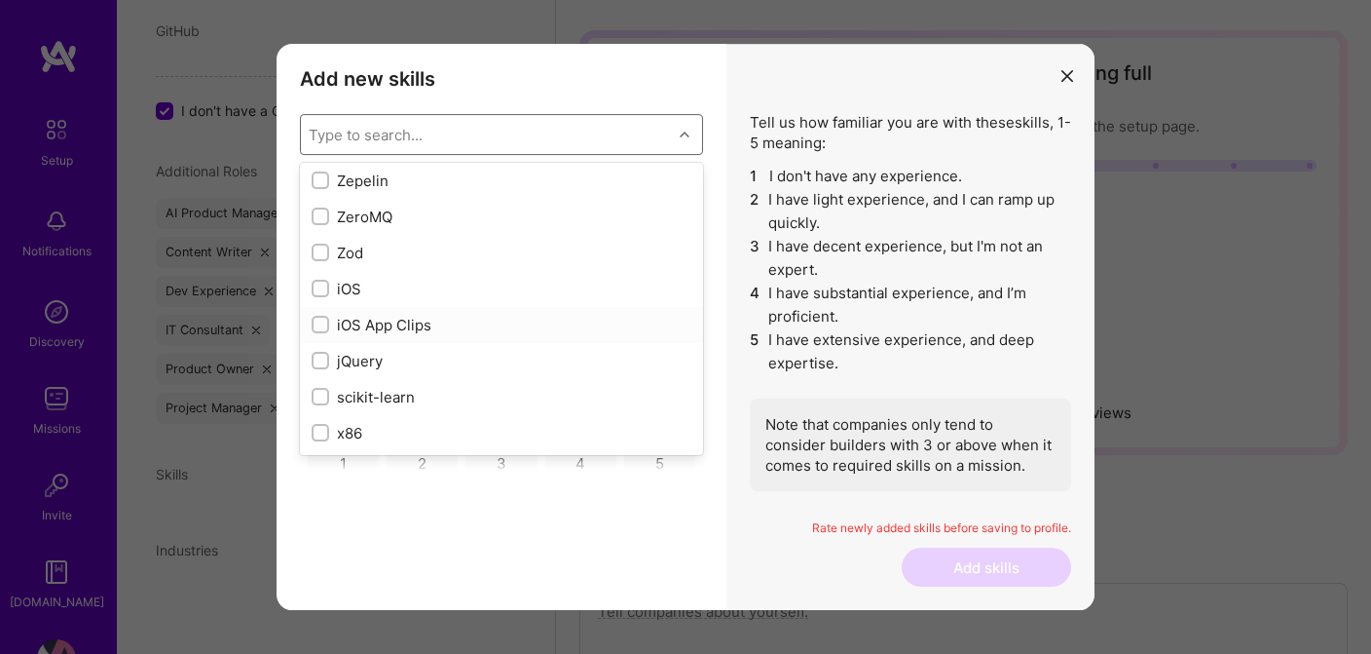
scroll to position [114, 0]
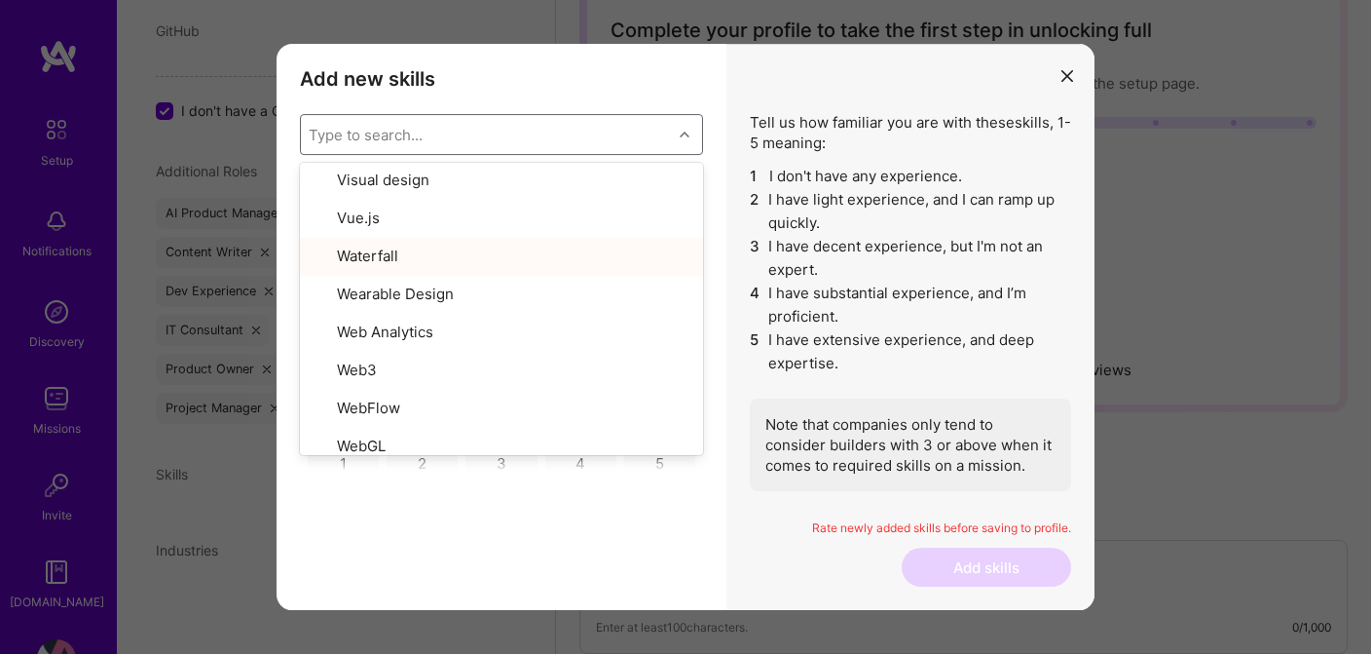
click at [669, 84] on h3 "Add new skills" at bounding box center [501, 78] width 403 height 23
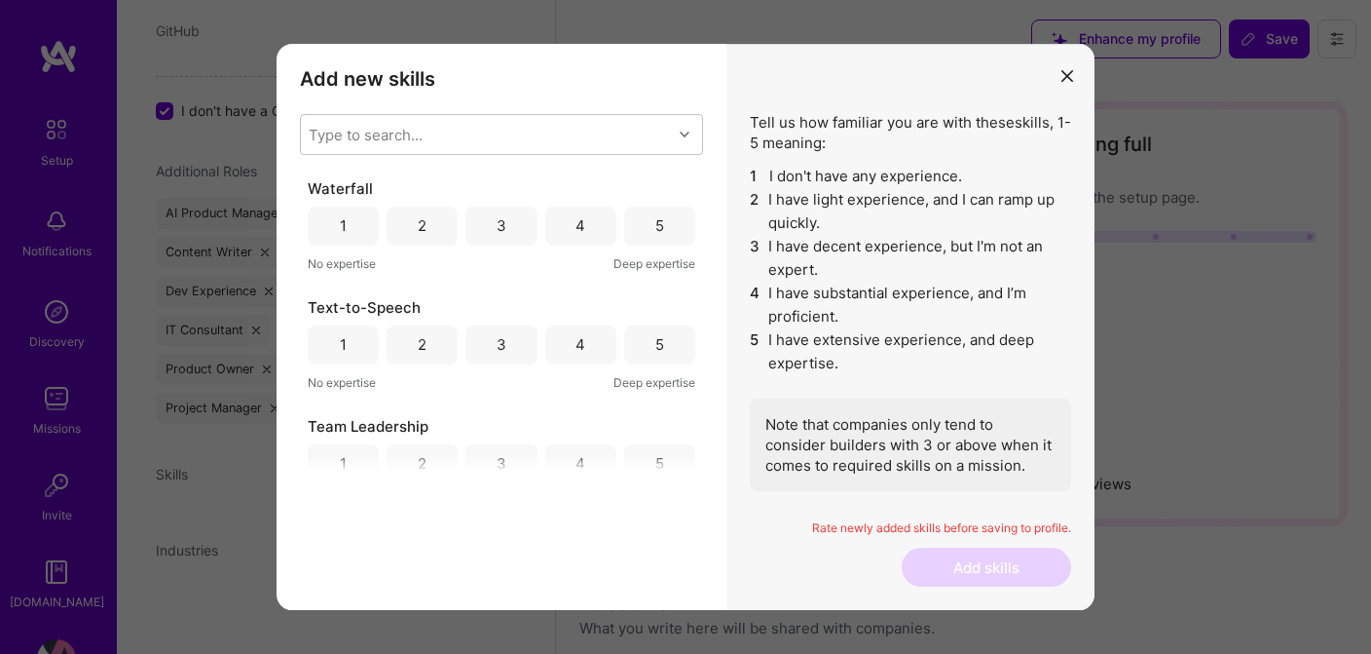
scroll to position [0, 0]
click at [576, 232] on div "4" at bounding box center [581, 225] width 10 height 20
click at [502, 341] on div "3" at bounding box center [502, 344] width 10 height 20
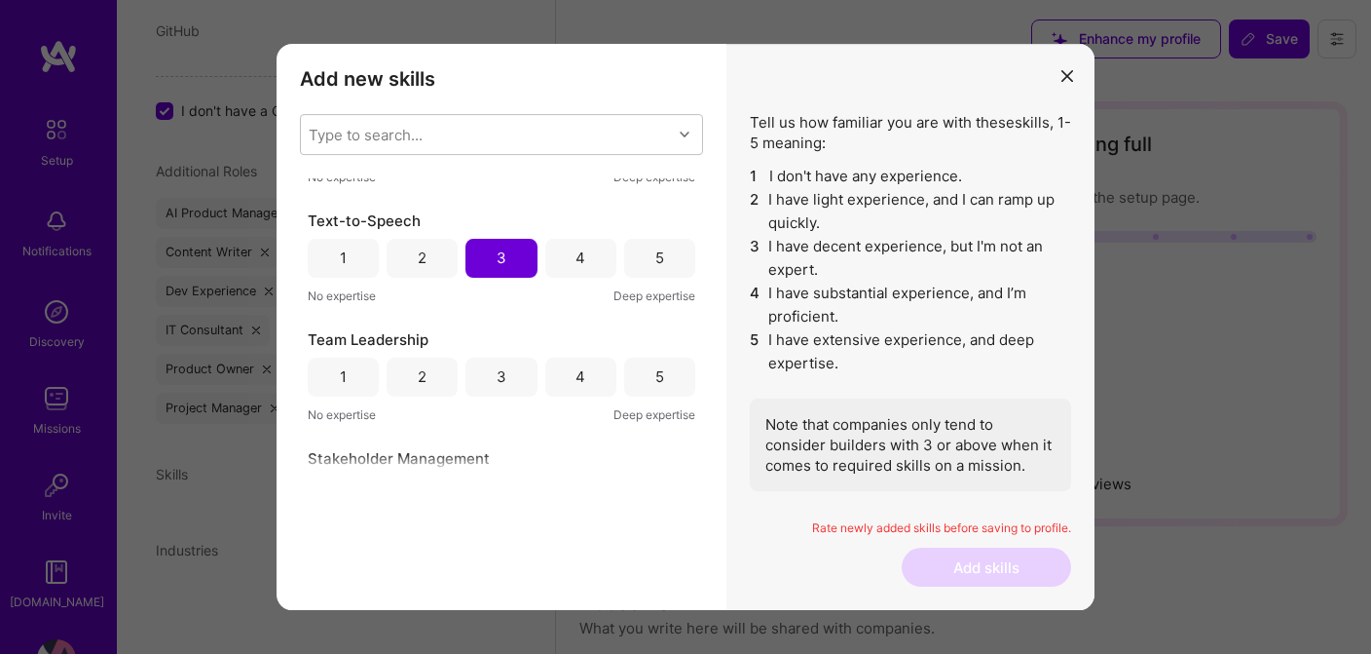
scroll to position [98, 0]
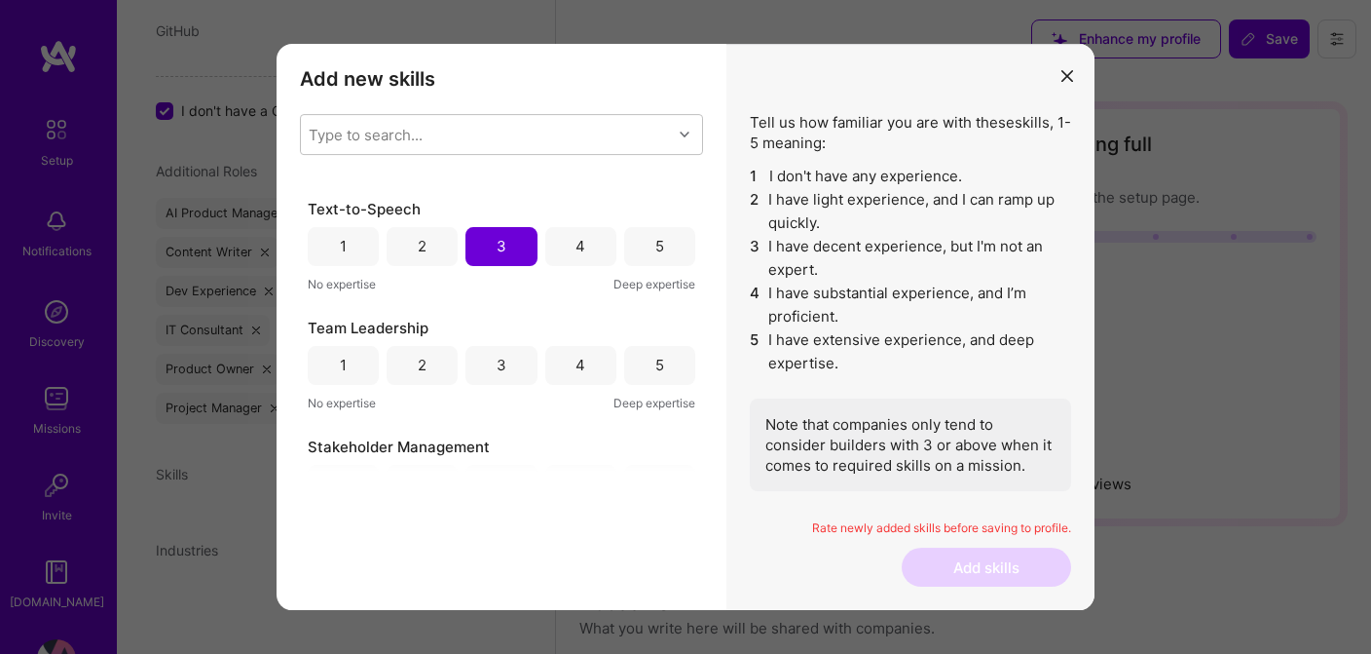
click at [647, 370] on div "5" at bounding box center [659, 365] width 71 height 39
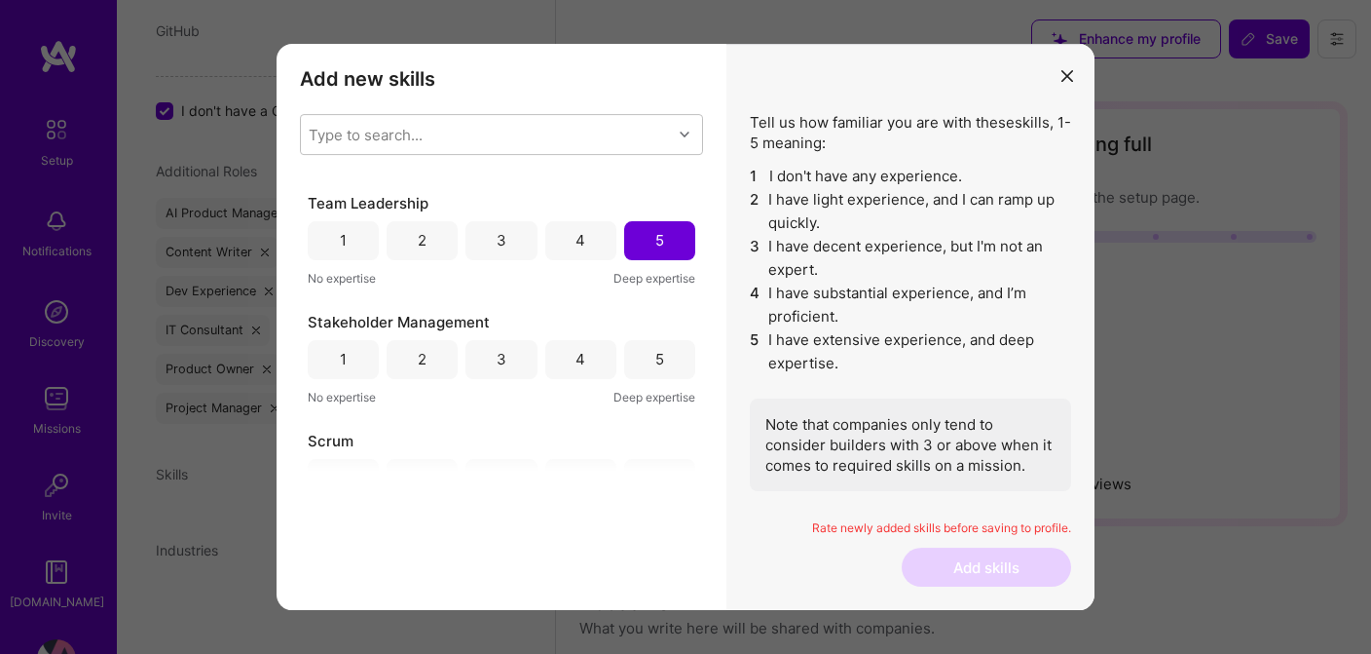
scroll to position [230, 0]
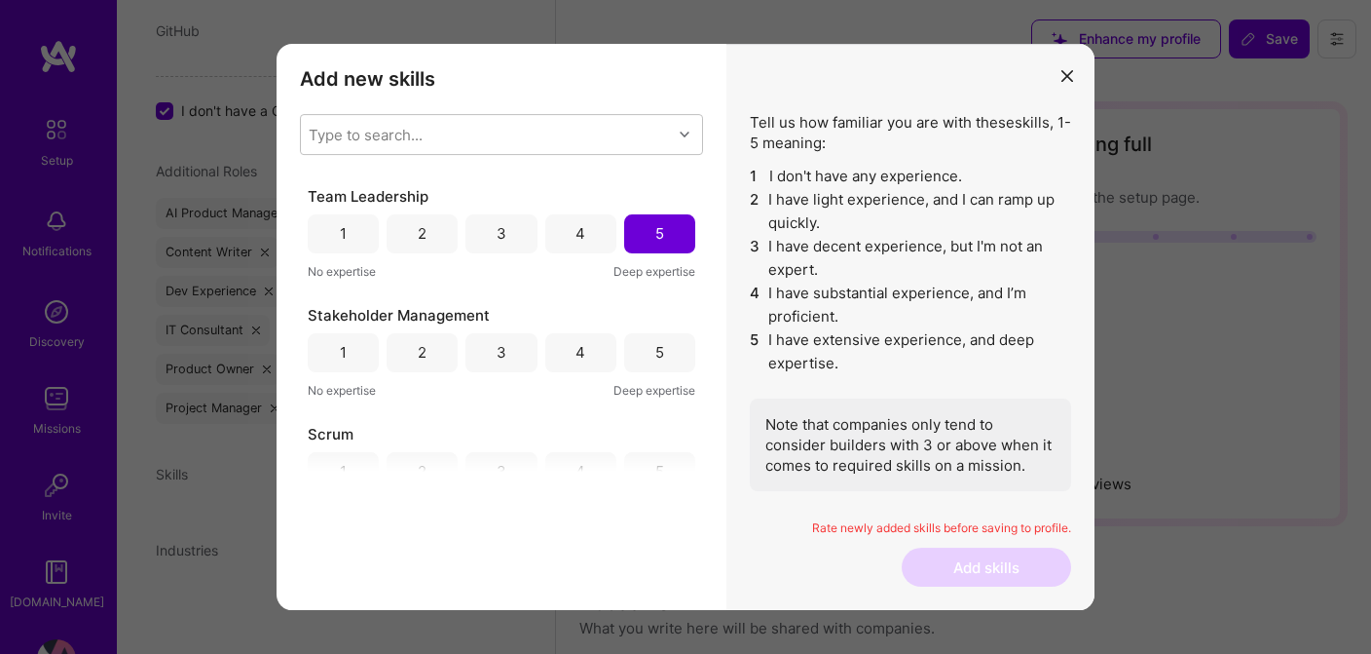
click at [642, 356] on div "5" at bounding box center [659, 352] width 71 height 39
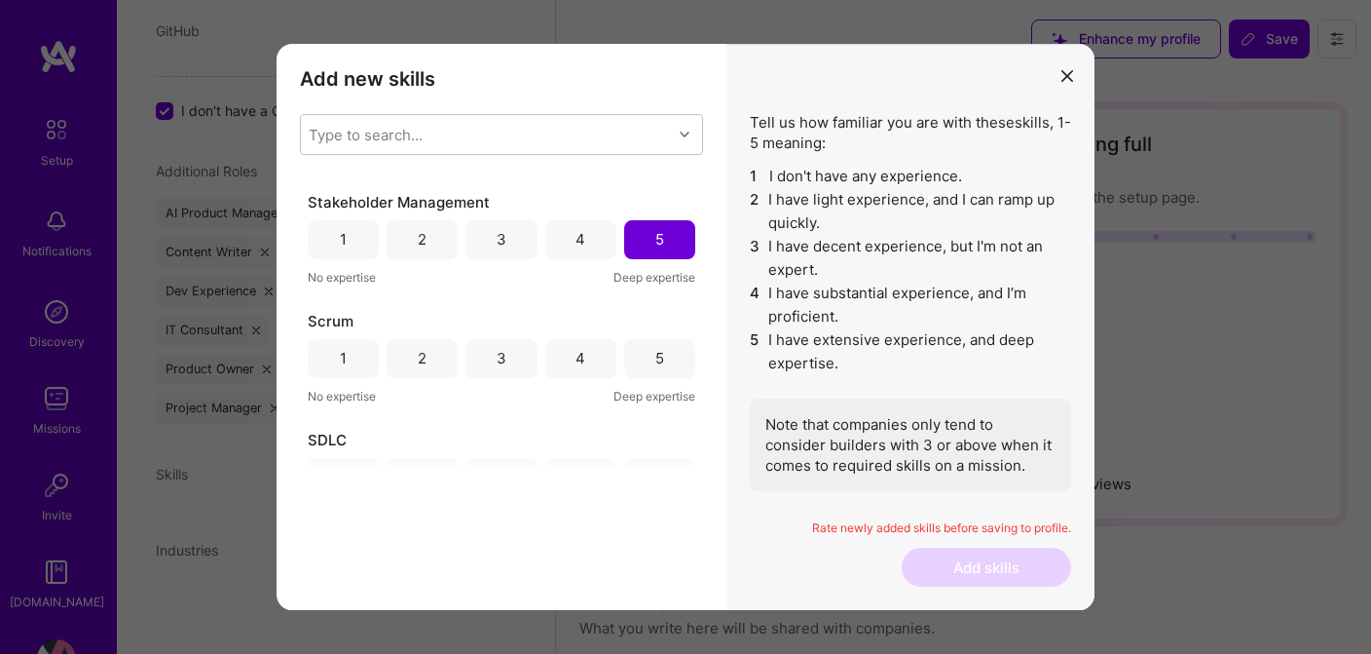
scroll to position [353, 0]
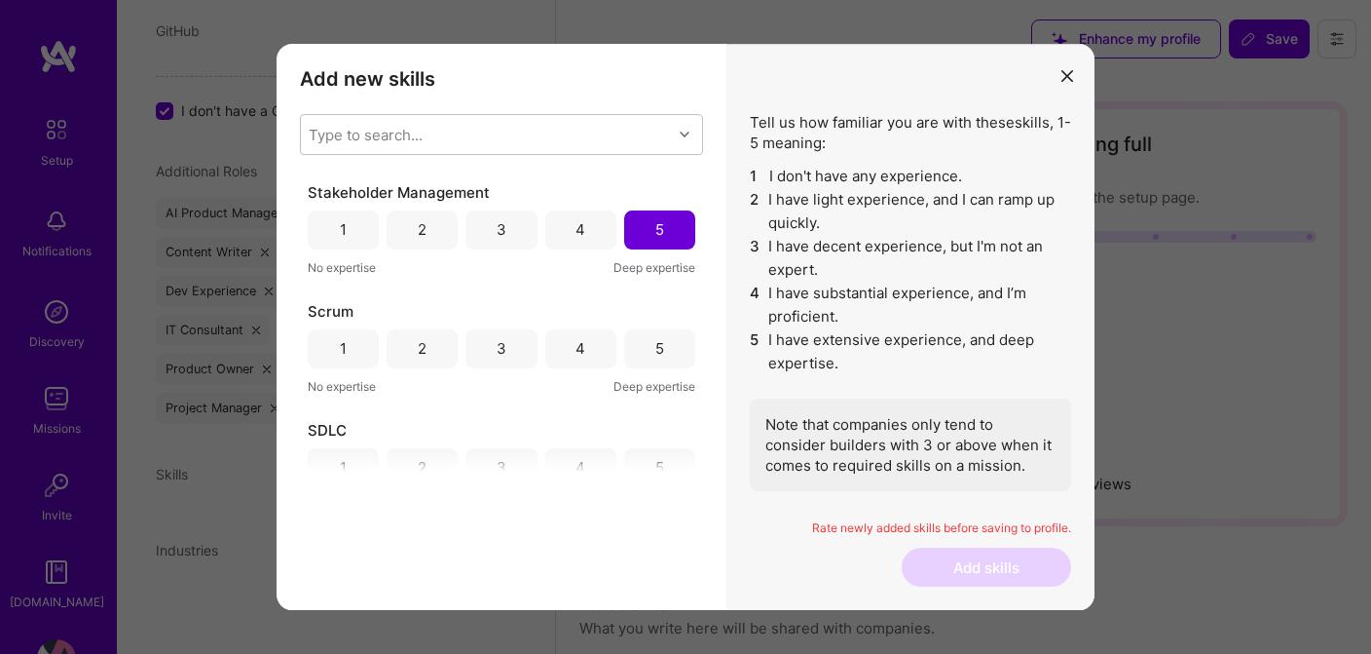
click at [656, 350] on div "5" at bounding box center [660, 348] width 9 height 20
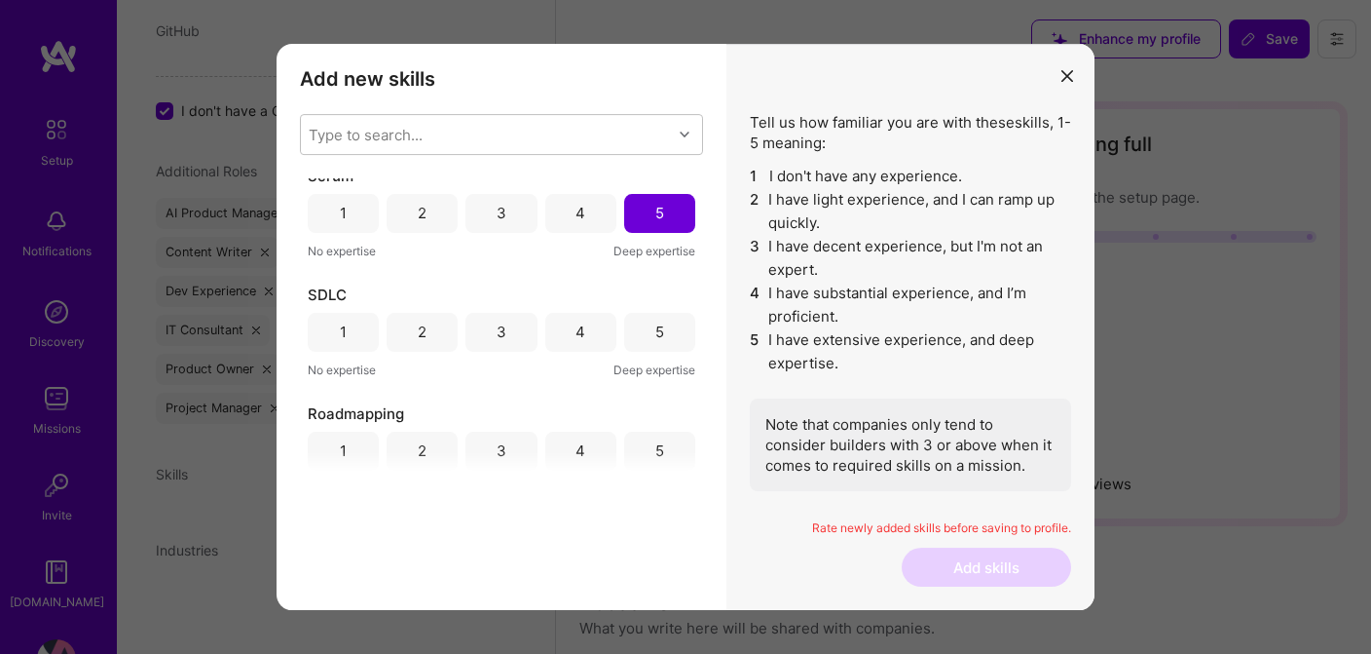
click at [645, 332] on div "5" at bounding box center [659, 332] width 71 height 39
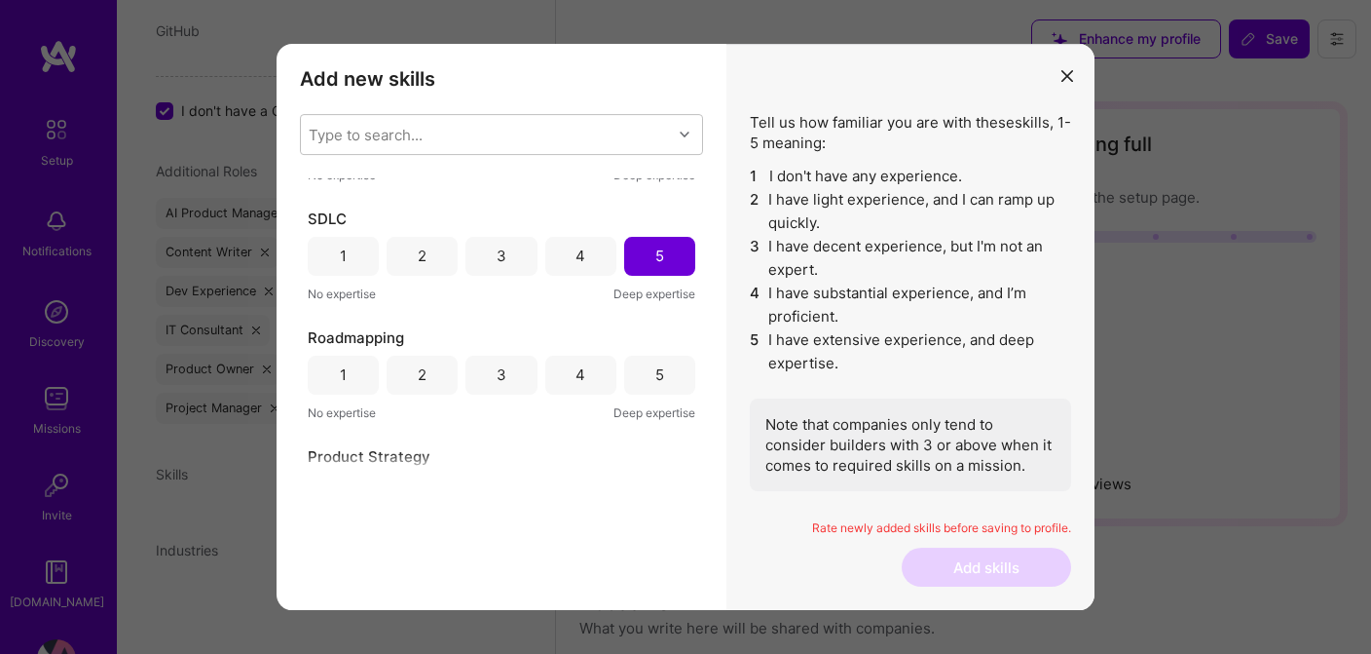
scroll to position [587, 0]
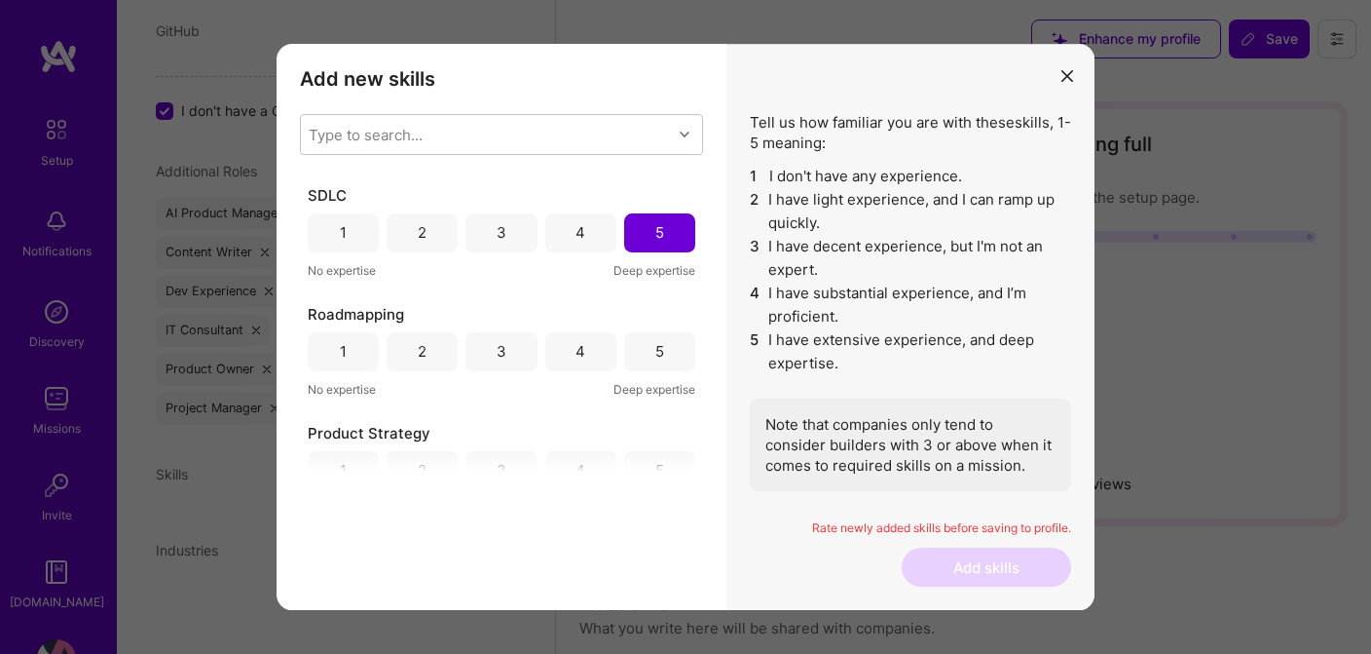
click at [643, 345] on div "5" at bounding box center [659, 351] width 71 height 39
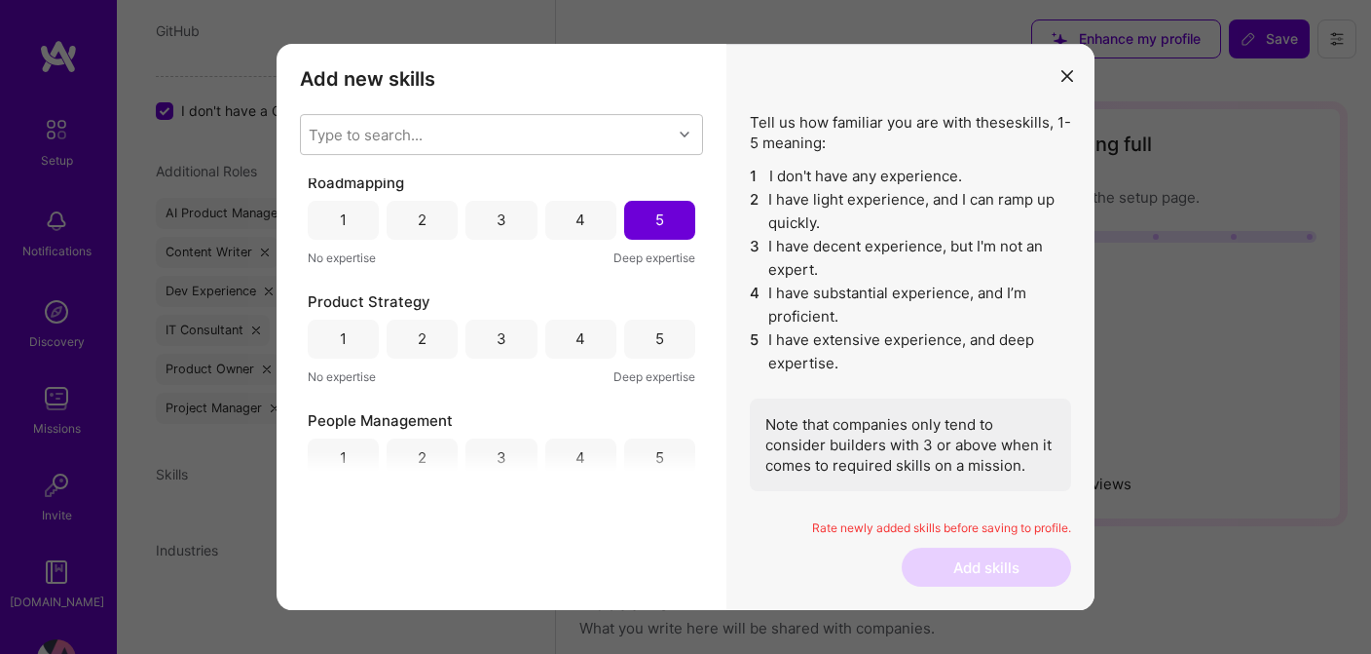
click at [585, 336] on div "4" at bounding box center [580, 338] width 71 height 39
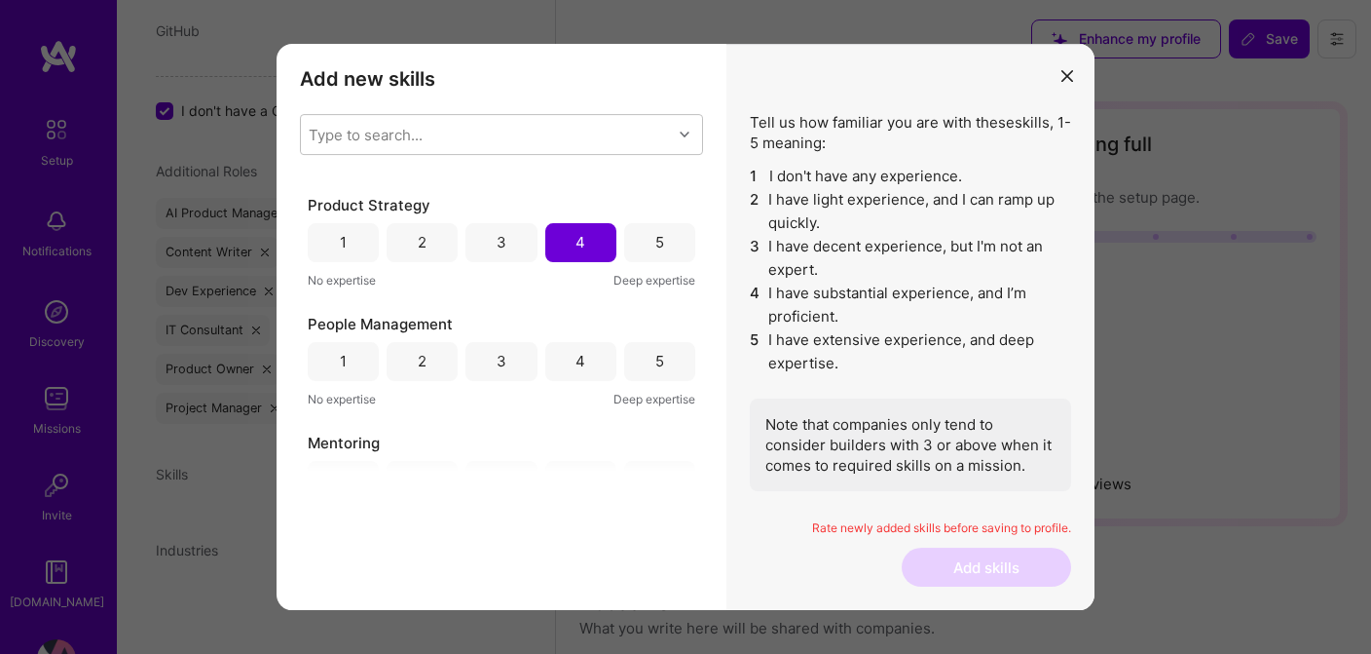
scroll to position [848, 0]
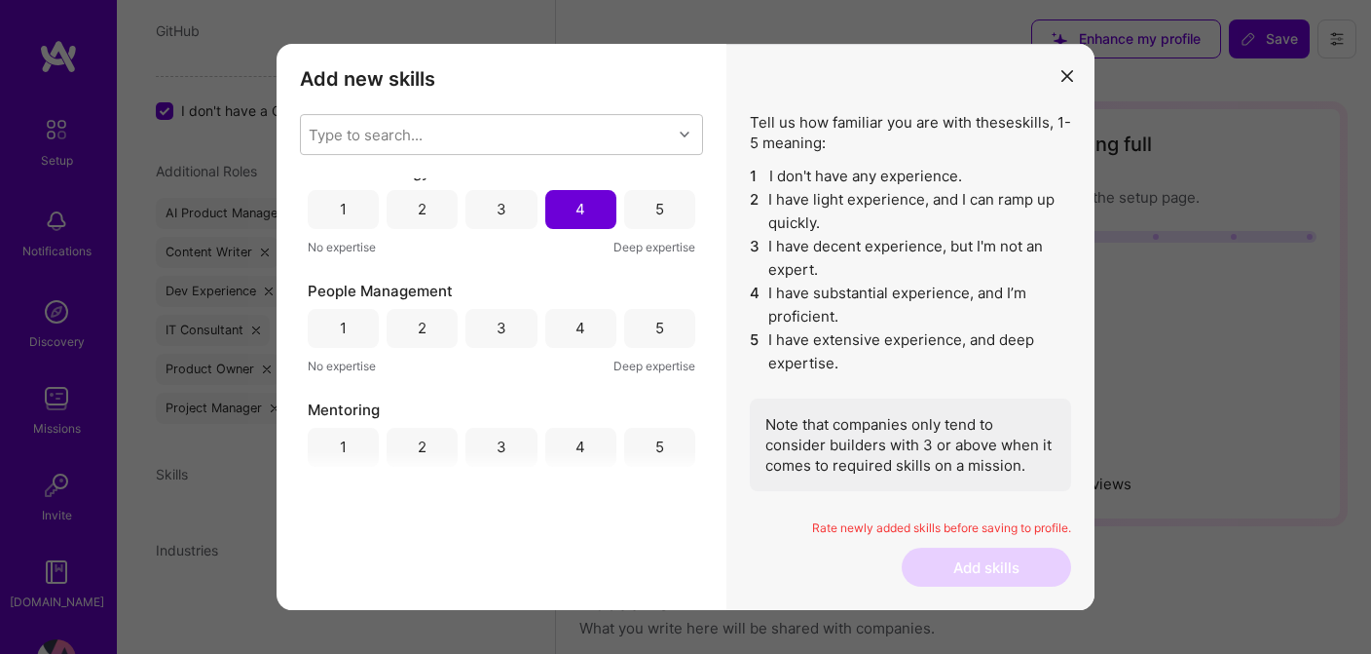
click at [656, 324] on div "5" at bounding box center [660, 328] width 9 height 20
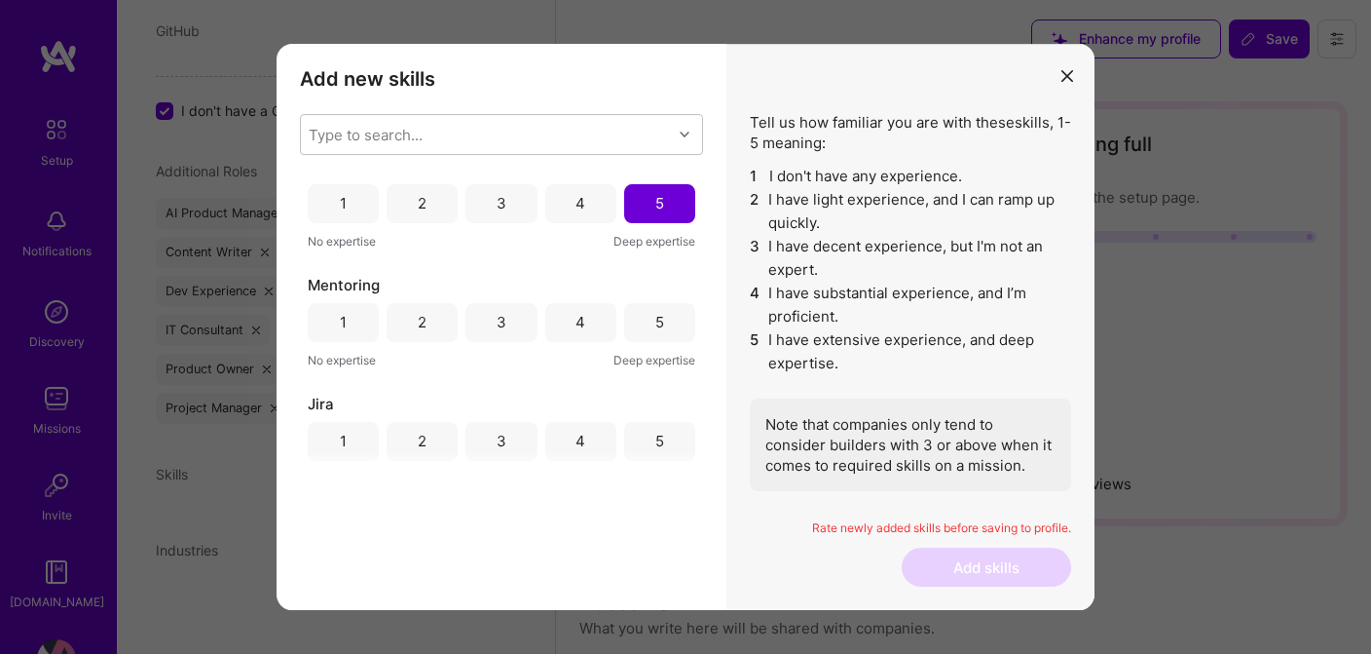
click at [656, 324] on div "5" at bounding box center [660, 322] width 9 height 20
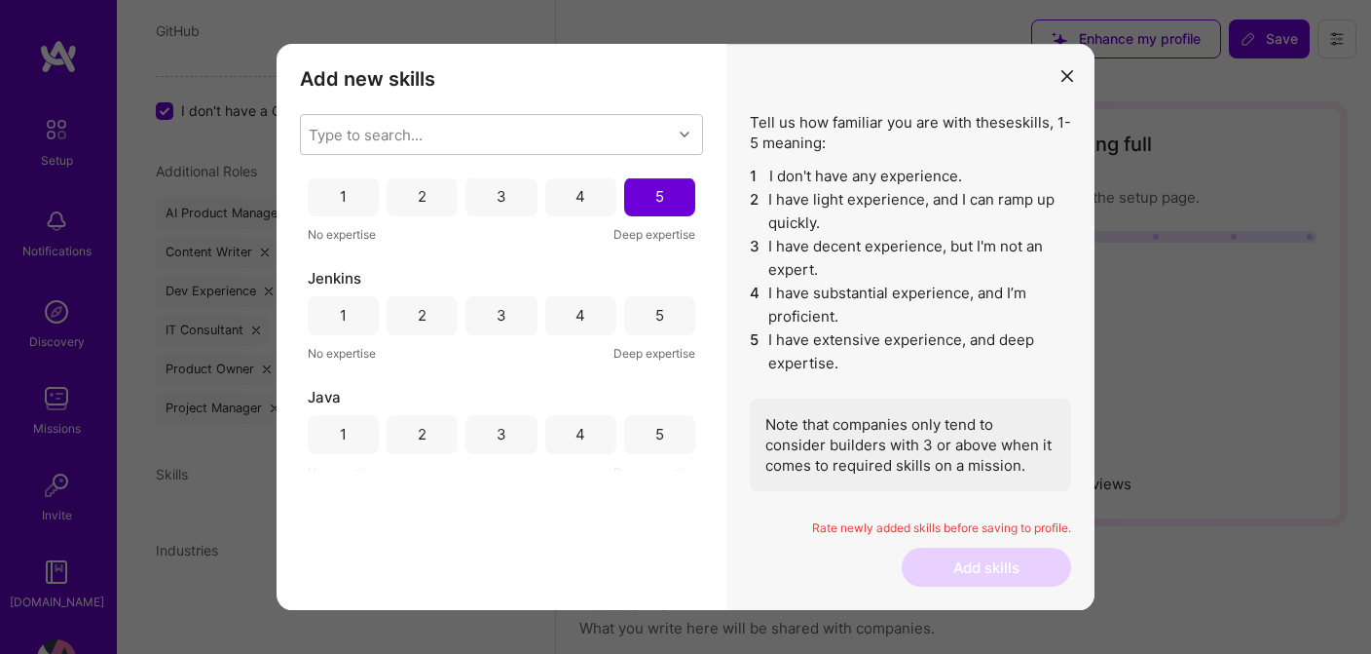
click at [656, 324] on div "5" at bounding box center [660, 315] width 9 height 20
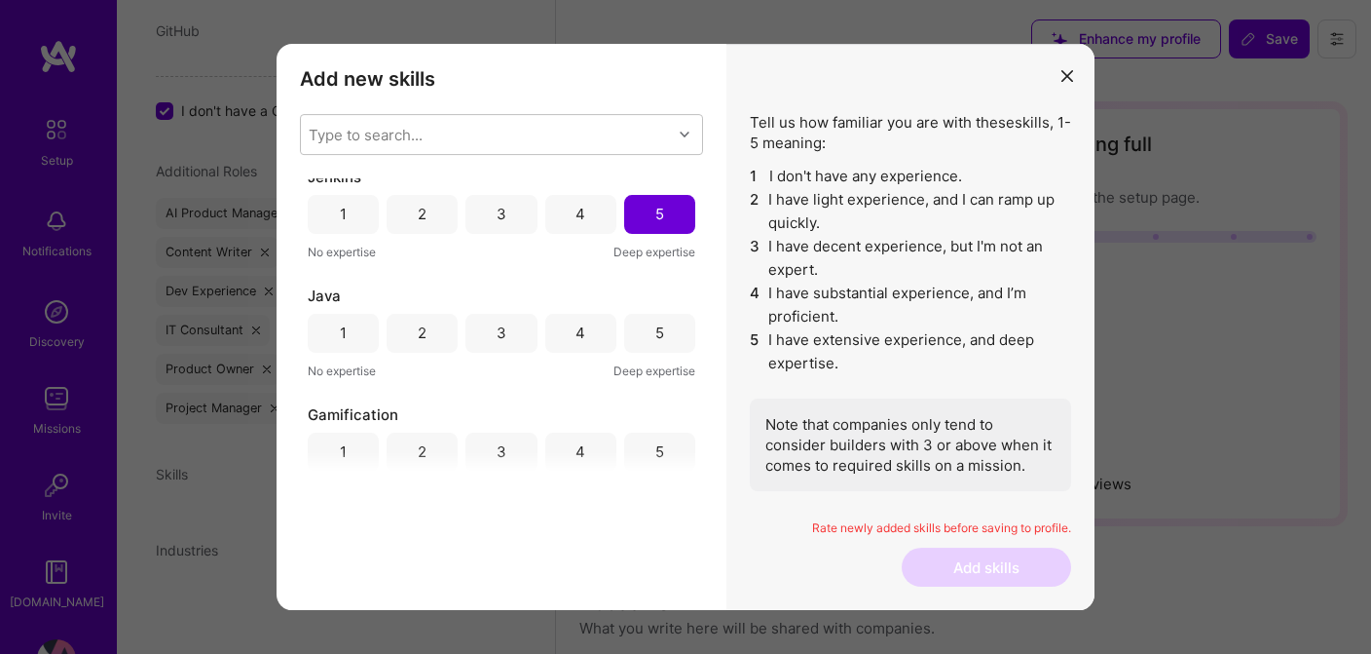
scroll to position [1325, 0]
click at [501, 324] on div "3" at bounding box center [502, 327] width 10 height 20
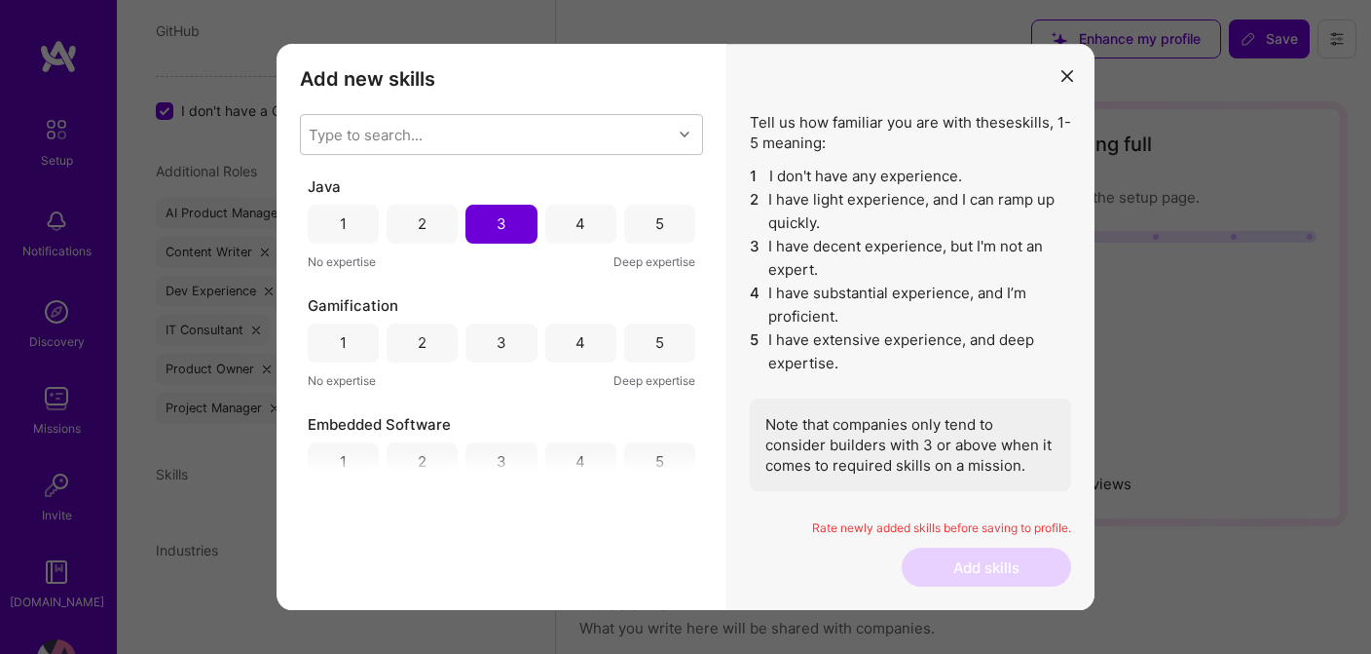
scroll to position [1449, 0]
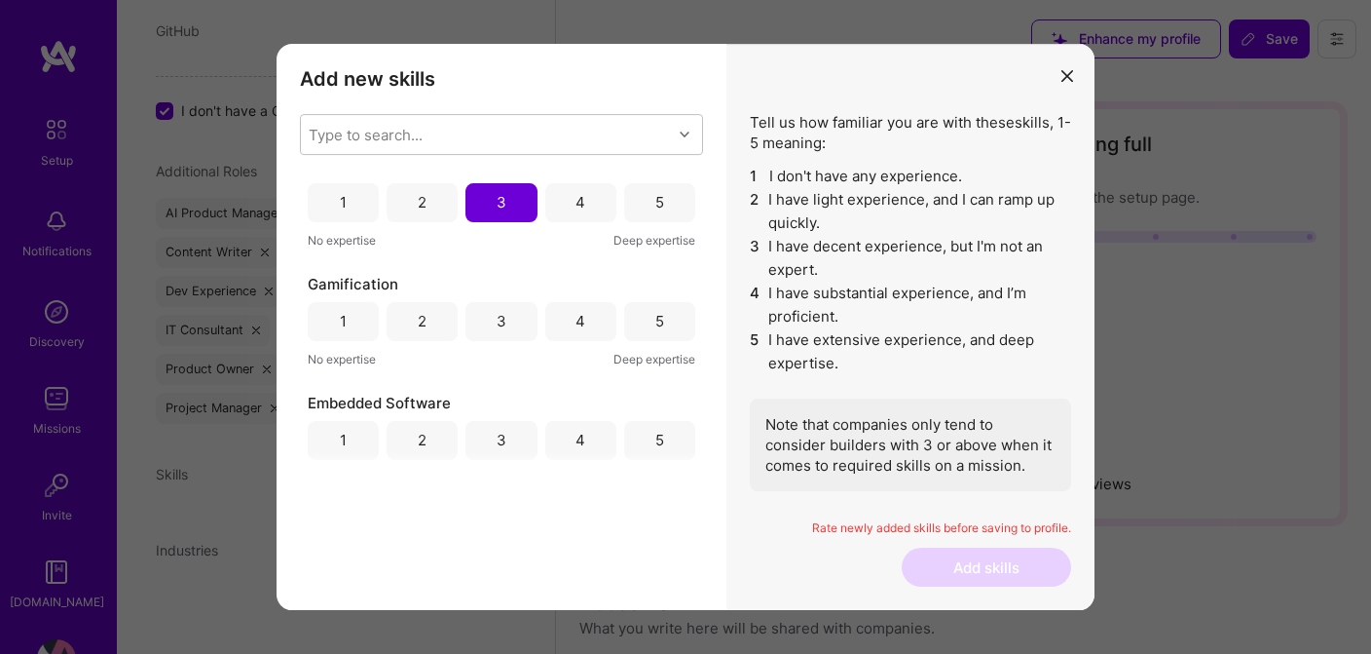
click at [507, 320] on div "3" at bounding box center [501, 321] width 71 height 39
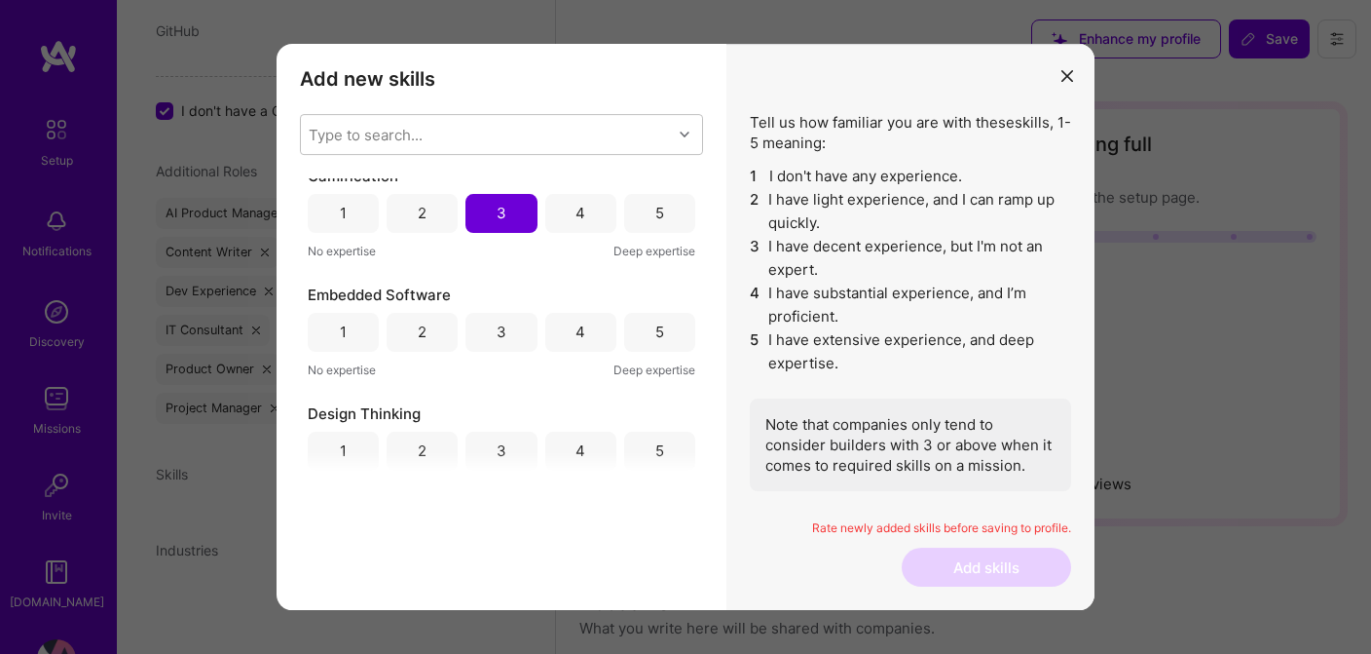
click at [505, 336] on div "3" at bounding box center [501, 332] width 71 height 39
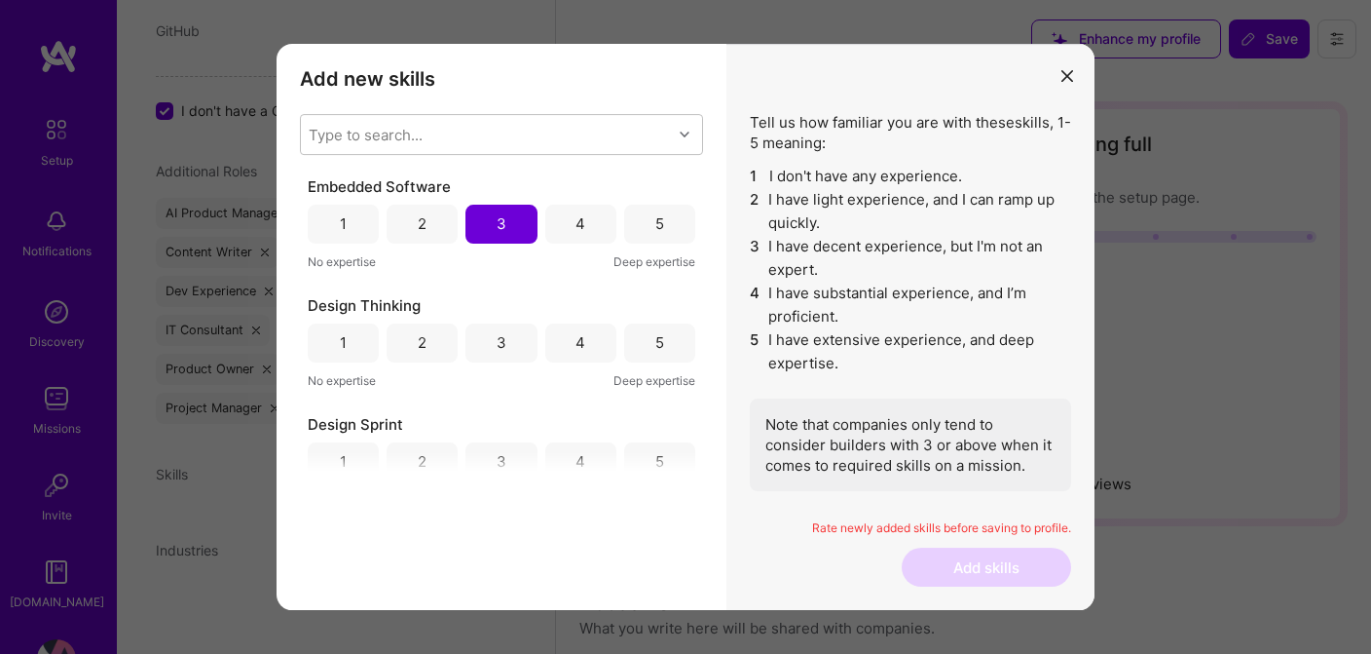
scroll to position [1681, 0]
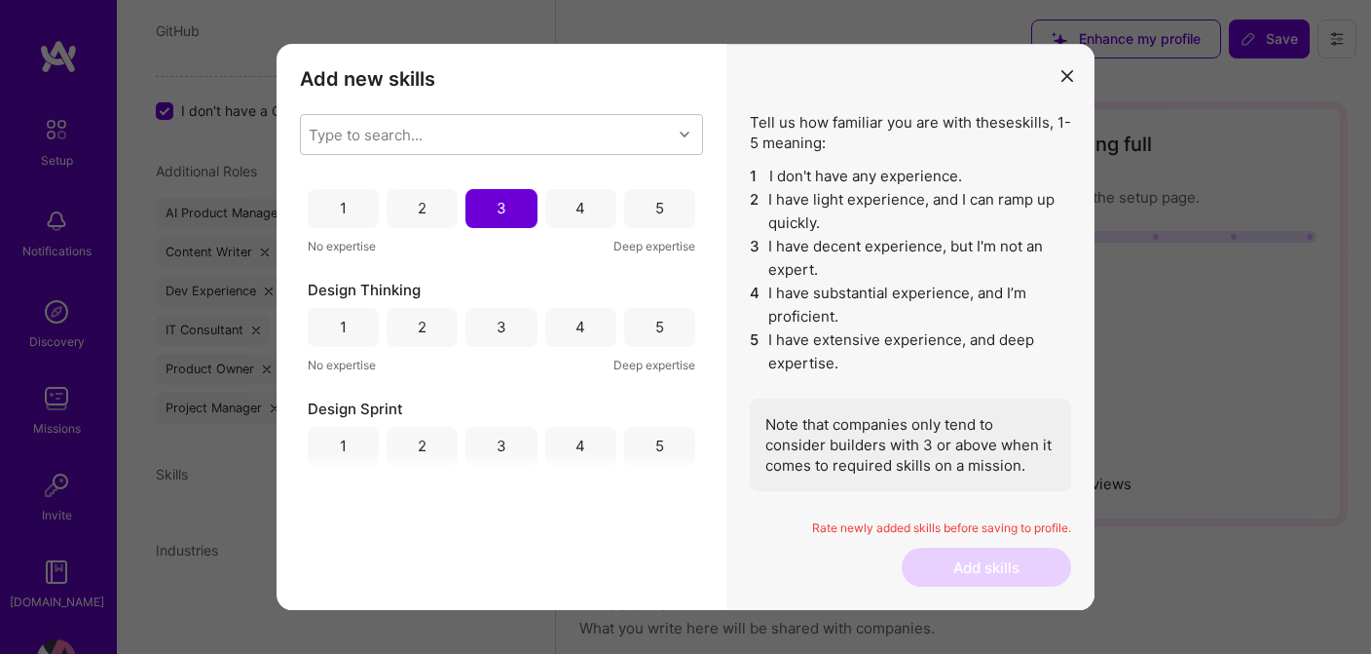
click at [576, 323] on div "4" at bounding box center [581, 327] width 10 height 20
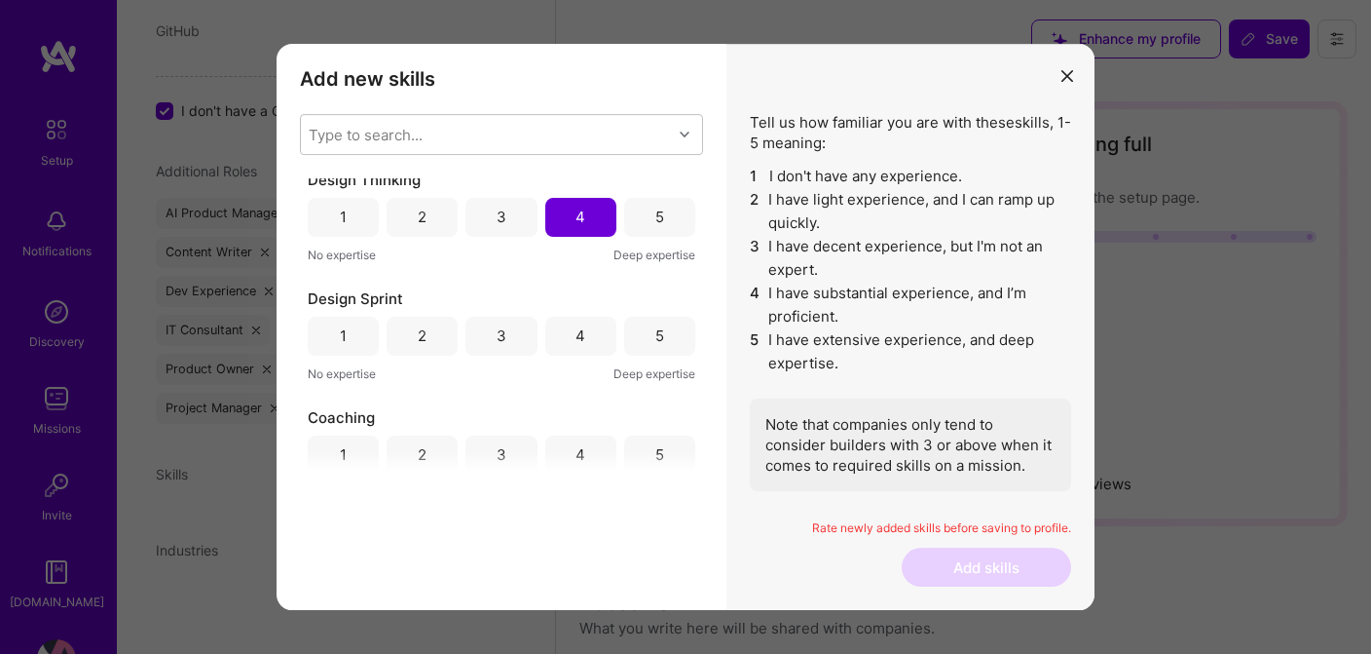
scroll to position [1798, 0]
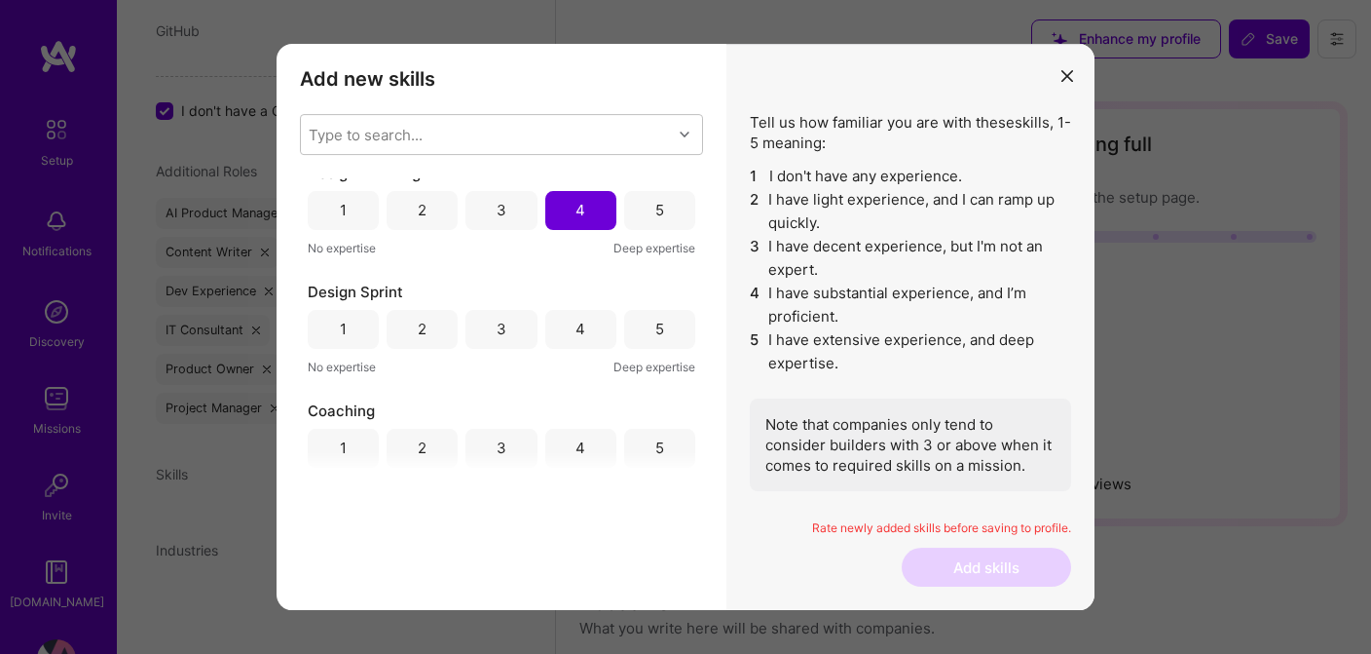
click at [645, 323] on div "5" at bounding box center [659, 329] width 71 height 39
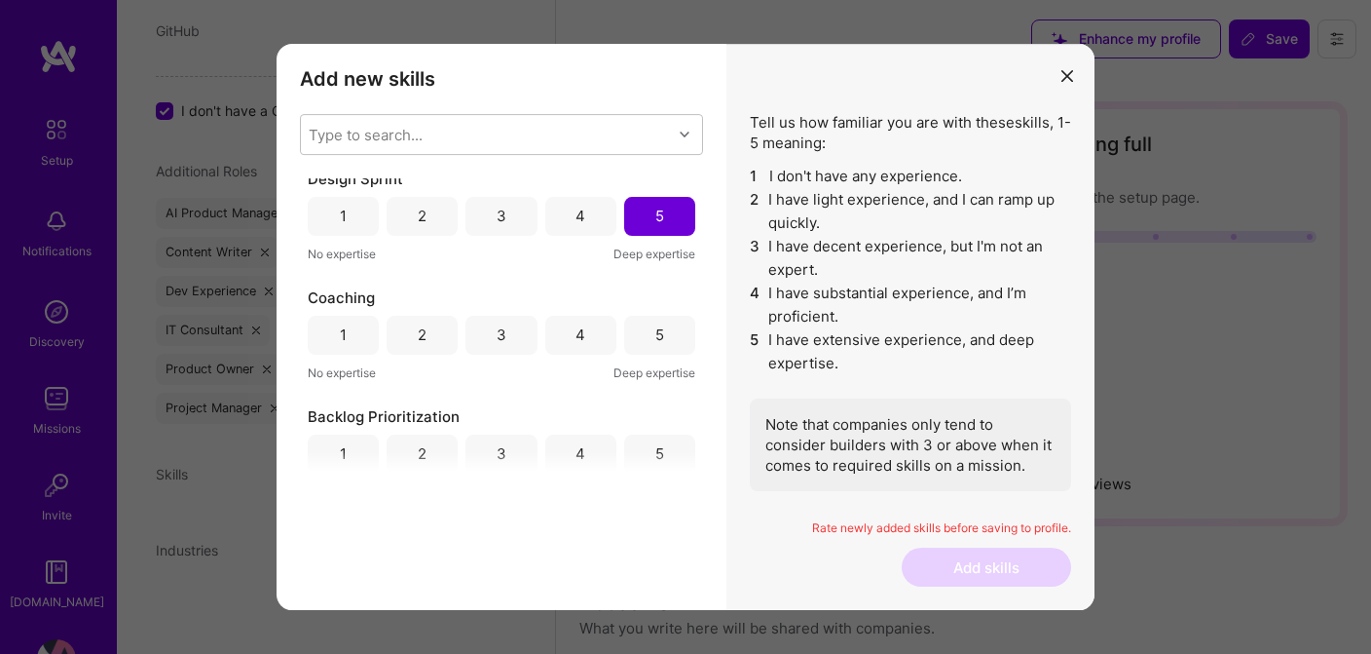
scroll to position [1917, 0]
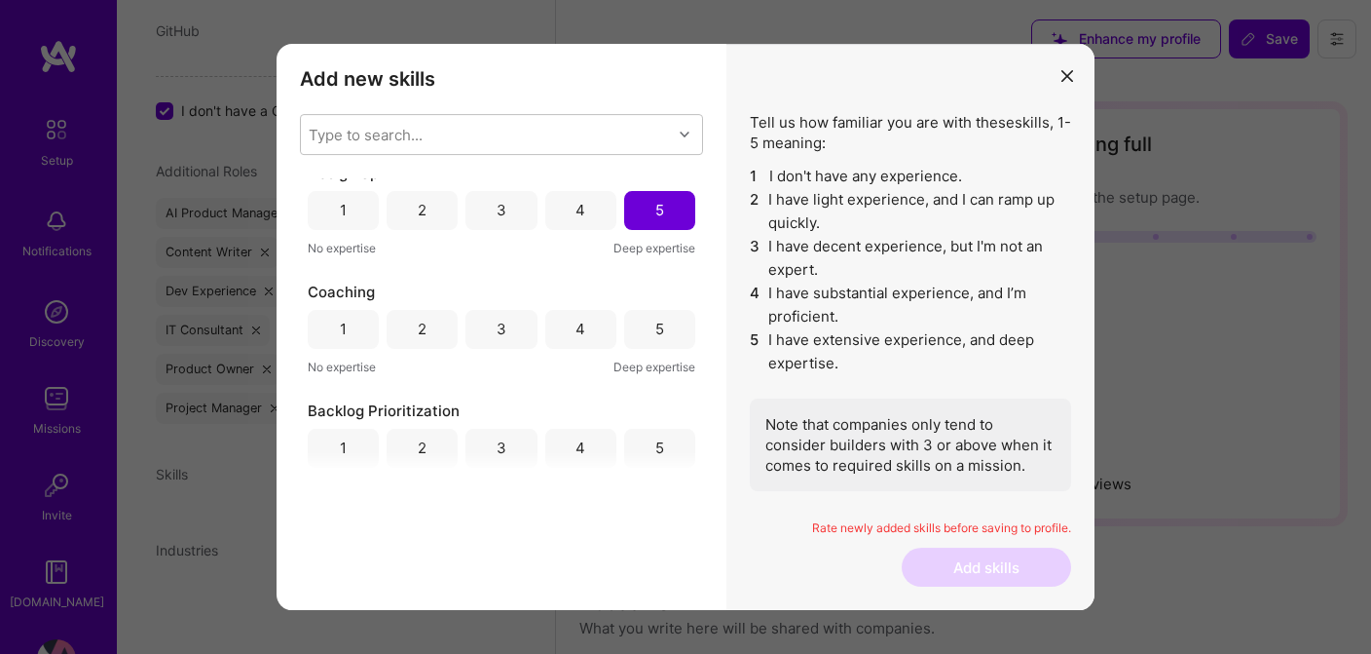
click at [584, 330] on div "4" at bounding box center [580, 329] width 71 height 39
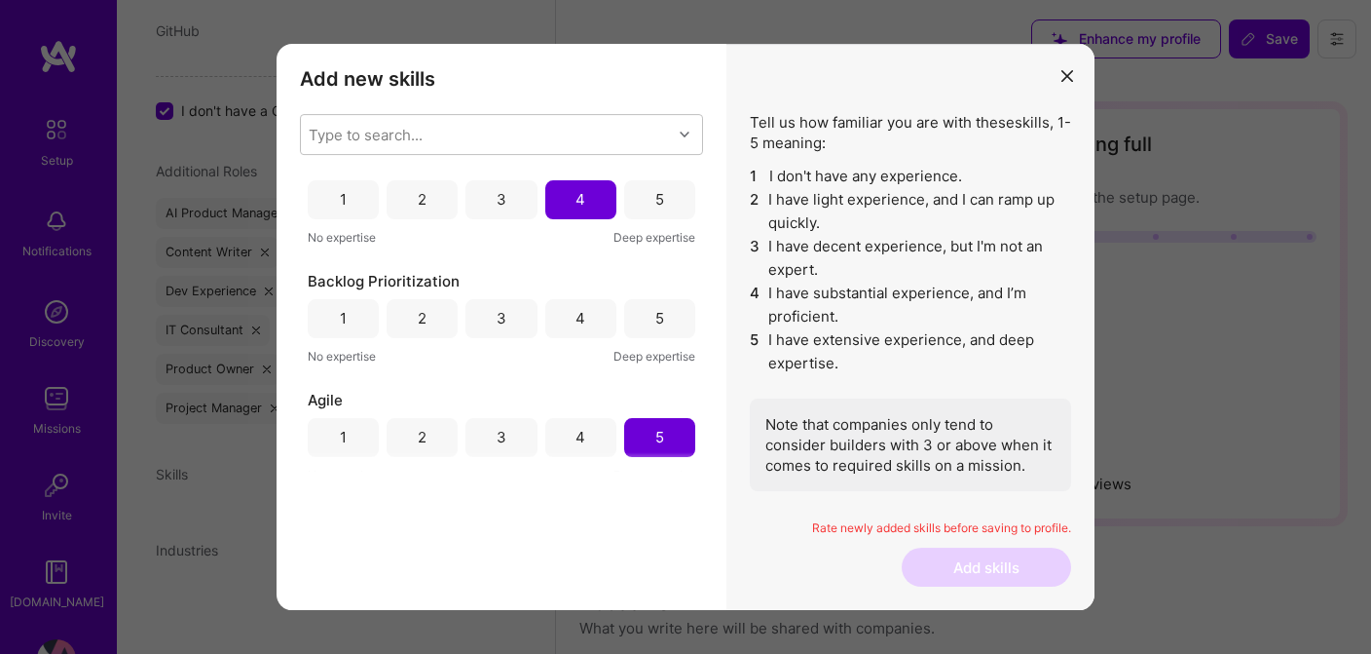
scroll to position [2060, 0]
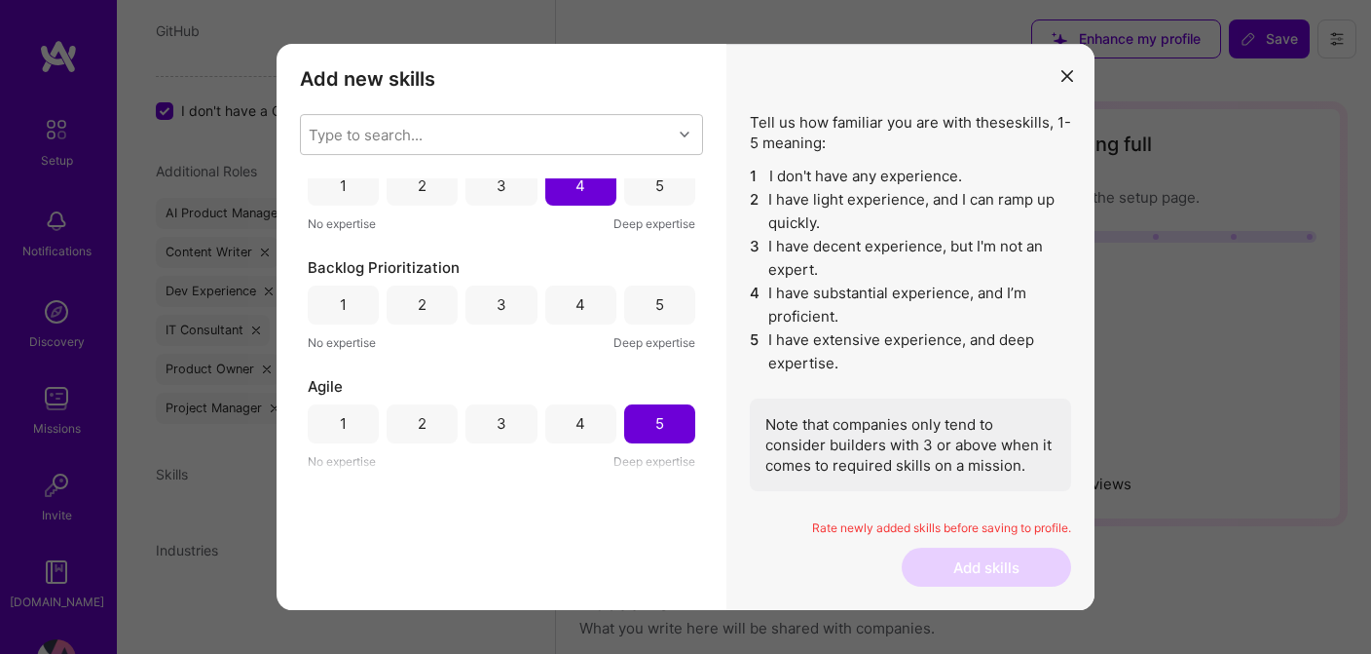
click at [644, 311] on div "5" at bounding box center [659, 304] width 71 height 39
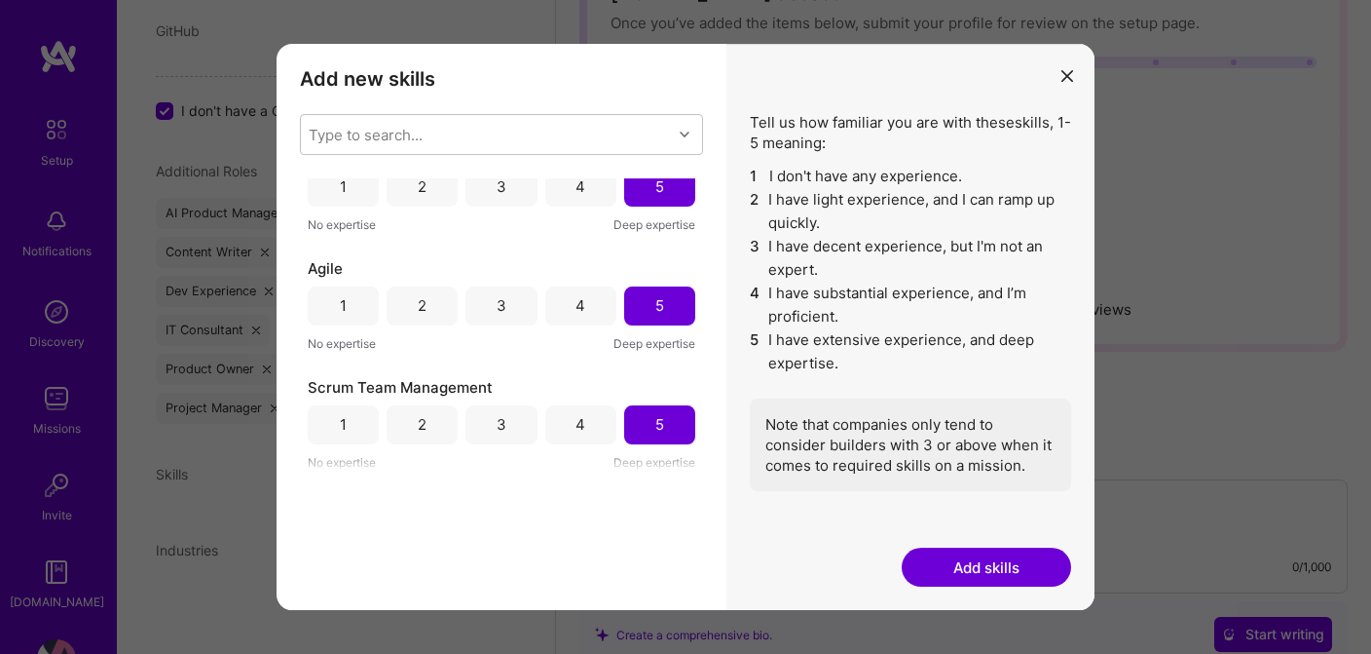
scroll to position [184, 0]
click at [983, 568] on button "Add skills" at bounding box center [986, 566] width 169 height 39
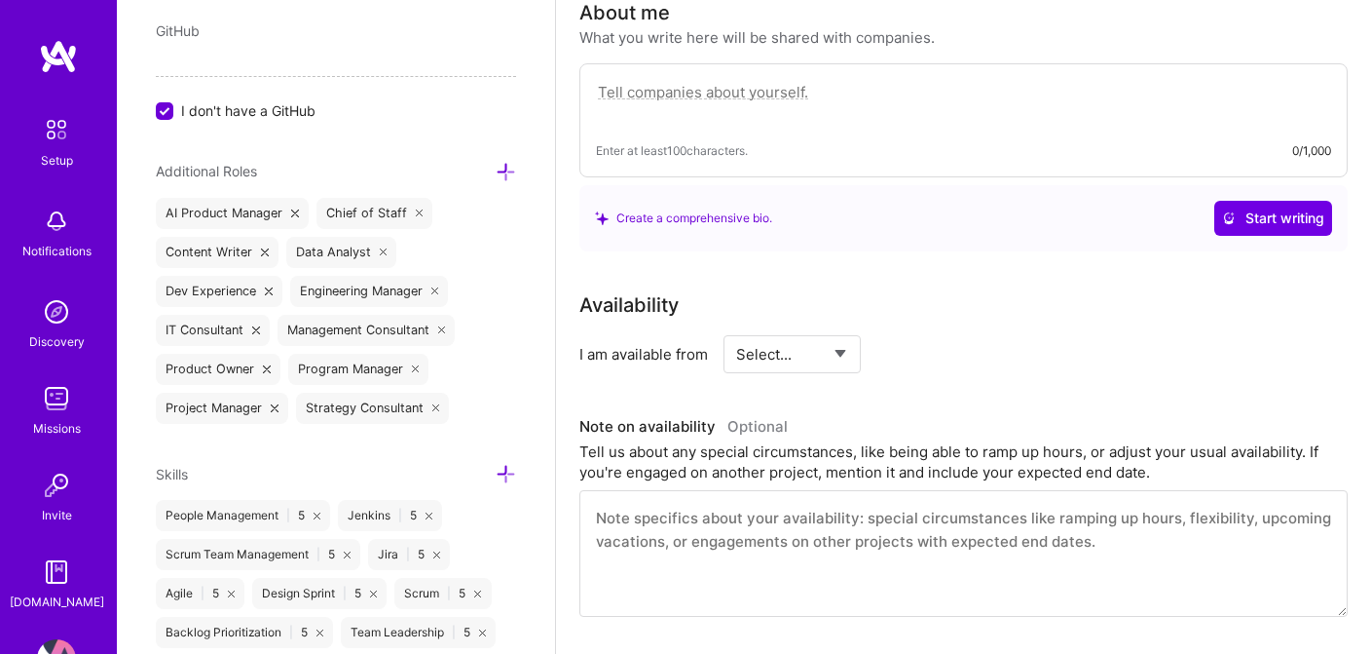
scroll to position [589, 0]
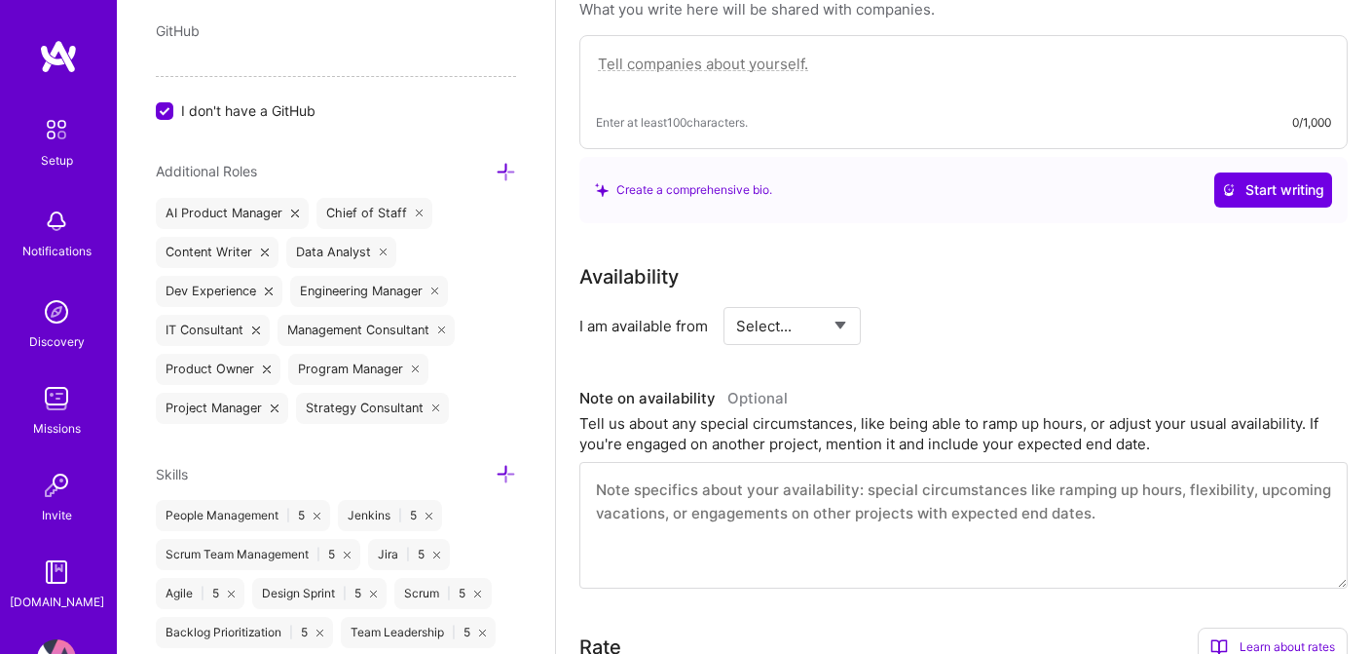
select select "Right Now"
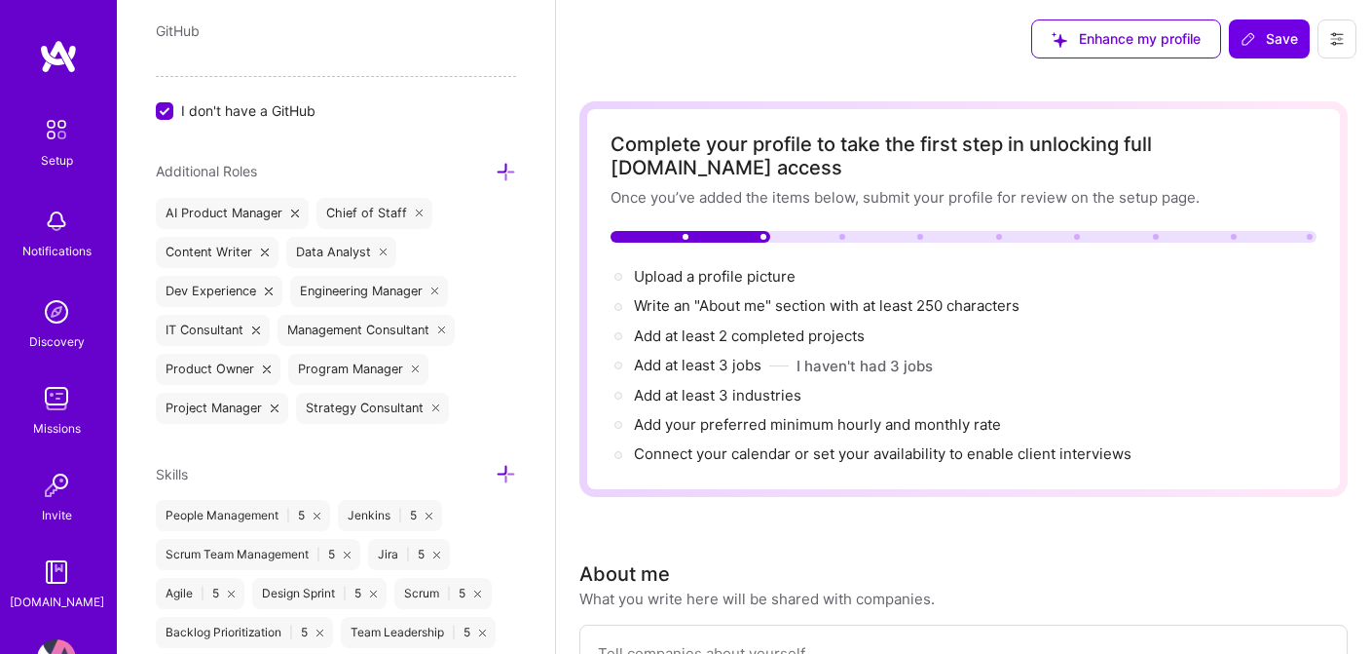
scroll to position [0, 0]
